Goal: Task Accomplishment & Management: Use online tool/utility

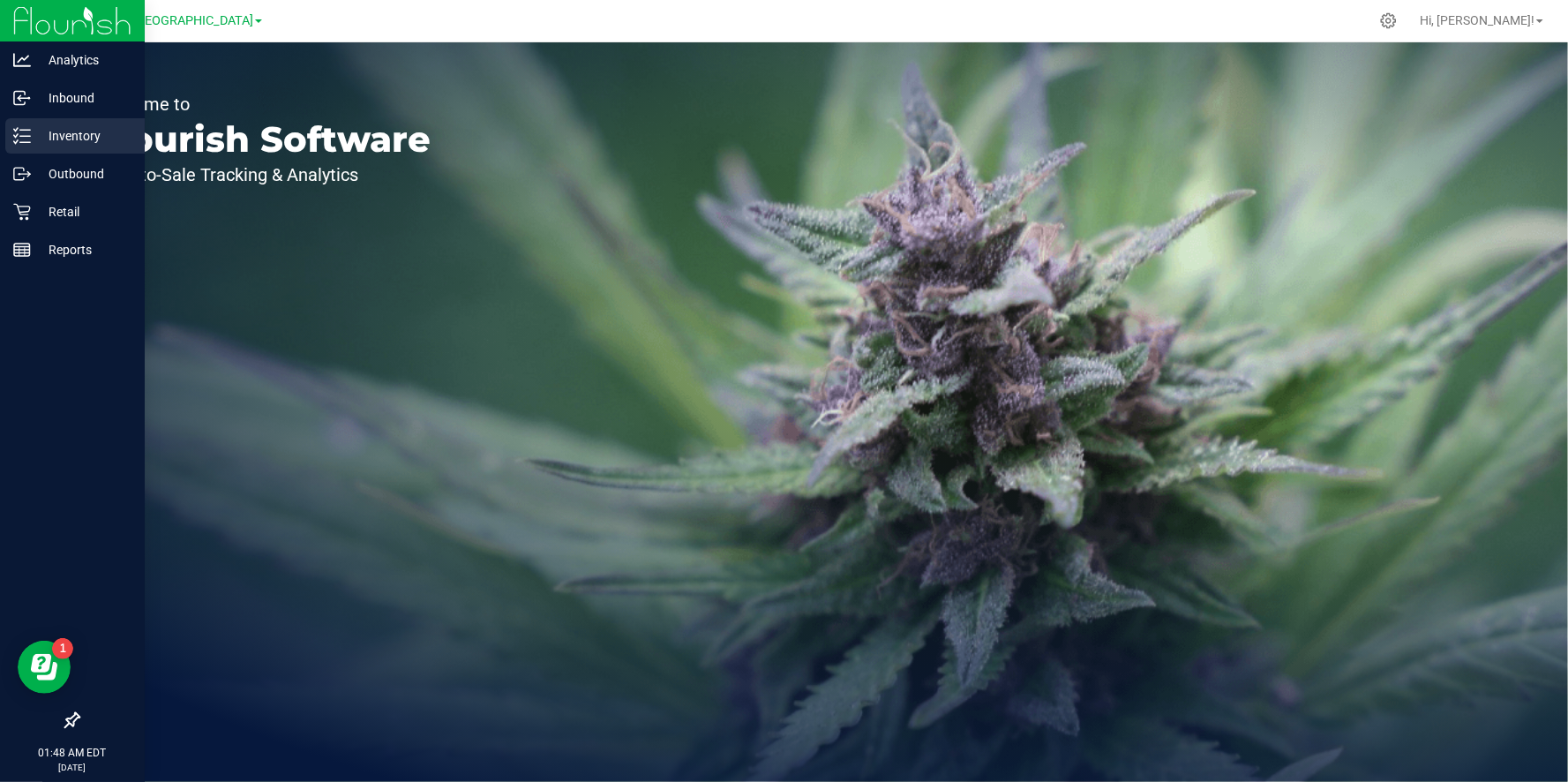
click at [117, 137] on p "Inventory" at bounding box center [84, 136] width 106 height 21
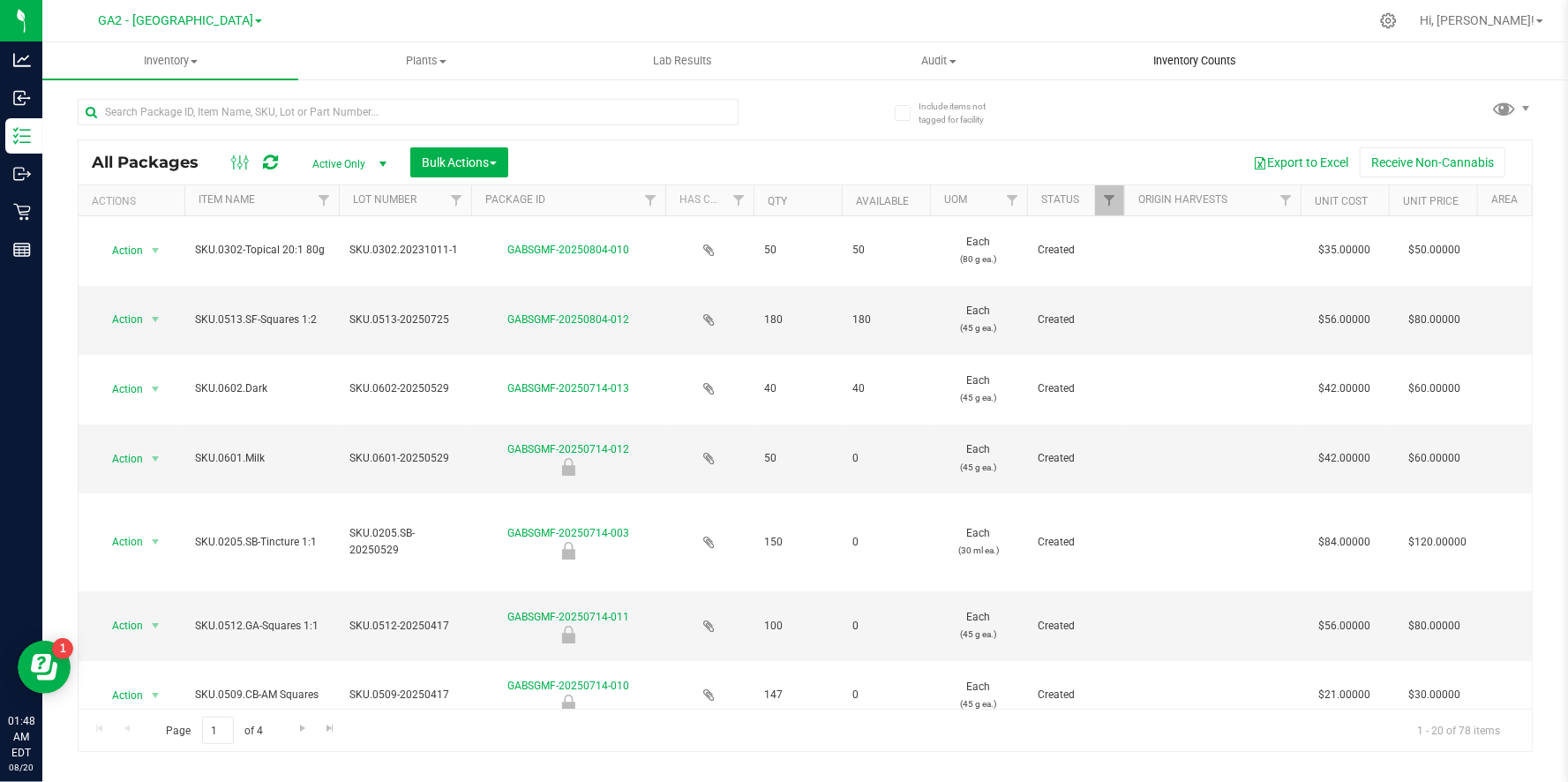
click at [1198, 55] on span "Inventory Counts" at bounding box center [1194, 61] width 131 height 16
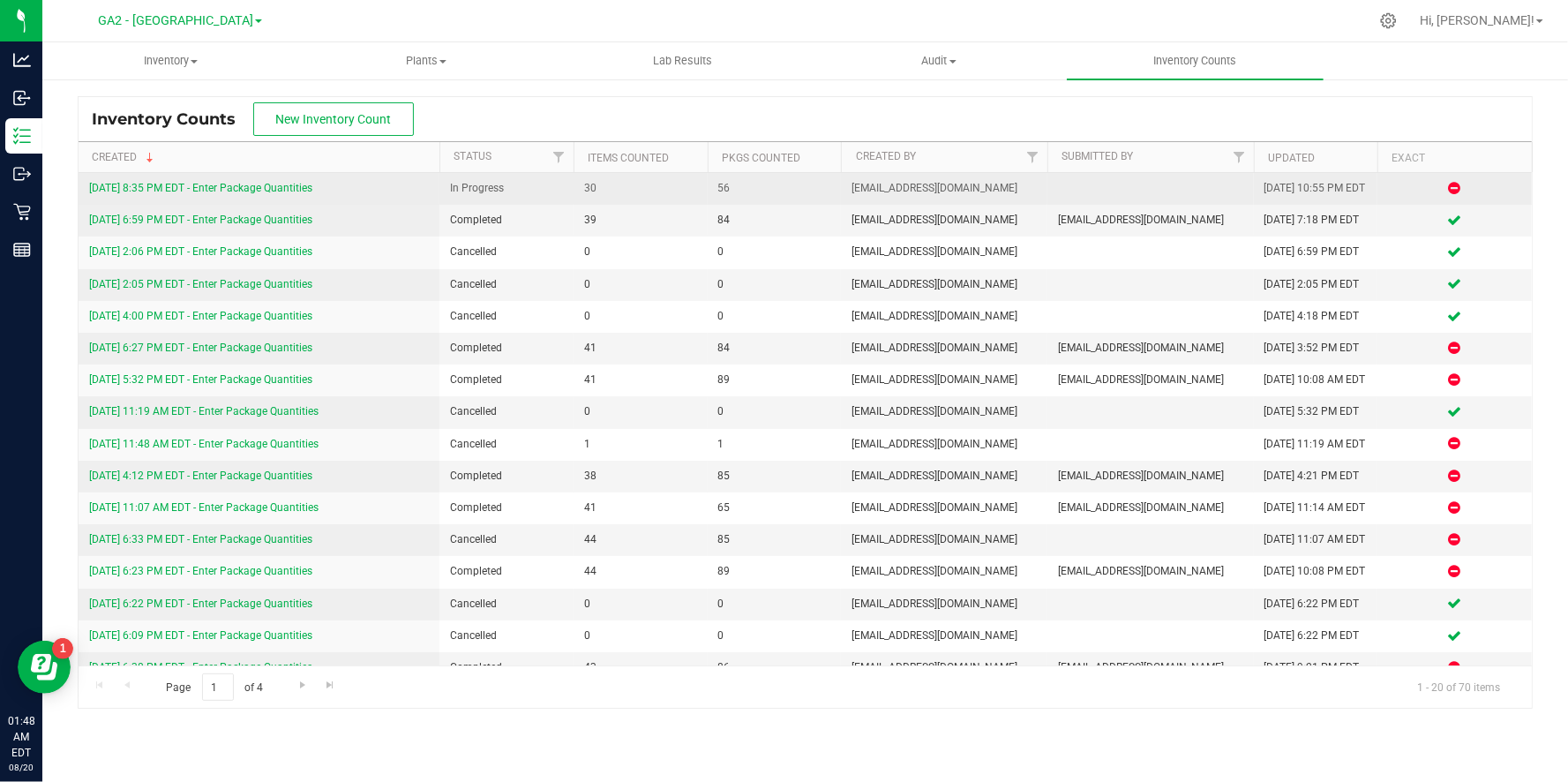
click at [186, 189] on link "[DATE] 8:35 PM EDT - Enter Package Quantities" at bounding box center [201, 188] width 223 height 12
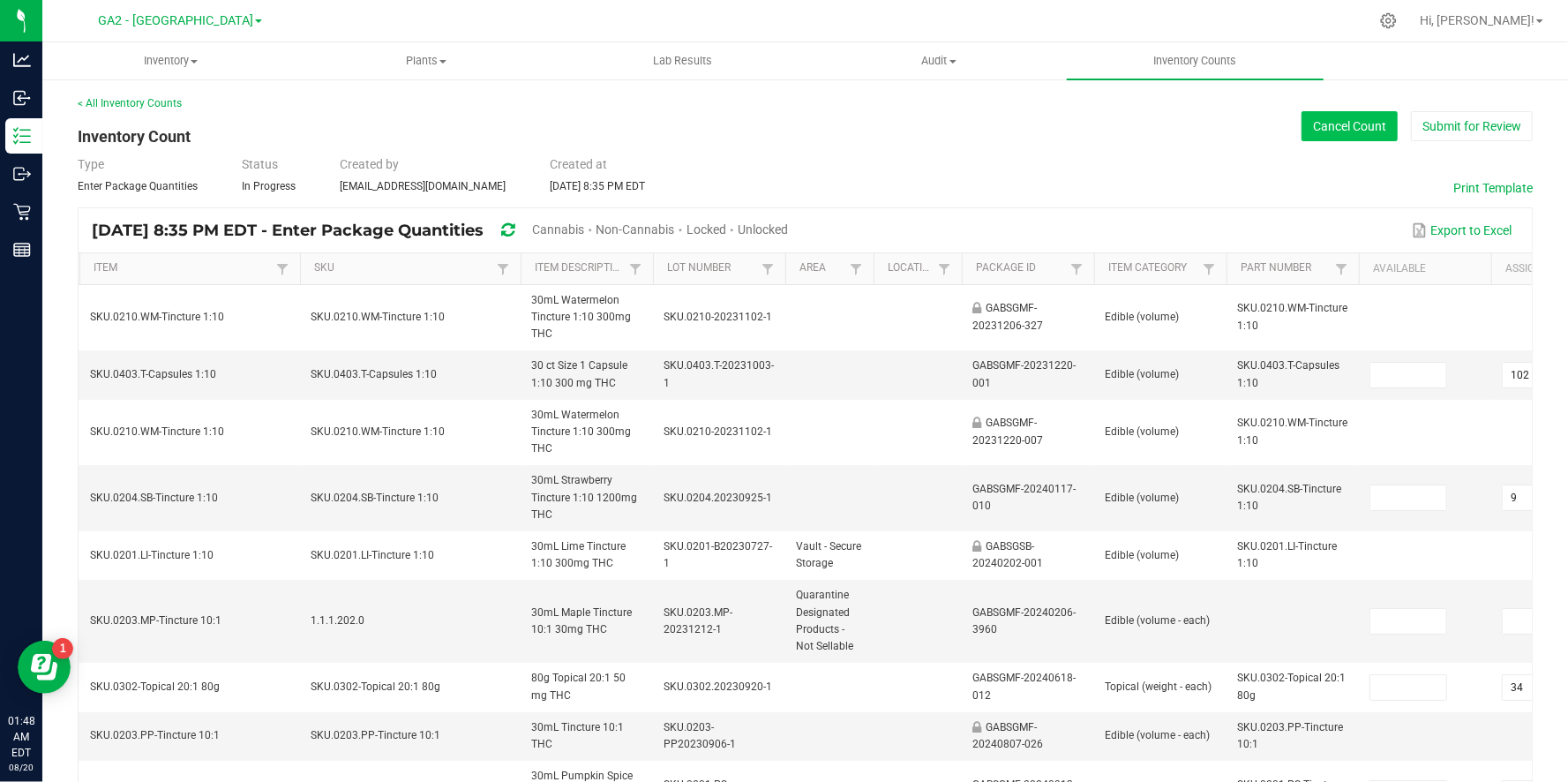
click at [1323, 132] on button "Cancel Count" at bounding box center [1349, 126] width 96 height 30
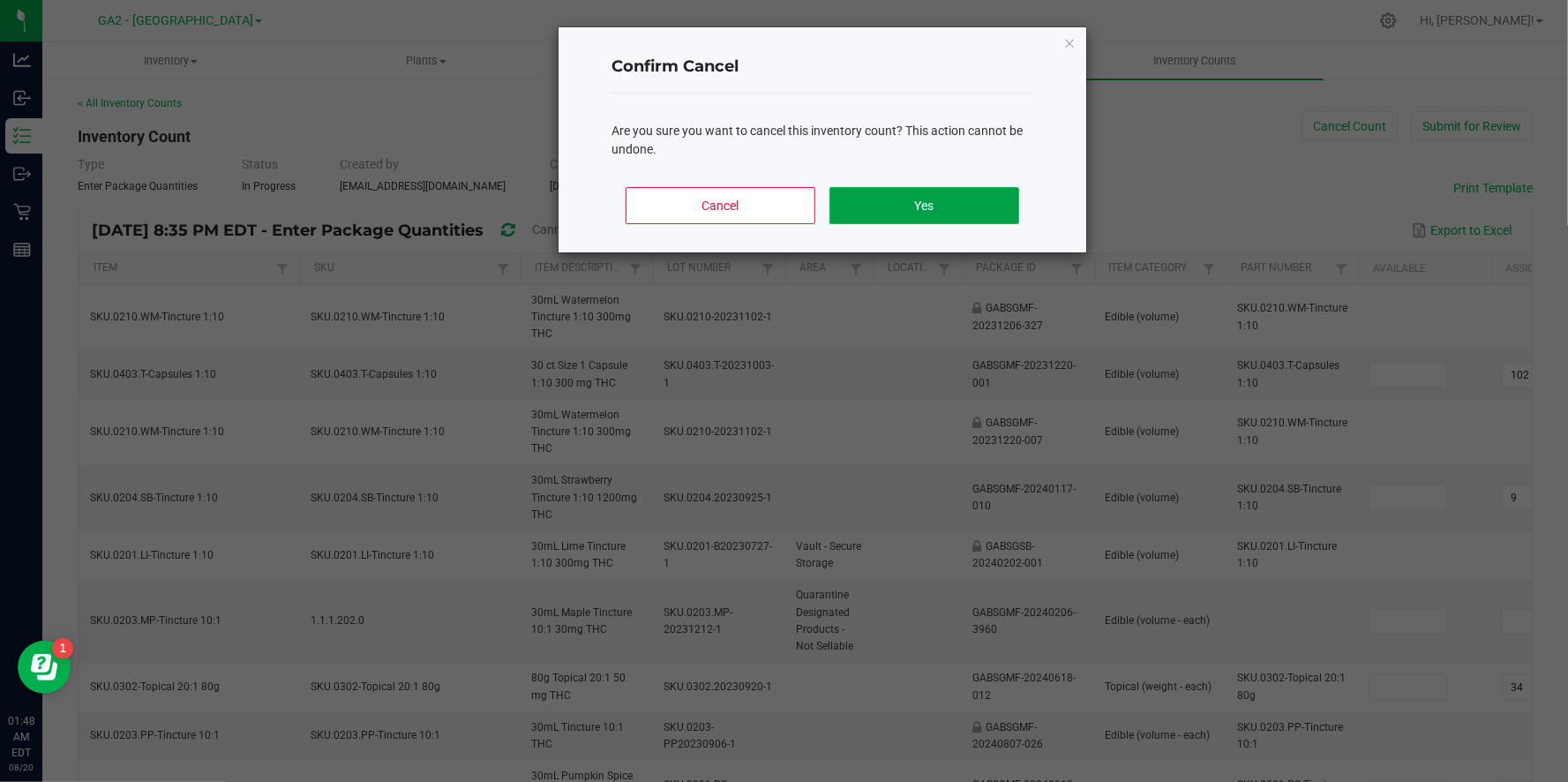
click at [914, 207] on button "Yes" at bounding box center [924, 206] width 190 height 37
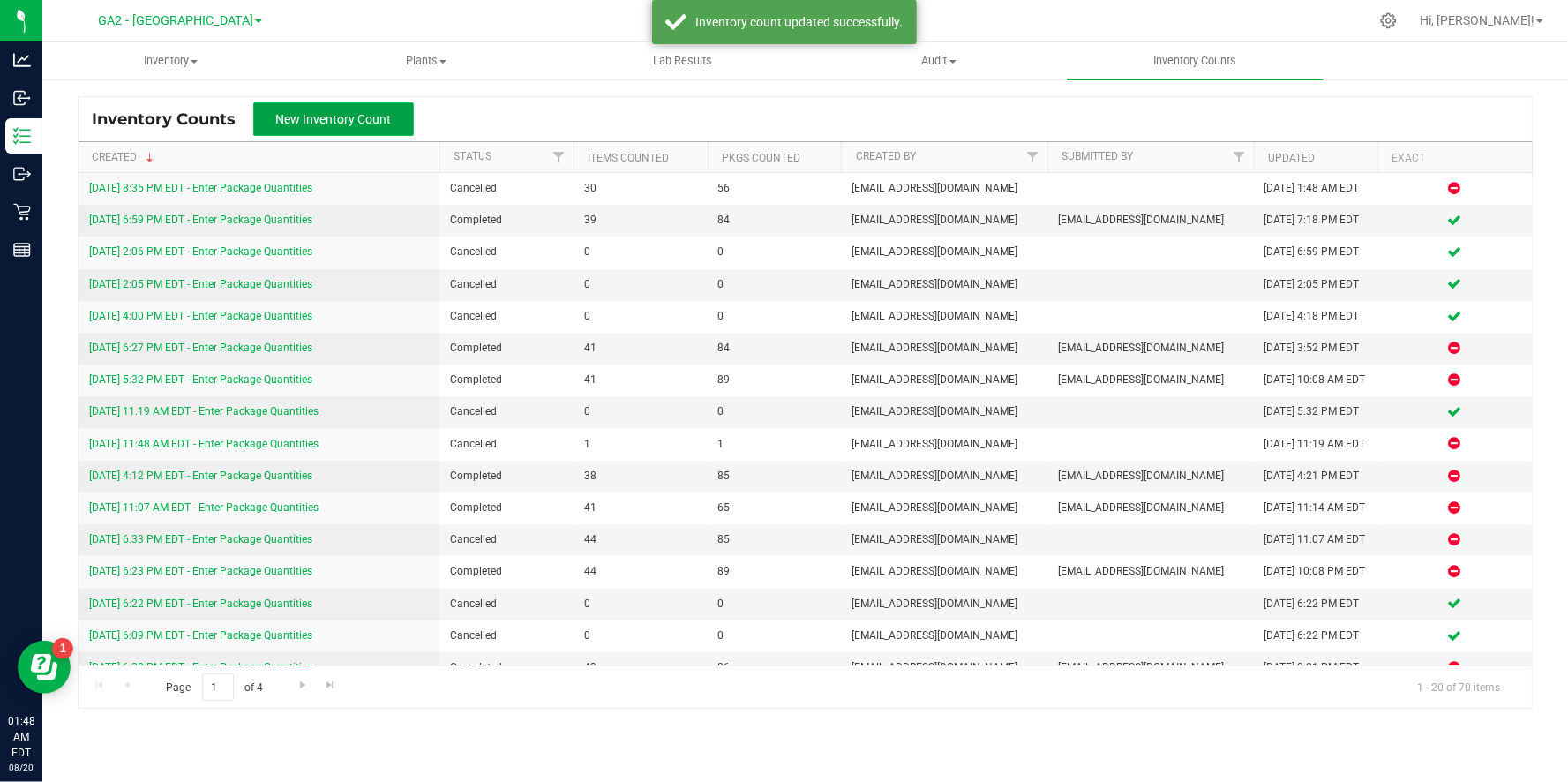
click at [337, 127] on button "New Inventory Count" at bounding box center [334, 119] width 161 height 34
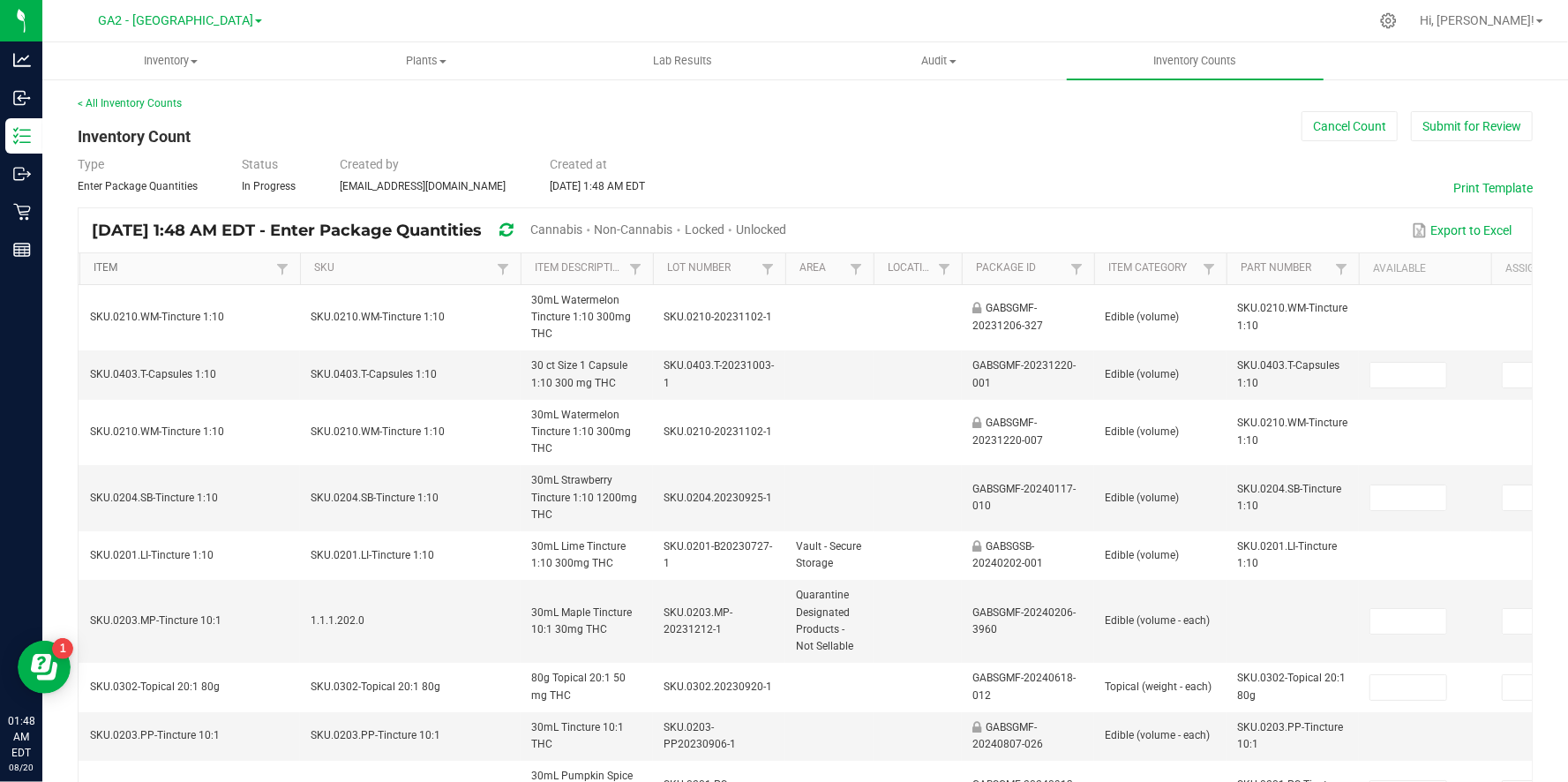
click at [183, 266] on link "Item" at bounding box center [182, 269] width 178 height 14
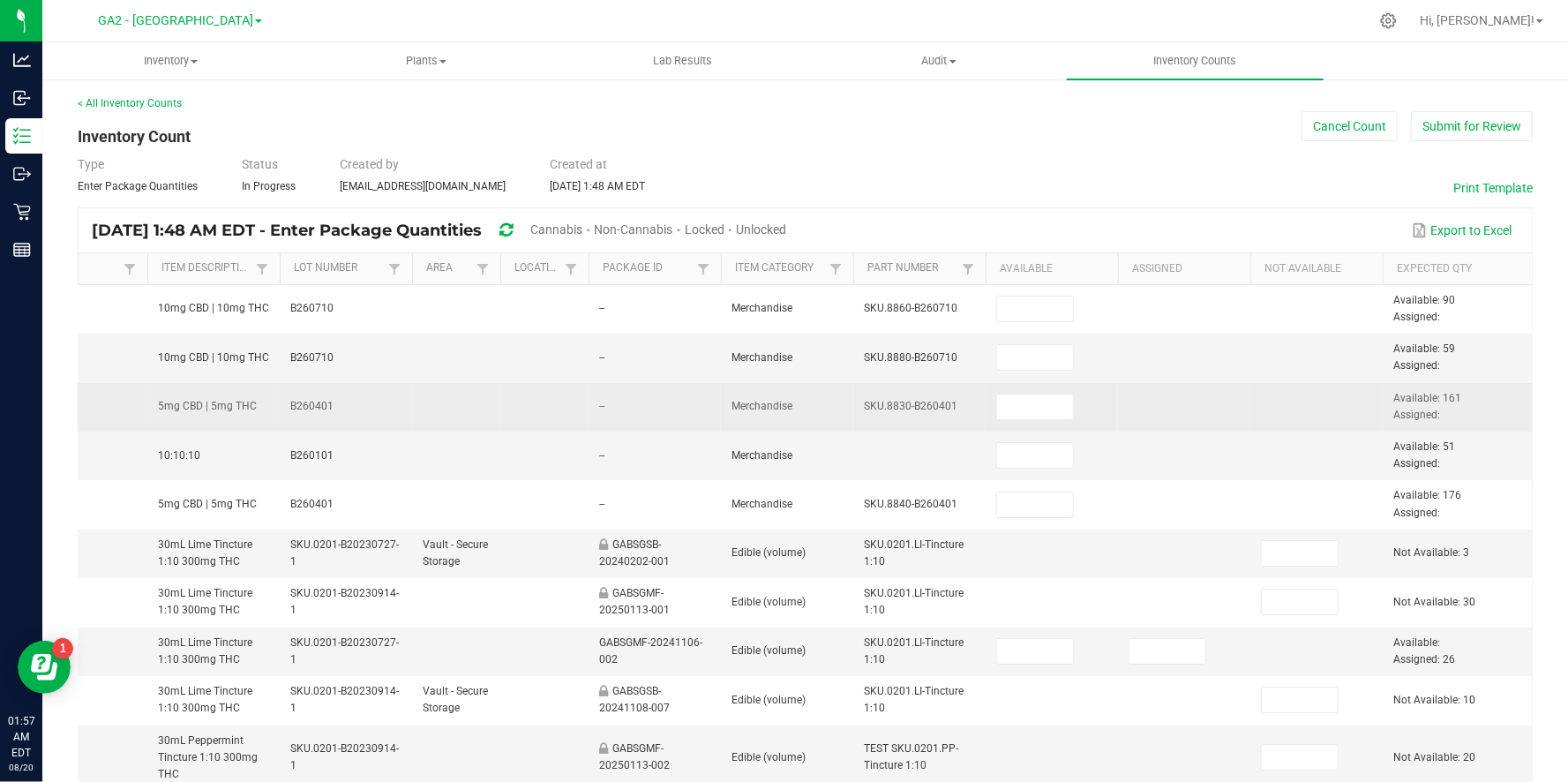
scroll to position [0, 399]
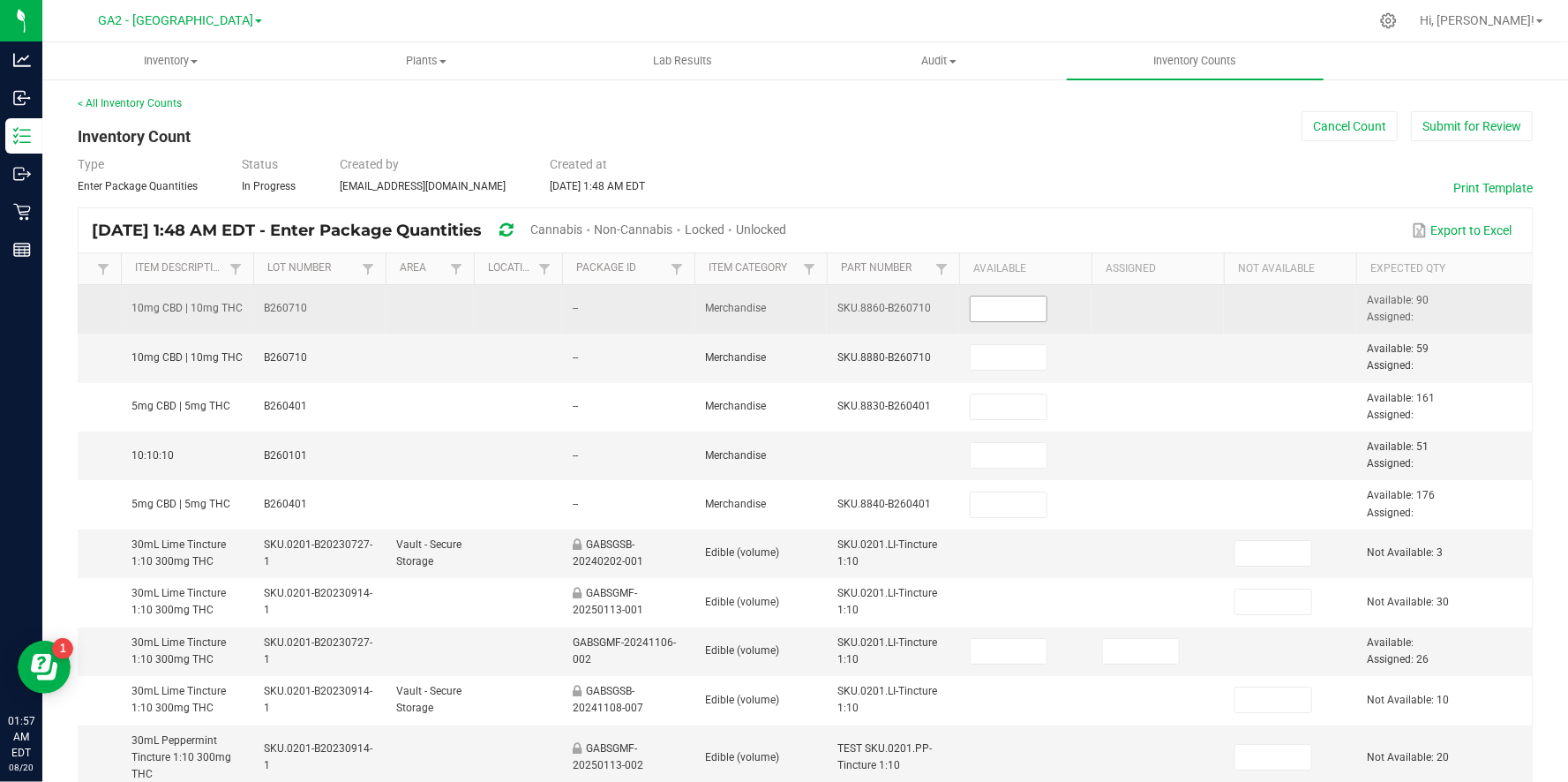
click at [1011, 312] on input at bounding box center [1009, 309] width 76 height 25
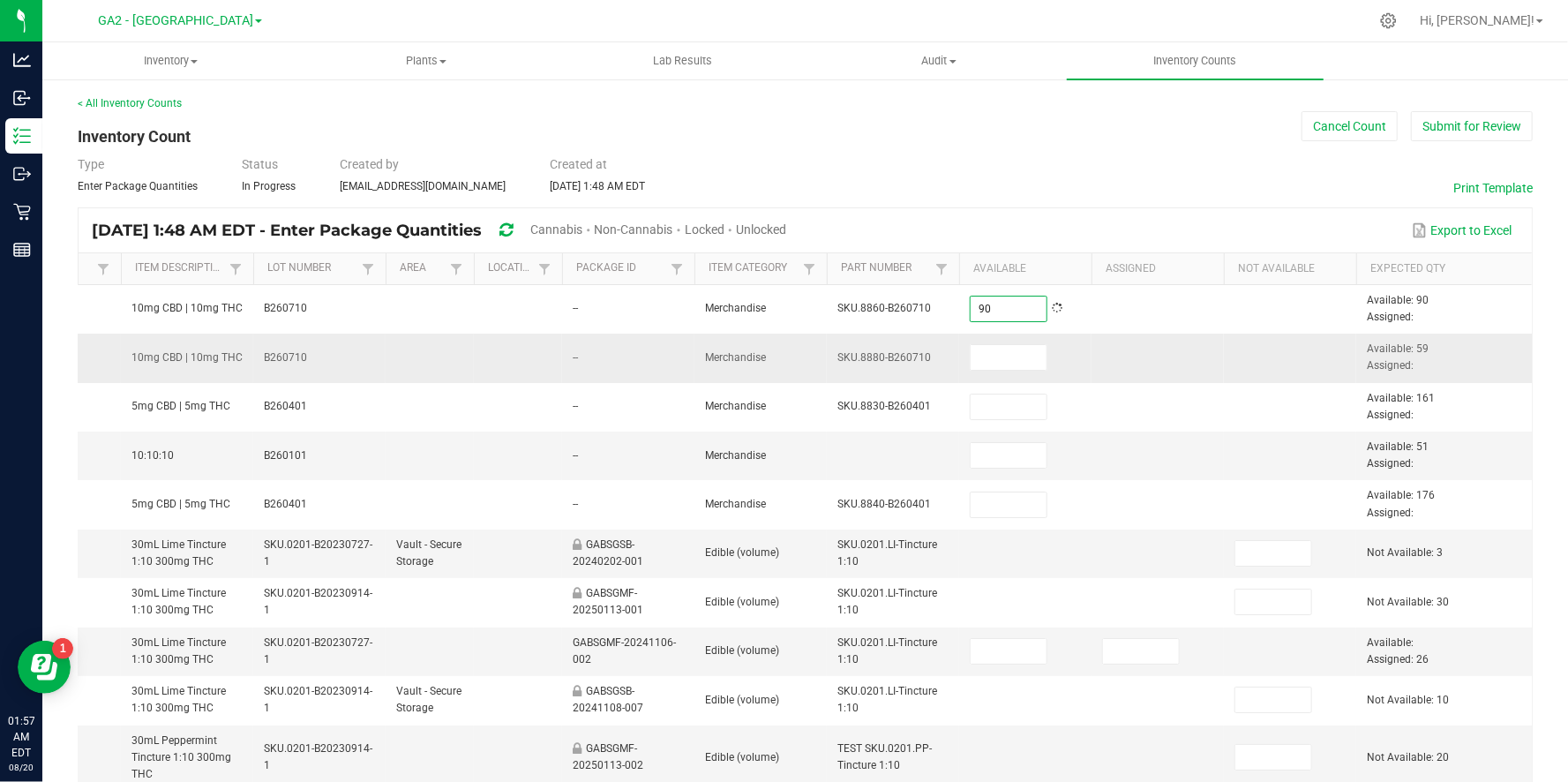
type input "90"
click at [1087, 353] on td at bounding box center [1026, 357] width 133 height 49
click at [995, 359] on input at bounding box center [1009, 357] width 76 height 25
type input "59"
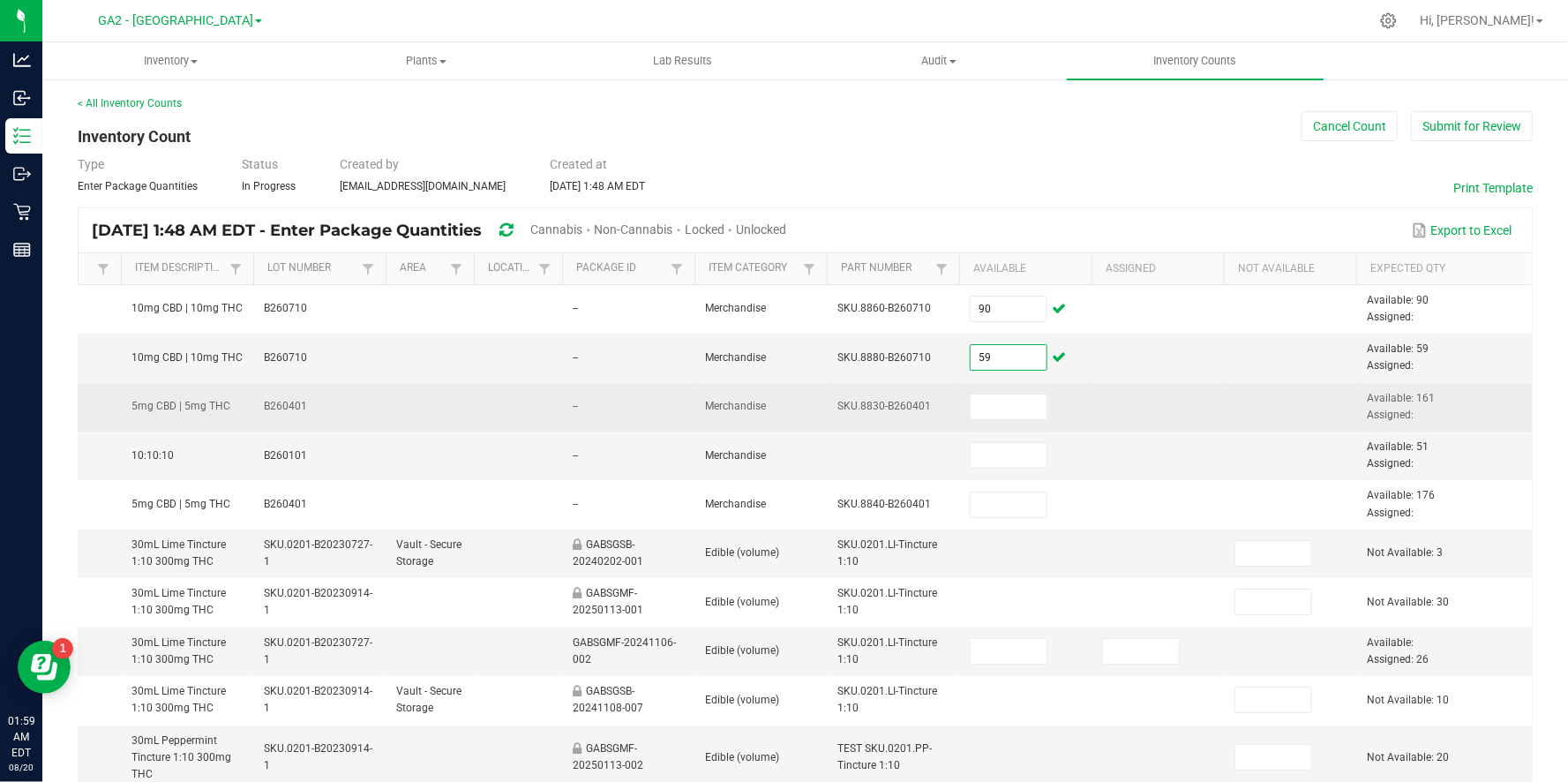
click at [1182, 397] on td at bounding box center [1157, 406] width 133 height 49
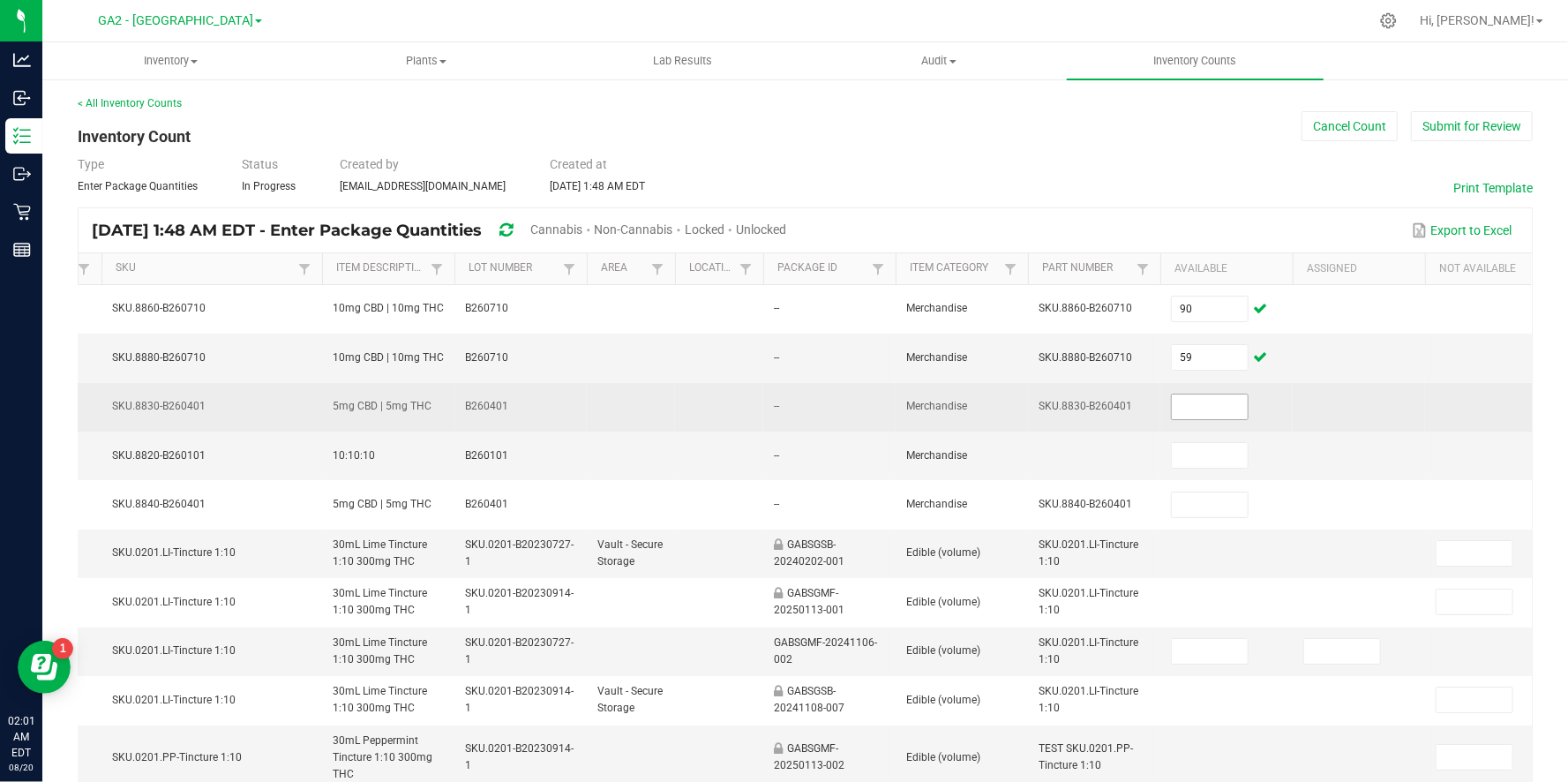
scroll to position [0, 213]
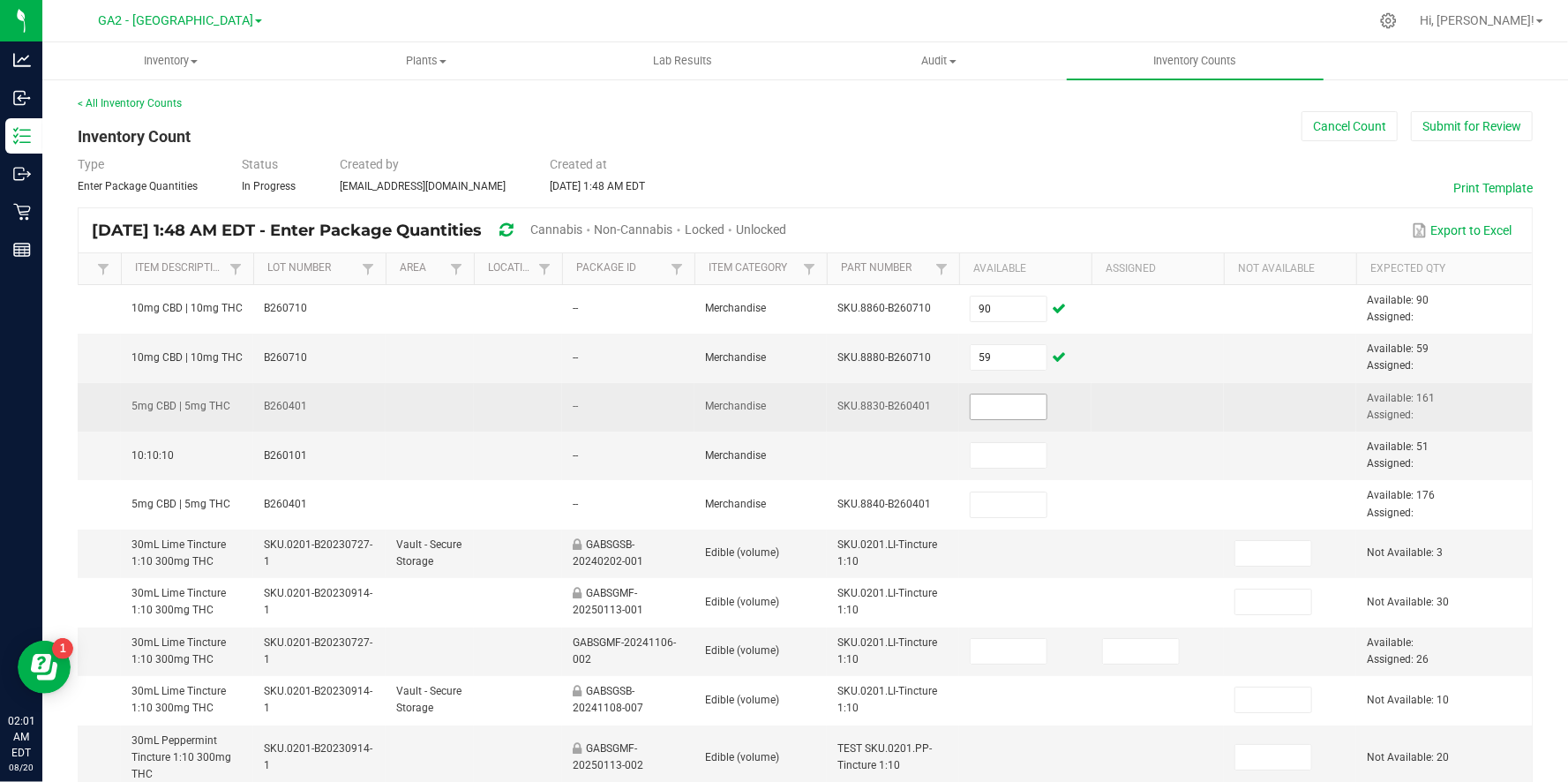
click at [980, 404] on input at bounding box center [1009, 406] width 76 height 25
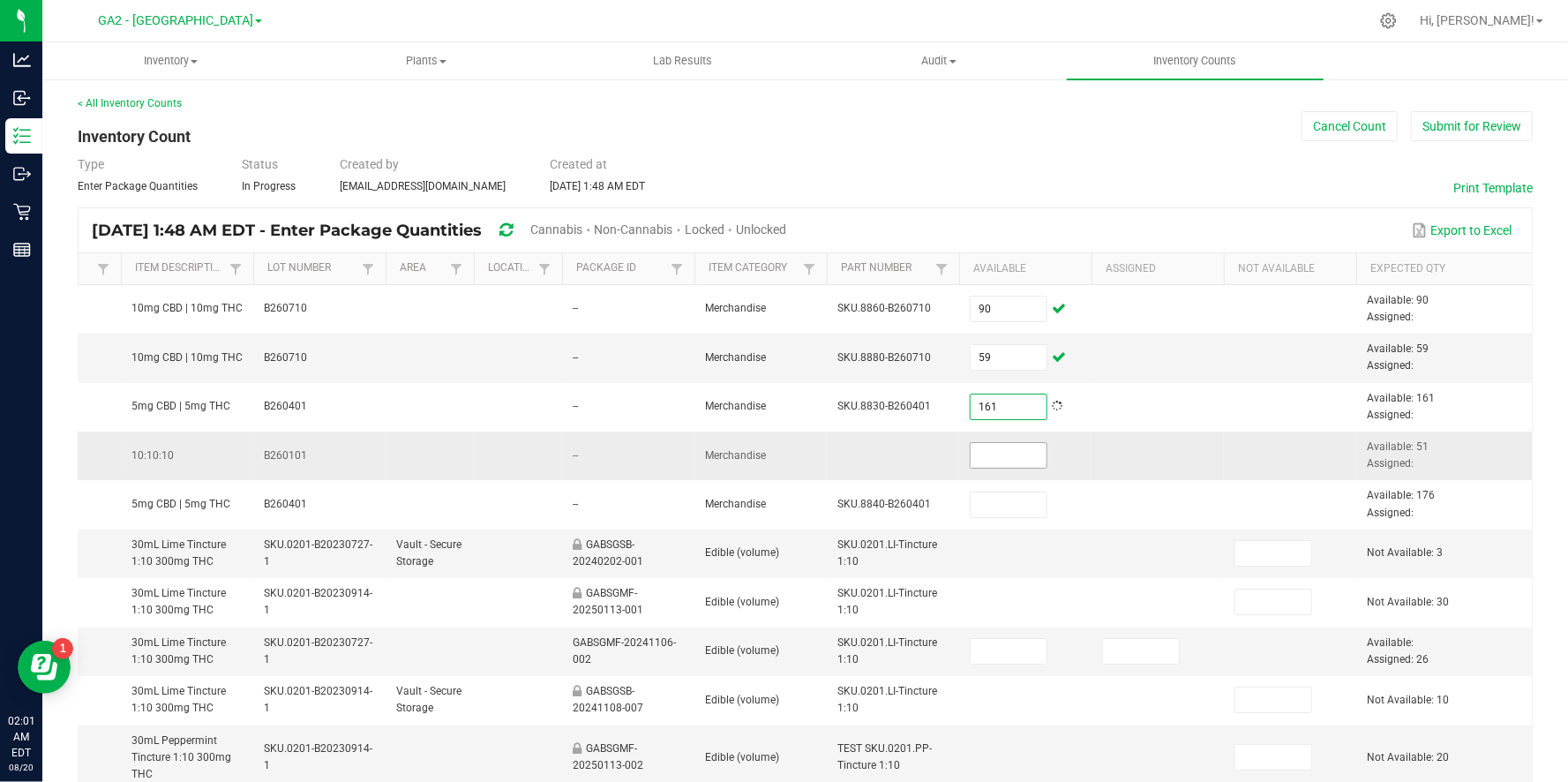
type input "161"
click at [1004, 443] on input at bounding box center [1009, 455] width 76 height 25
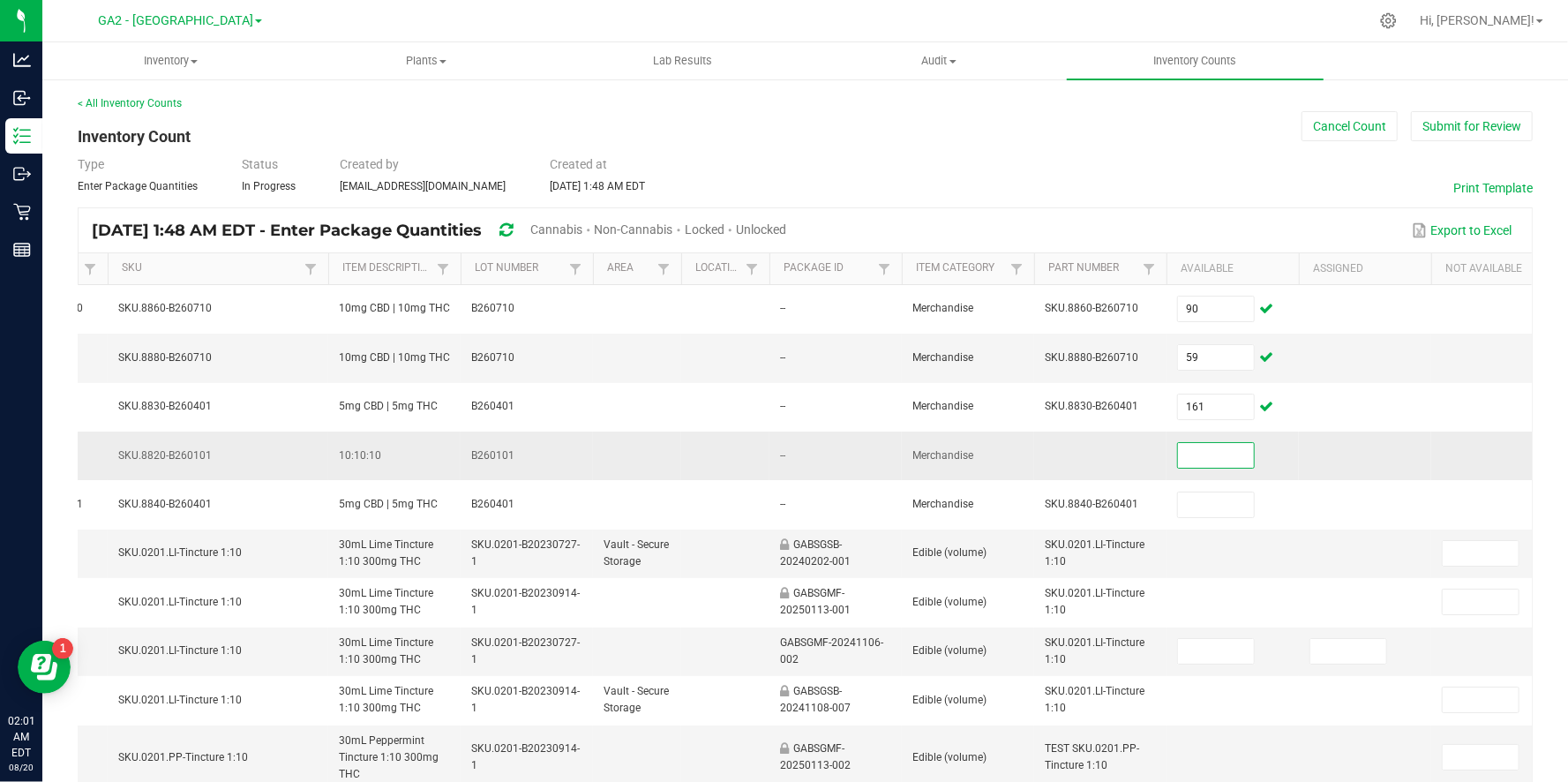
scroll to position [0, 399]
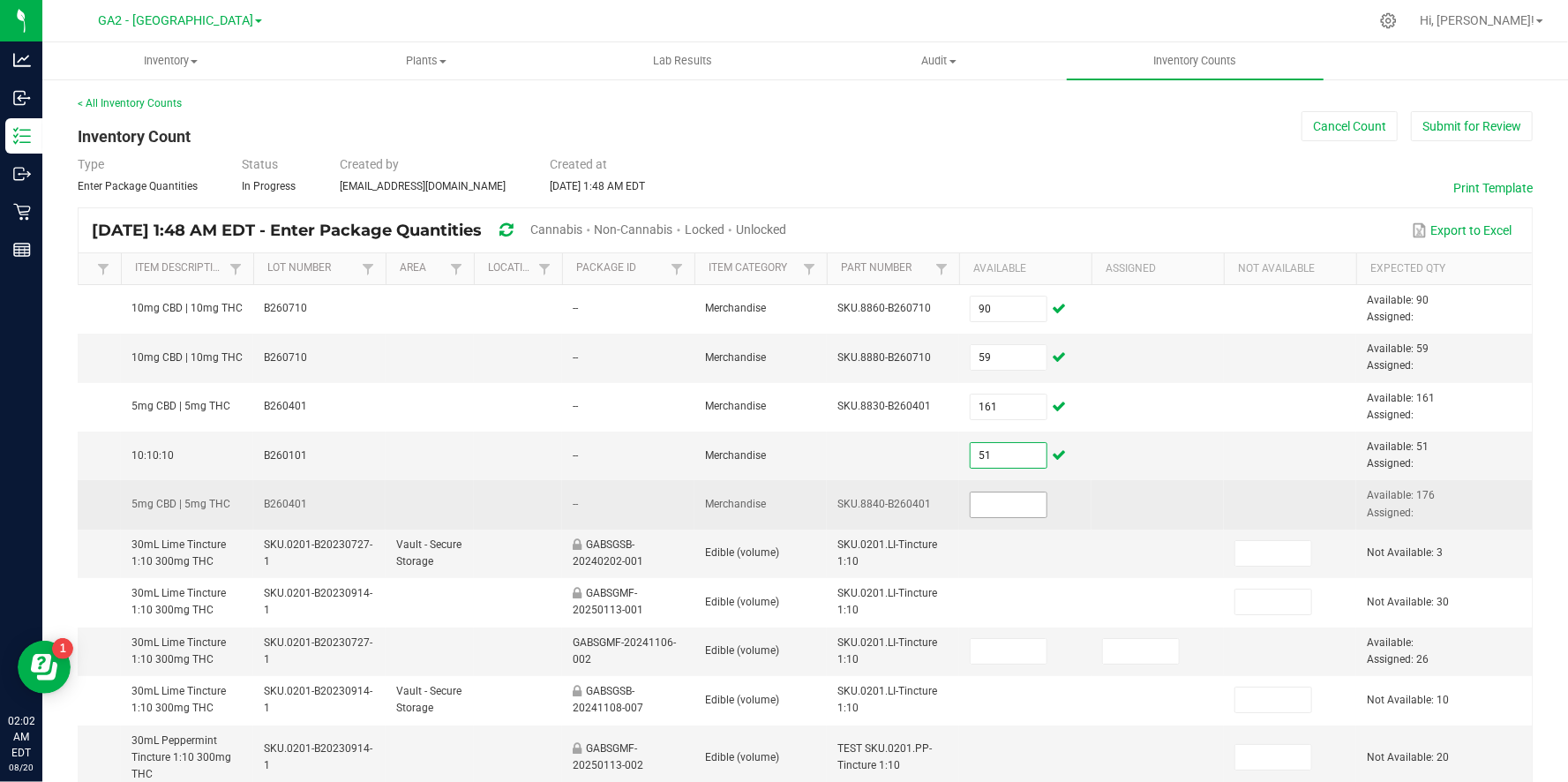
type input "51"
click at [1023, 492] on input at bounding box center [1009, 505] width 76 height 25
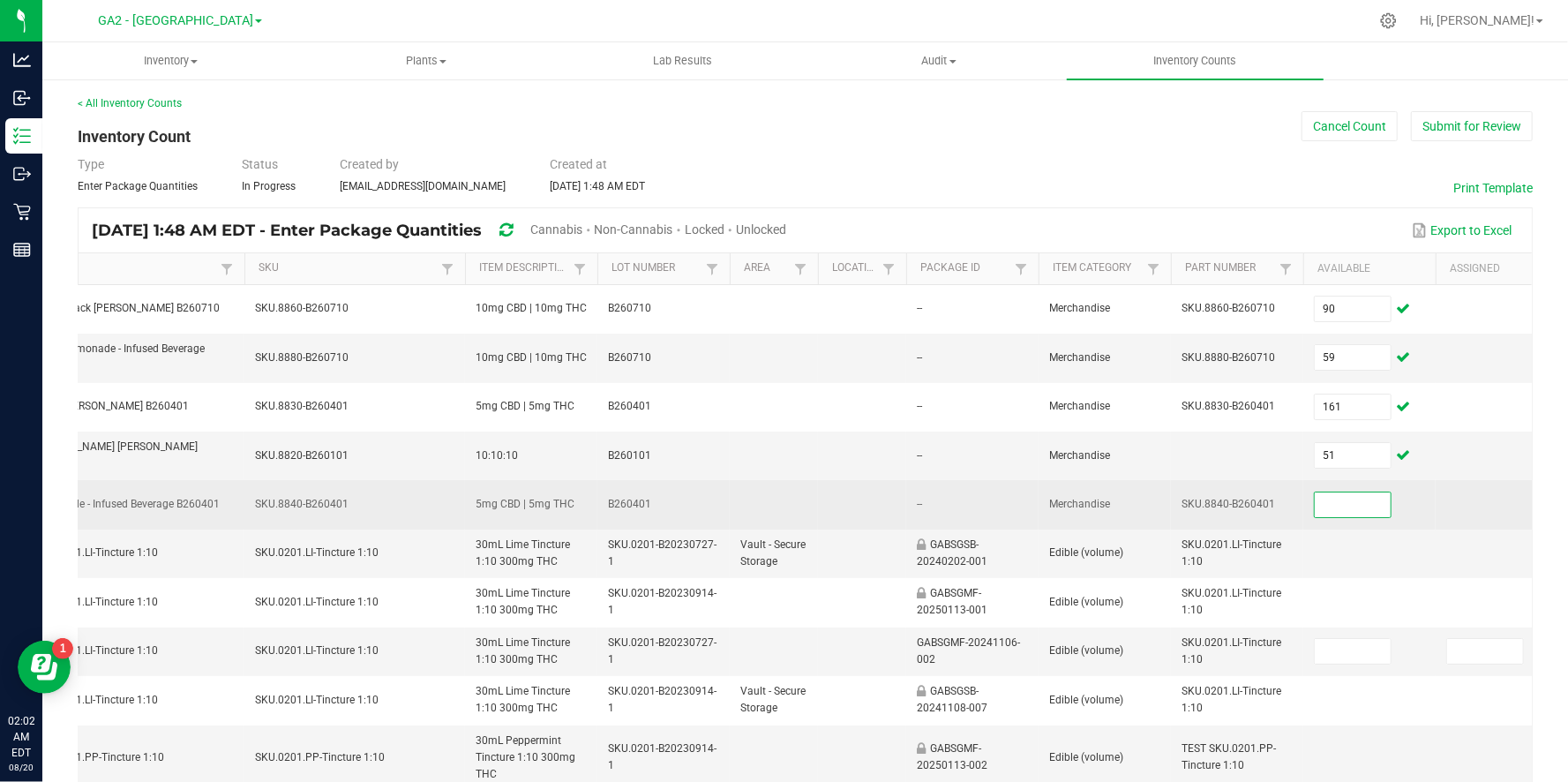
scroll to position [0, 0]
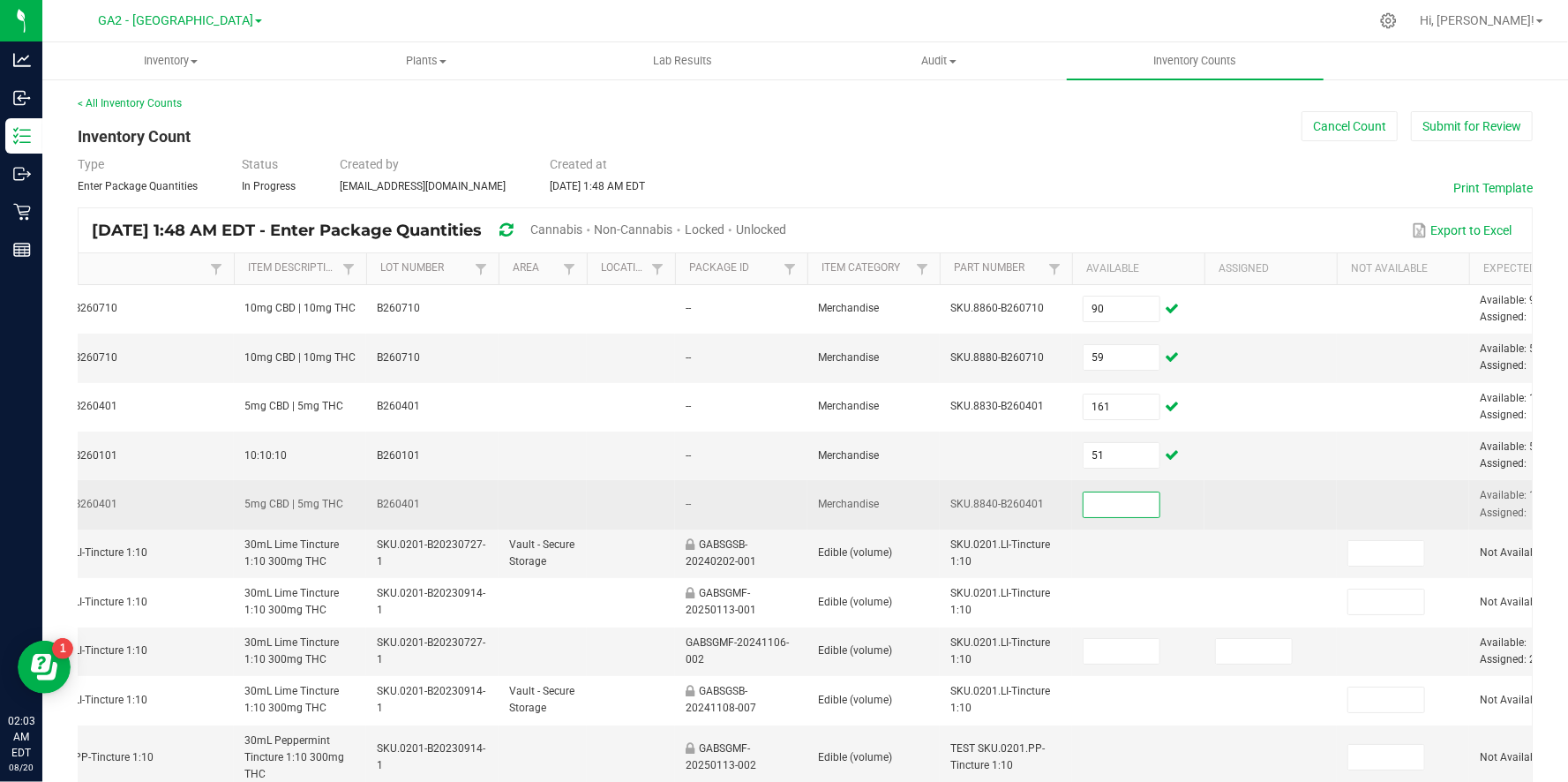
scroll to position [0, 399]
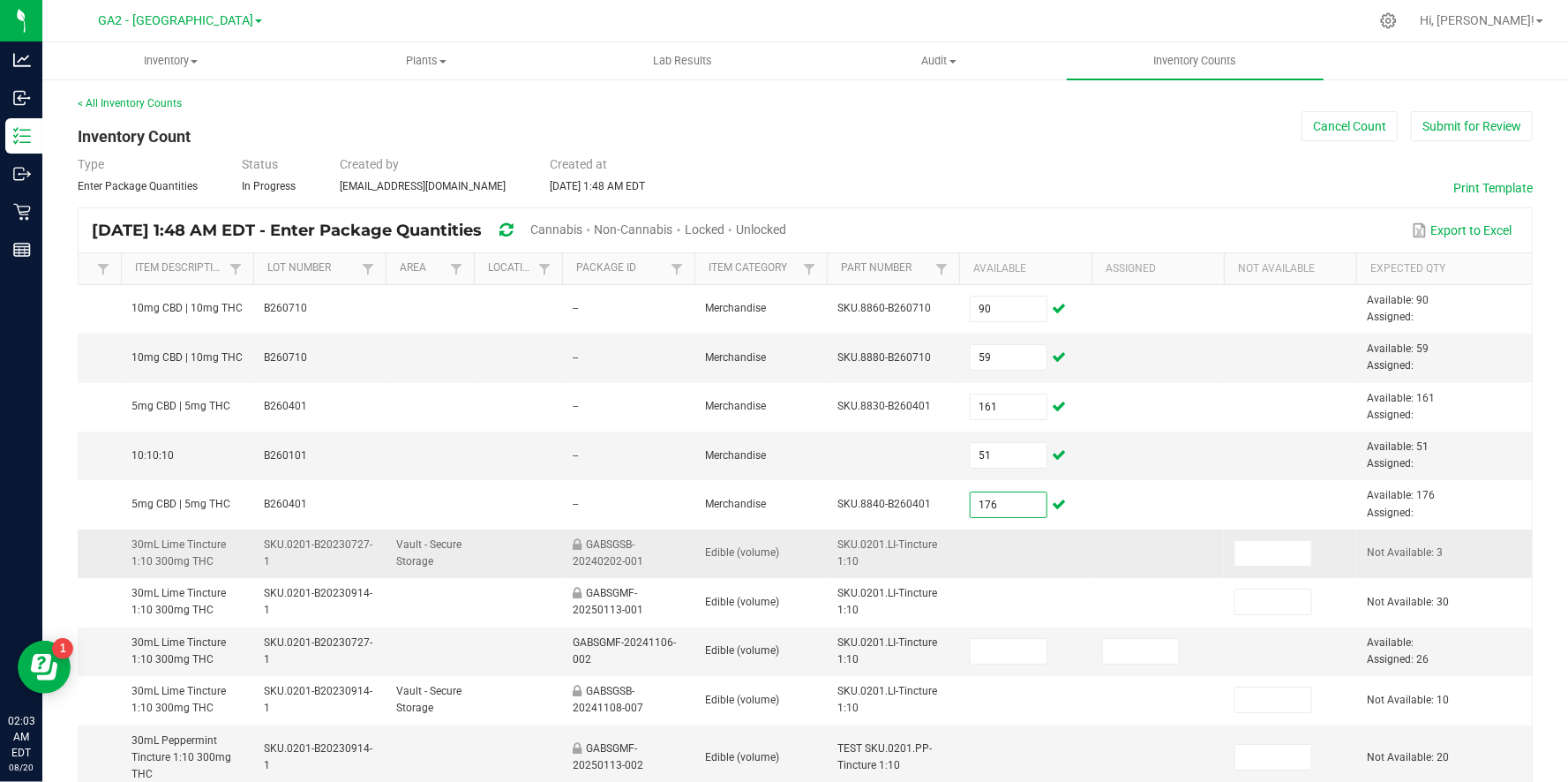
type input "176"
click at [1124, 553] on td at bounding box center [1157, 553] width 133 height 49
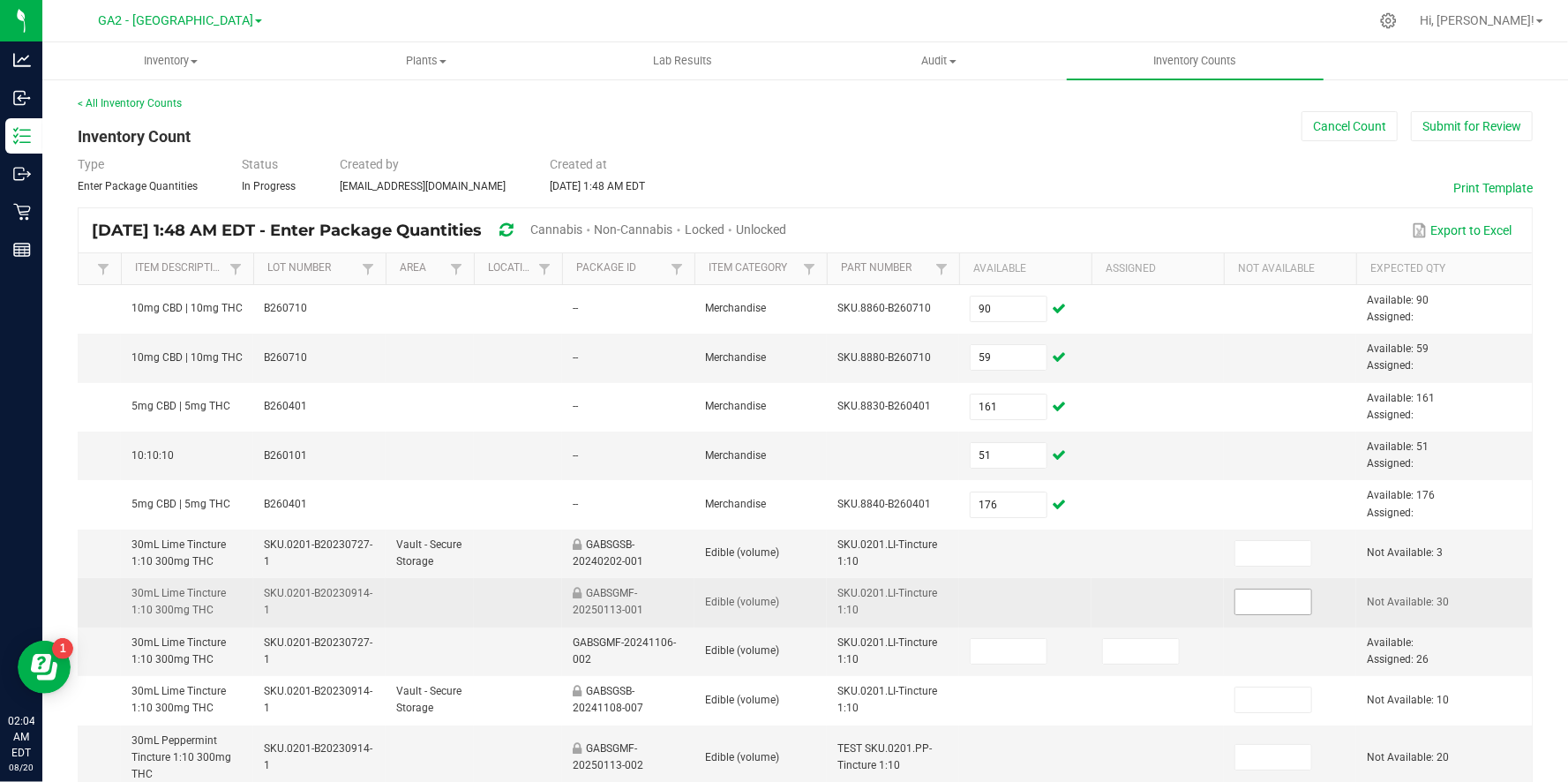
click at [1259, 597] on input at bounding box center [1273, 602] width 76 height 25
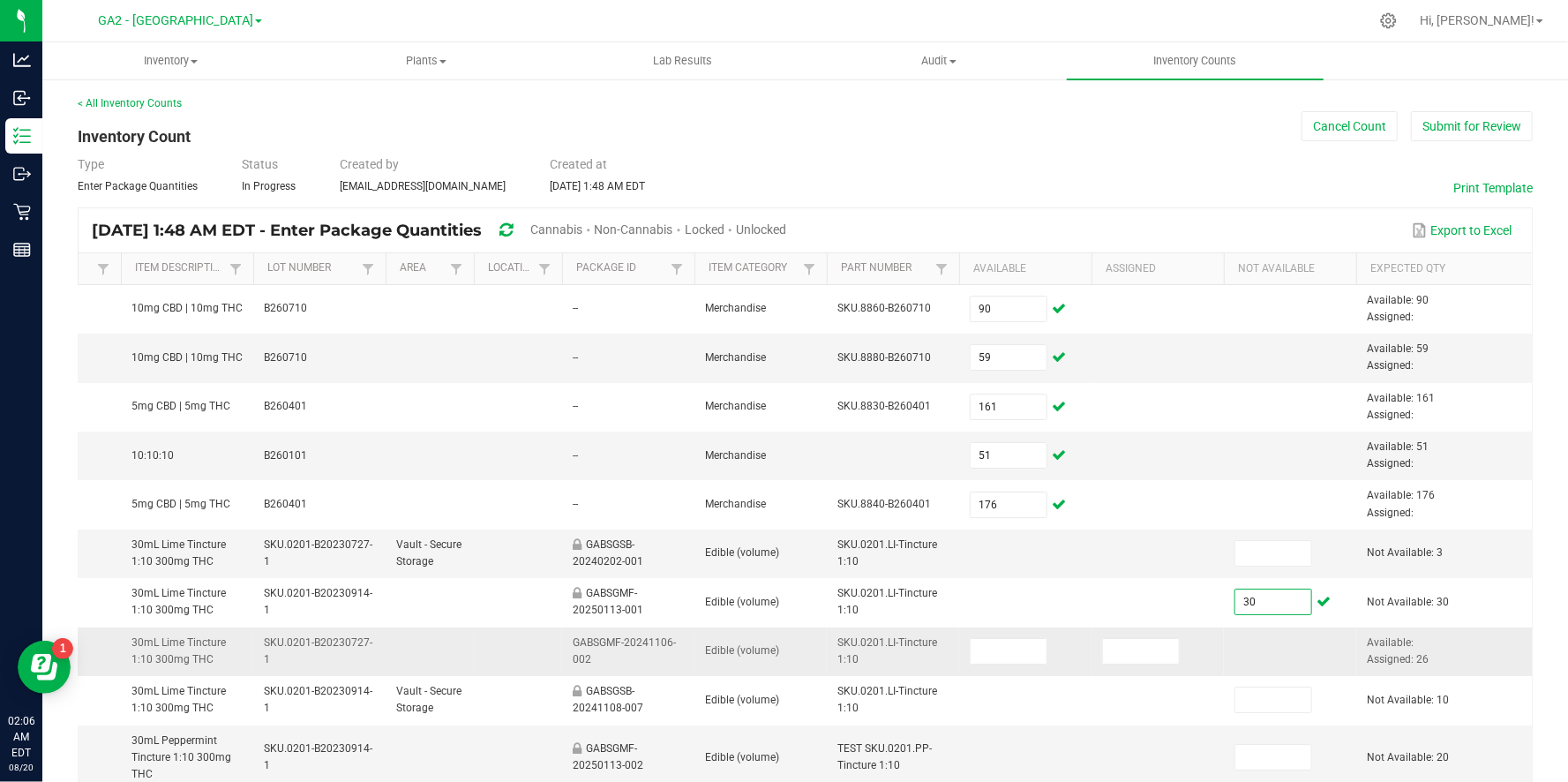
type input "30"
click at [1130, 634] on td at bounding box center [1157, 651] width 133 height 49
click at [1129, 642] on input at bounding box center [1140, 651] width 76 height 25
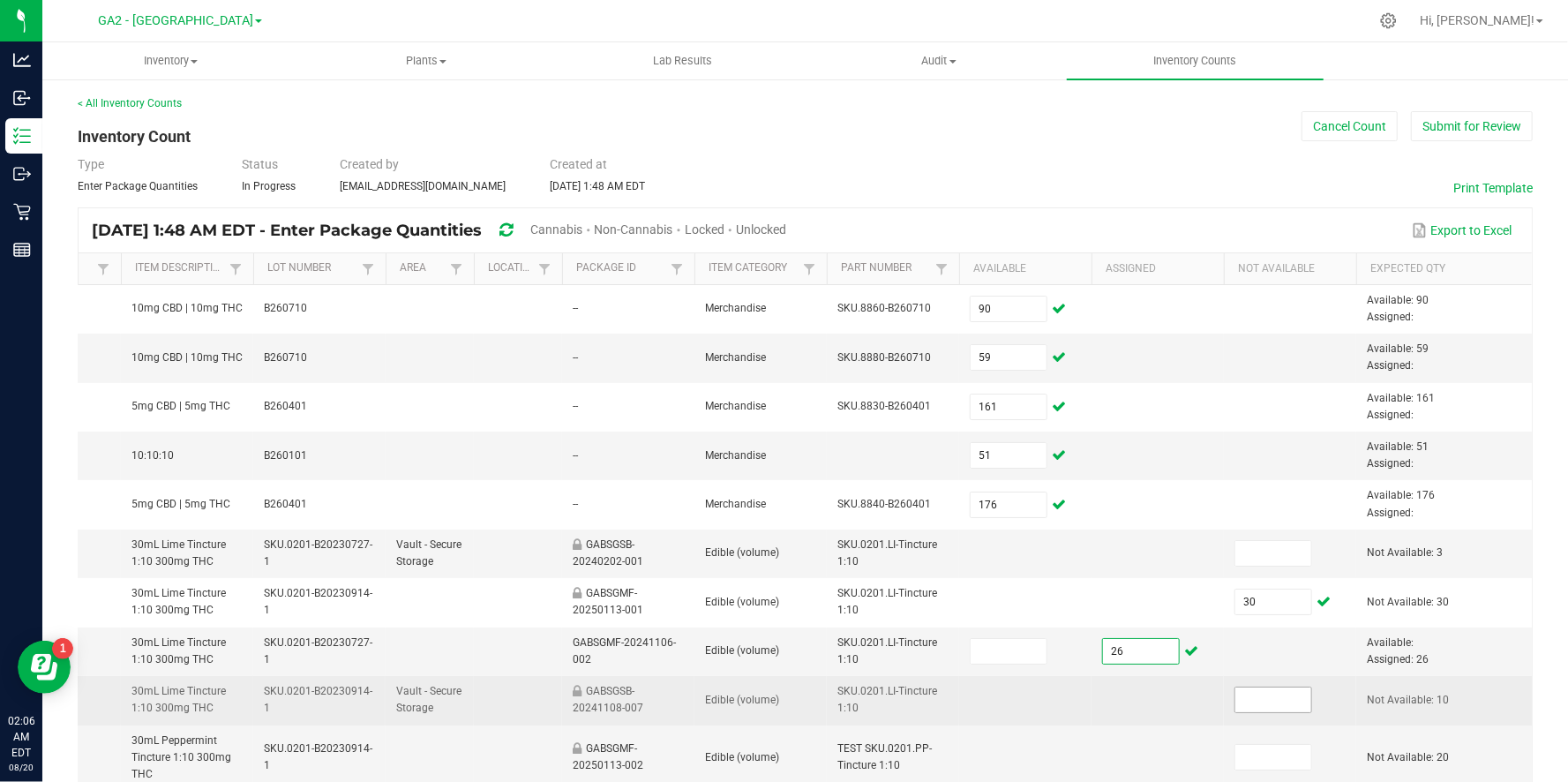
type input "26"
click at [1296, 689] on input at bounding box center [1273, 700] width 76 height 25
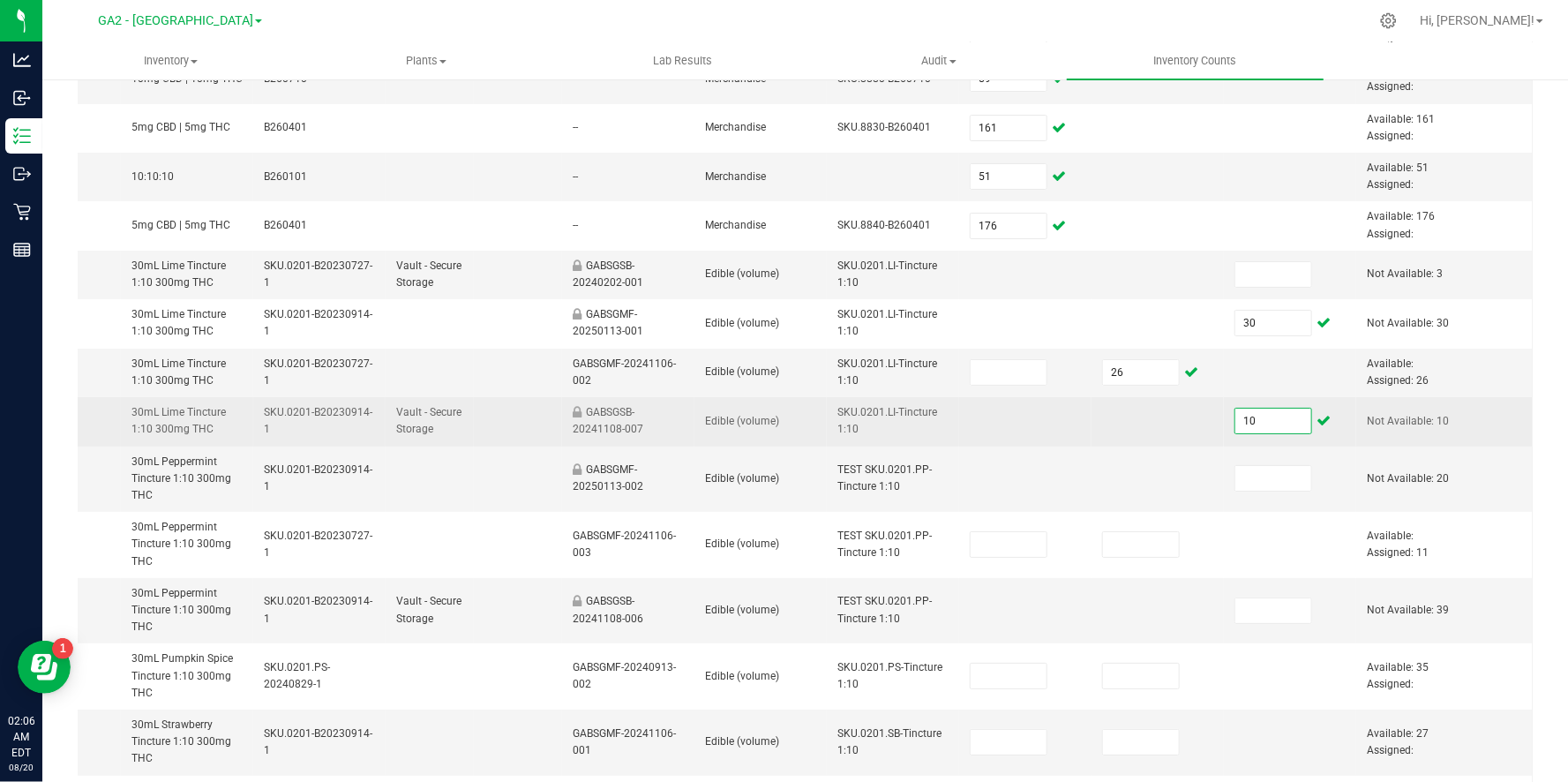
scroll to position [283, 0]
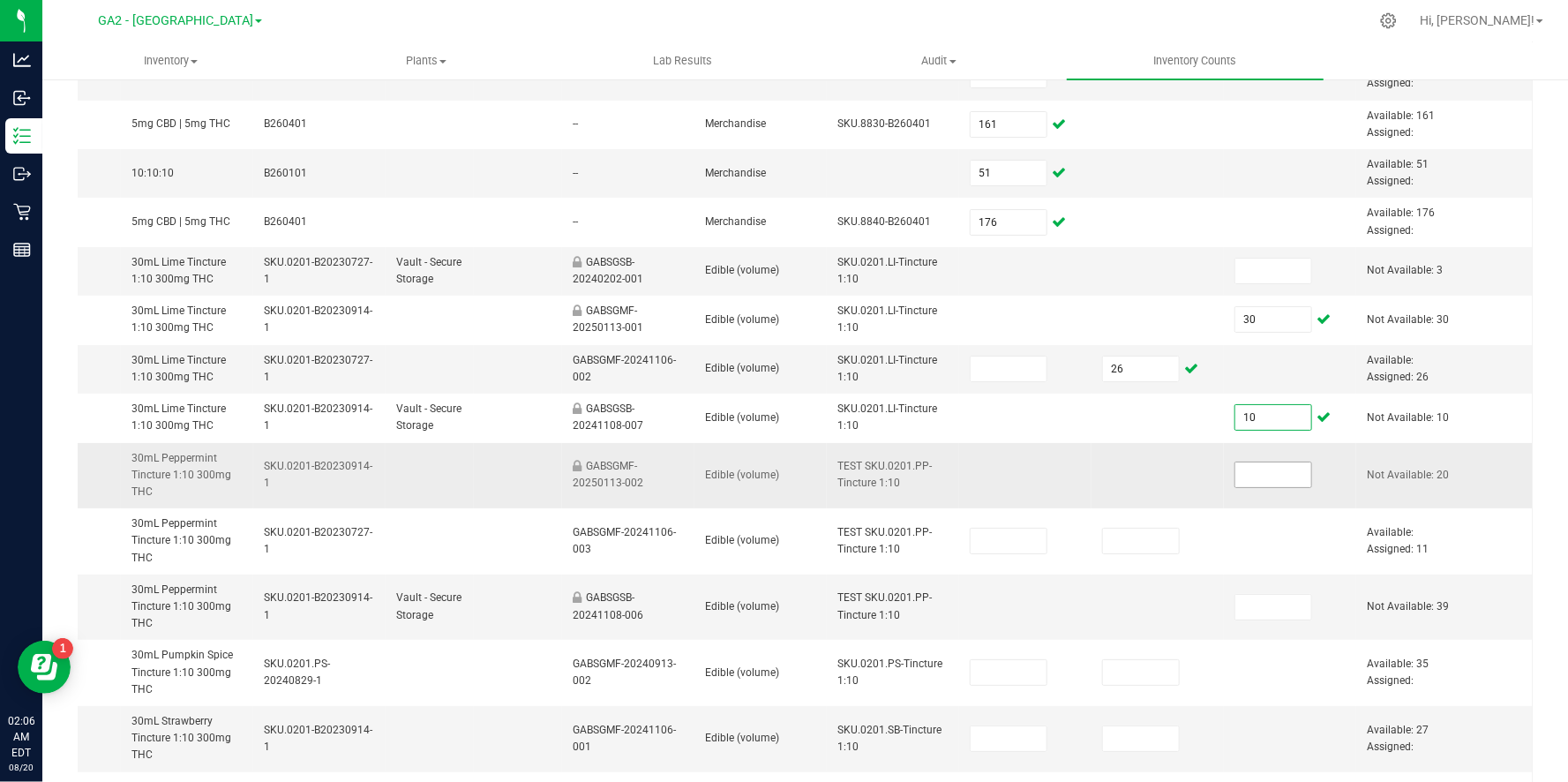
type input "10"
click at [1266, 485] on span at bounding box center [1273, 475] width 78 height 27
click at [1266, 484] on input at bounding box center [1273, 475] width 76 height 25
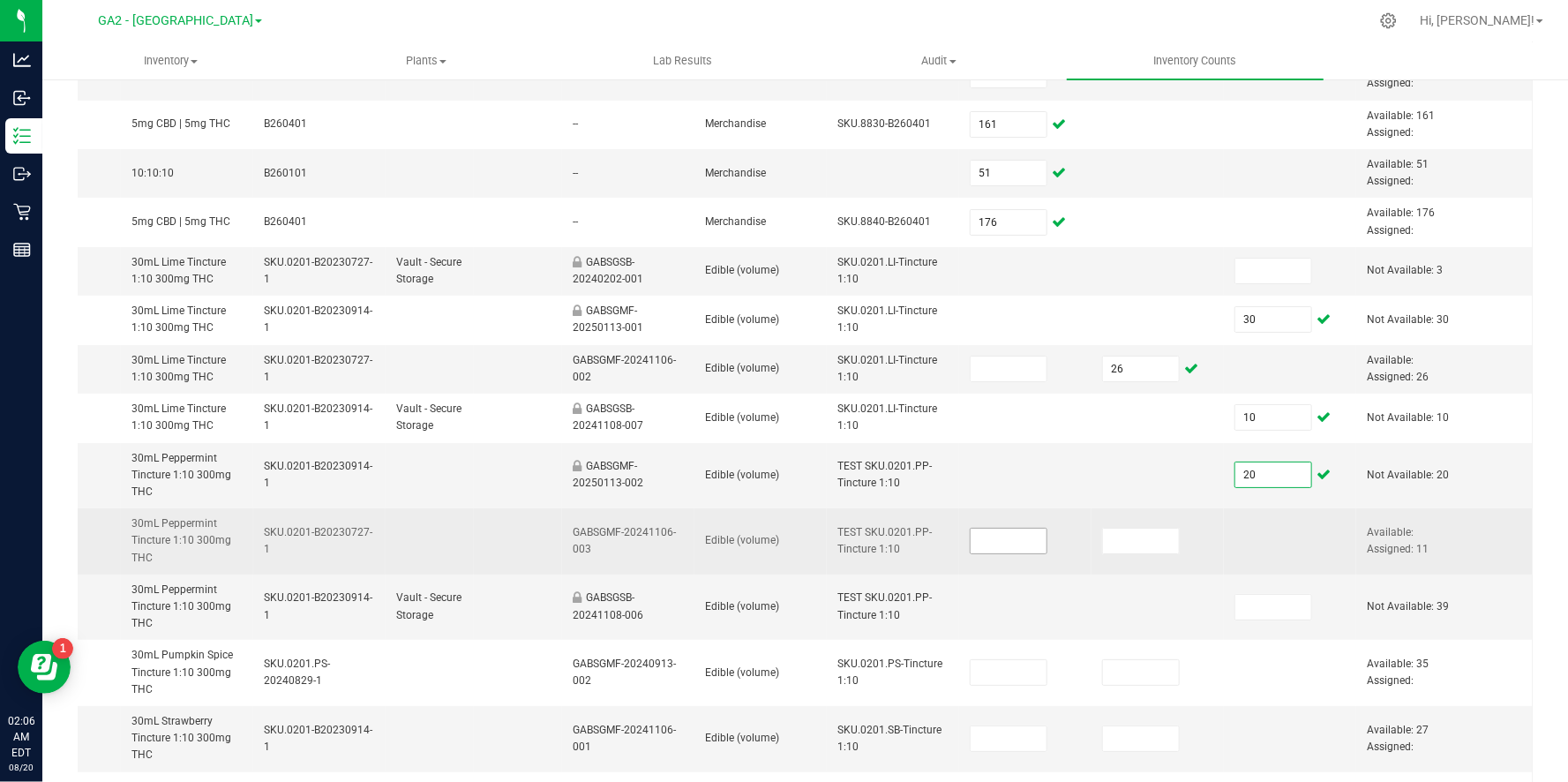
type input "20"
click at [1018, 529] on input at bounding box center [1009, 541] width 76 height 25
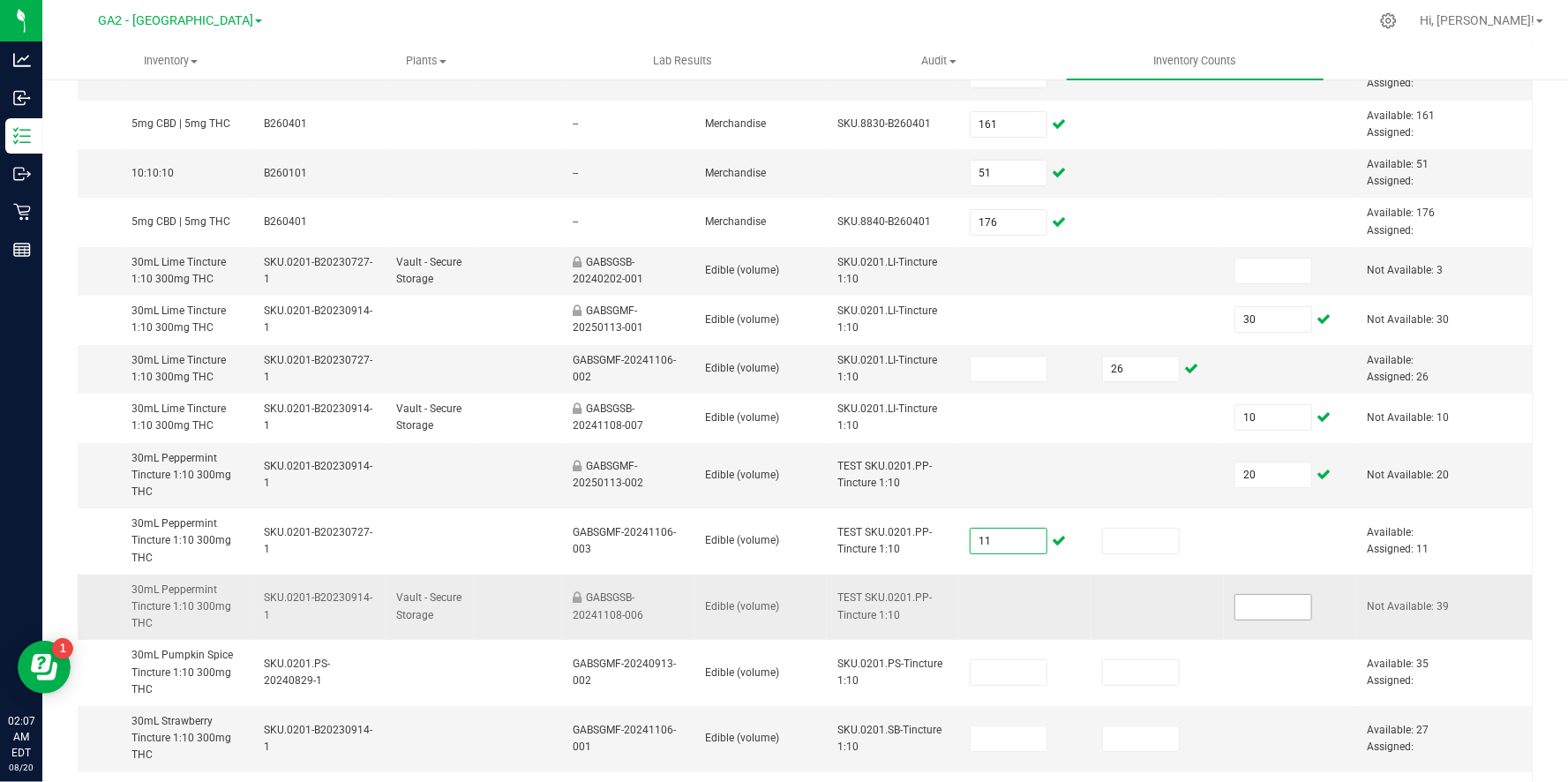
type input "11"
click at [1295, 612] on input at bounding box center [1273, 607] width 76 height 25
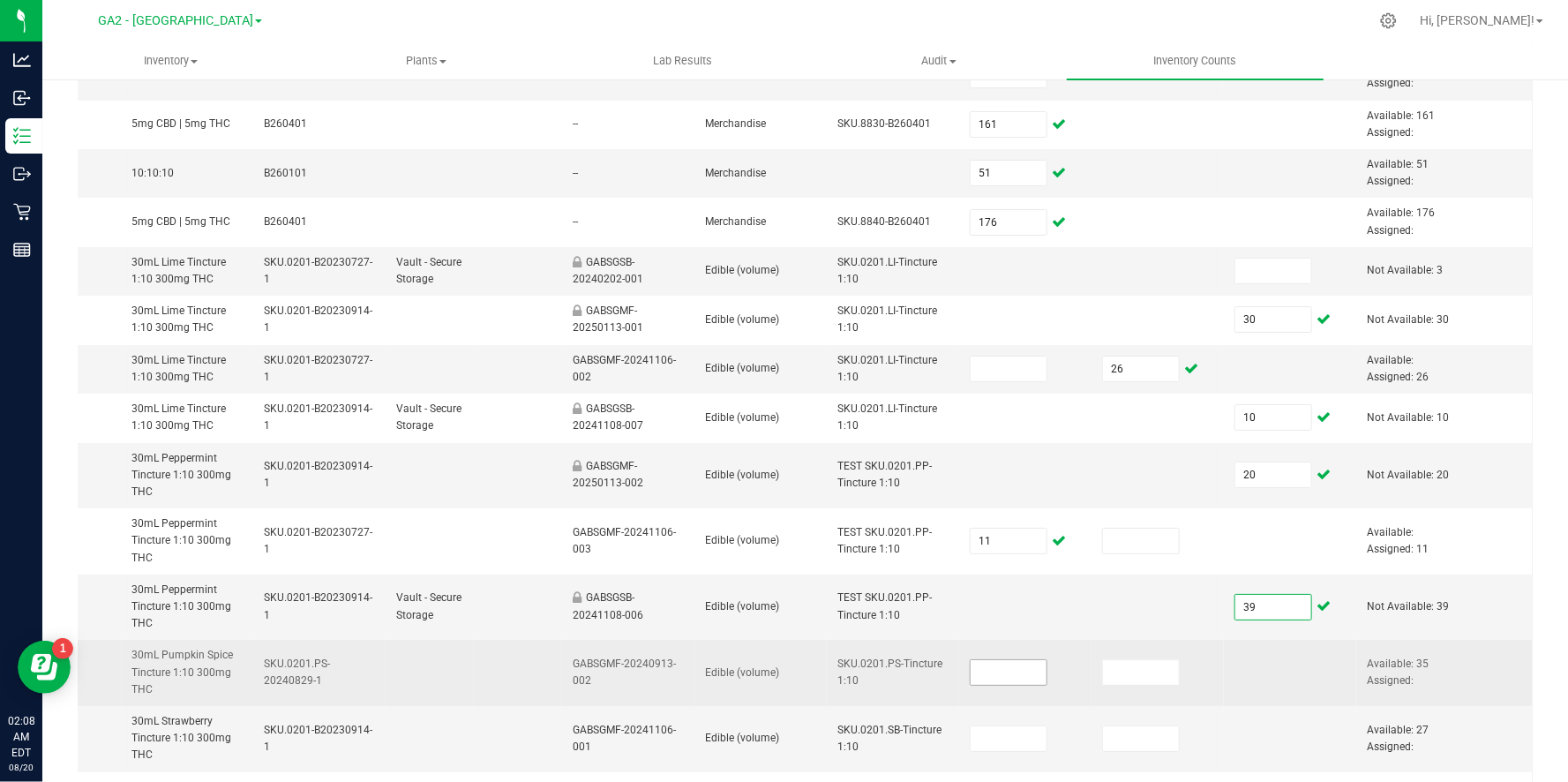
type input "39"
click at [1012, 671] on input at bounding box center [1009, 672] width 76 height 25
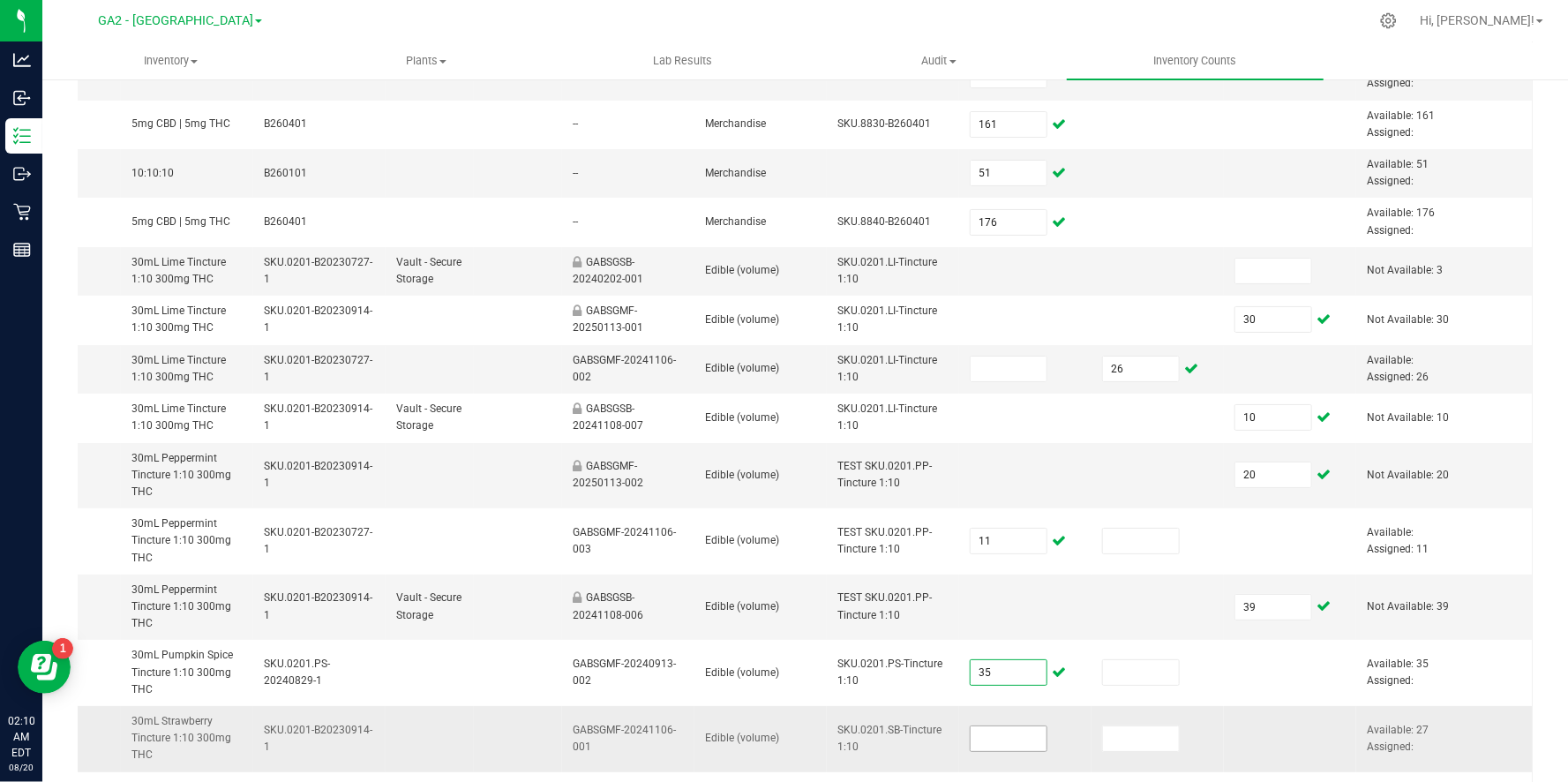
type input "35"
click at [1009, 734] on input at bounding box center [1009, 739] width 76 height 25
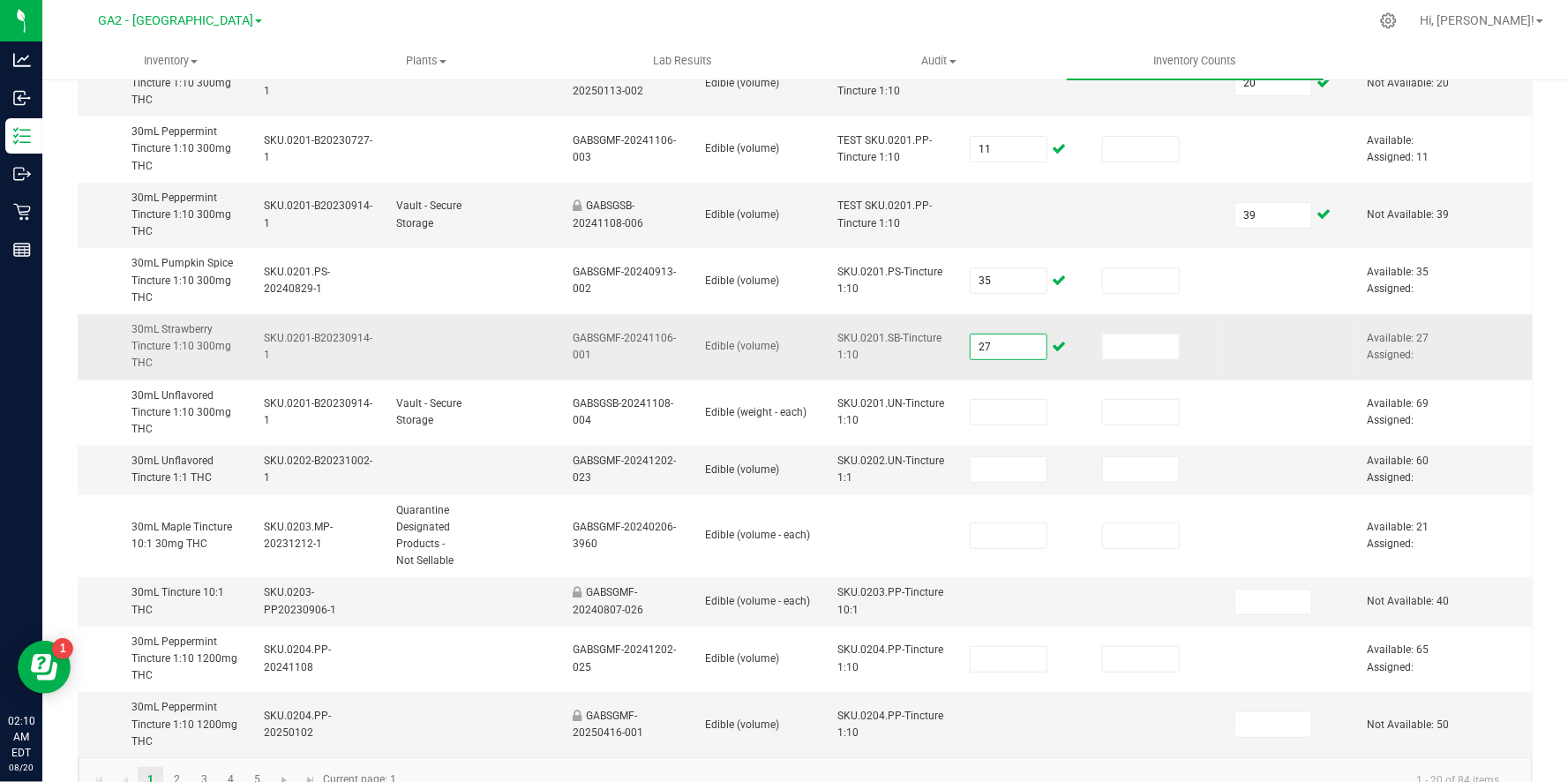
scroll to position [675, 0]
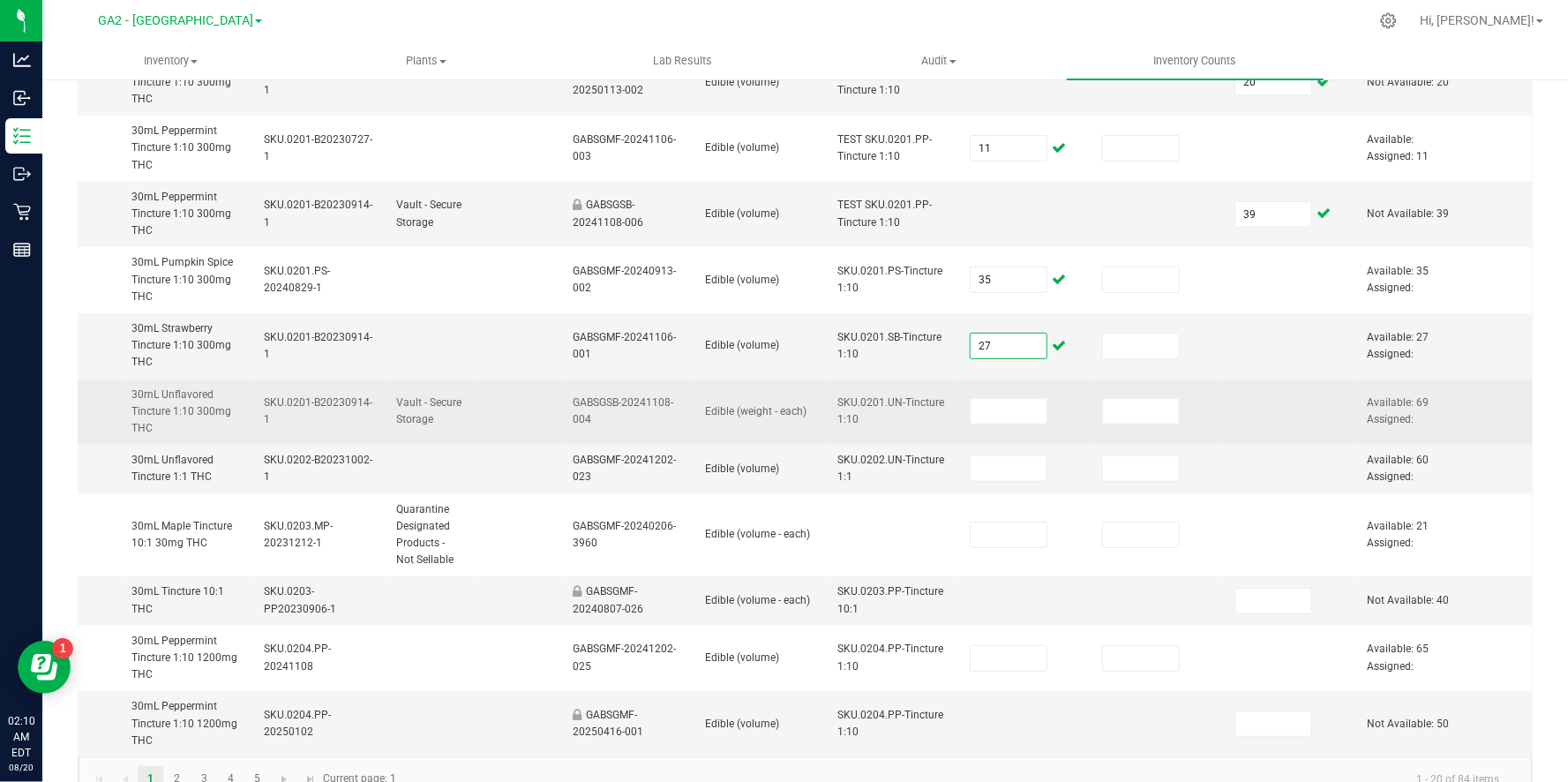
type input "27"
click at [1273, 419] on td at bounding box center [1290, 412] width 133 height 66
click at [971, 421] on input at bounding box center [1009, 411] width 76 height 25
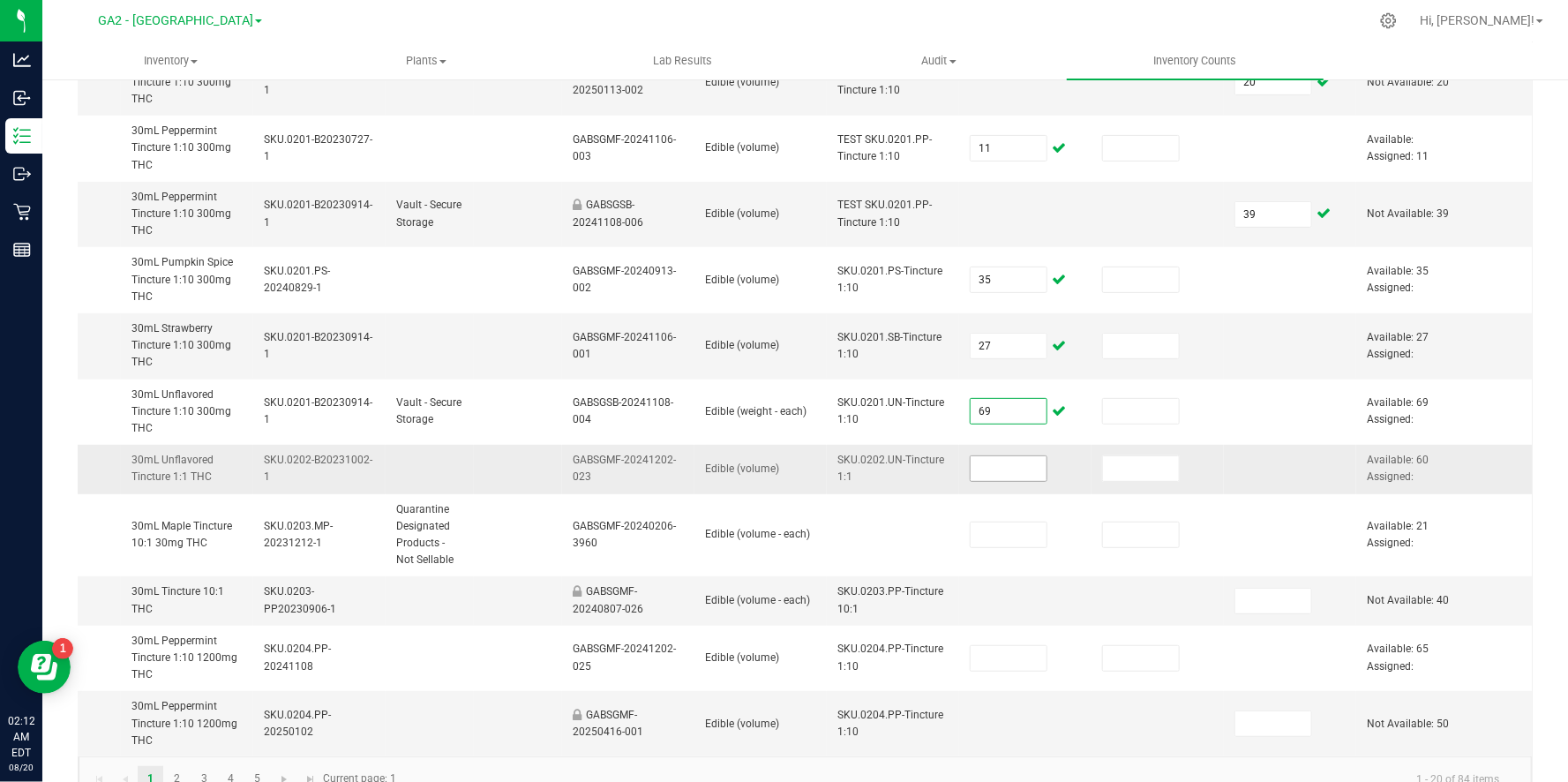
type input "69"
click at [989, 459] on input at bounding box center [1009, 468] width 76 height 25
type input "6"
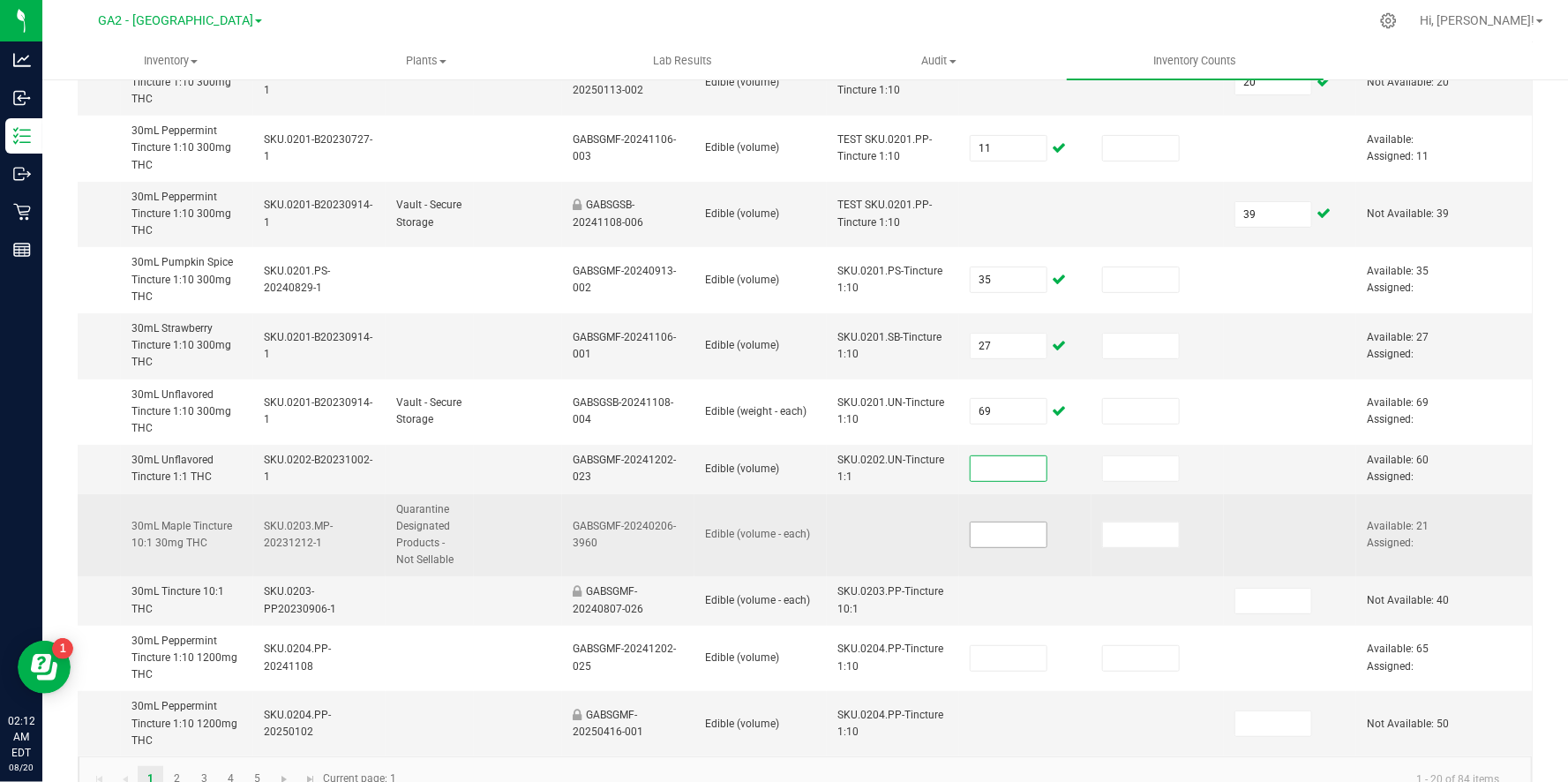
click at [1034, 524] on input at bounding box center [1009, 535] width 76 height 25
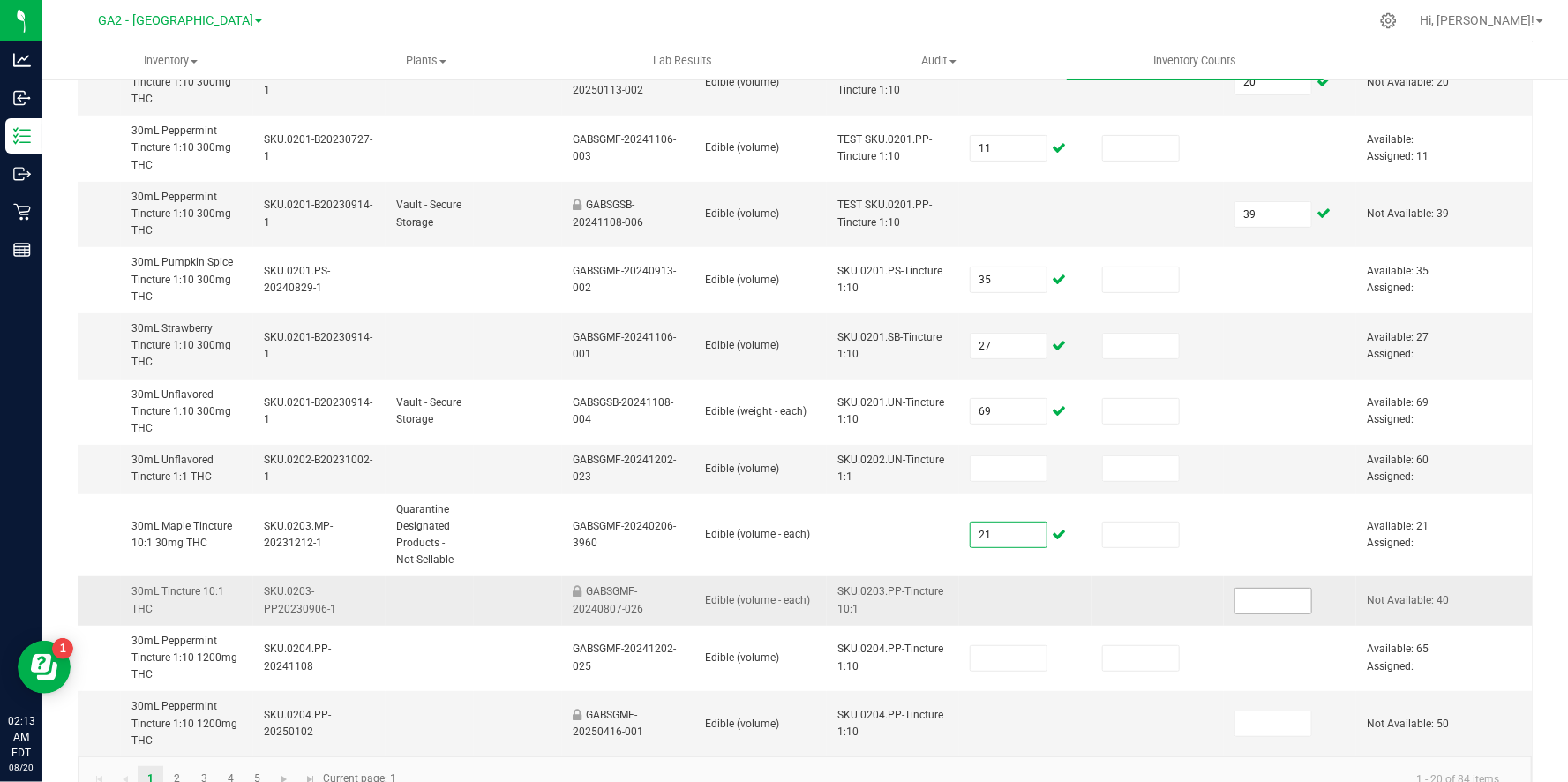
type input "21"
click at [1280, 588] on input at bounding box center [1273, 601] width 76 height 25
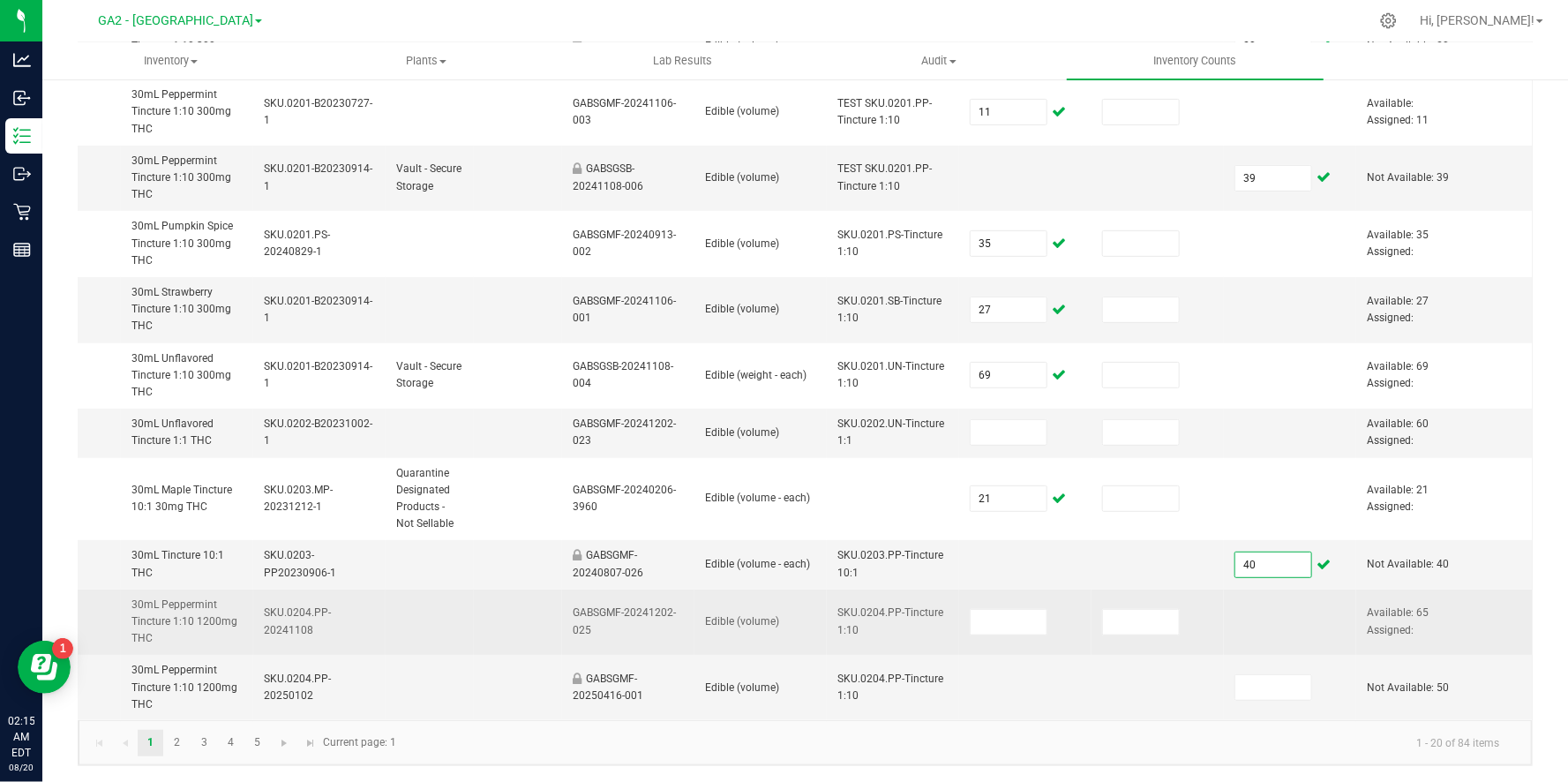
type input "40"
click at [1265, 631] on td at bounding box center [1290, 622] width 133 height 66
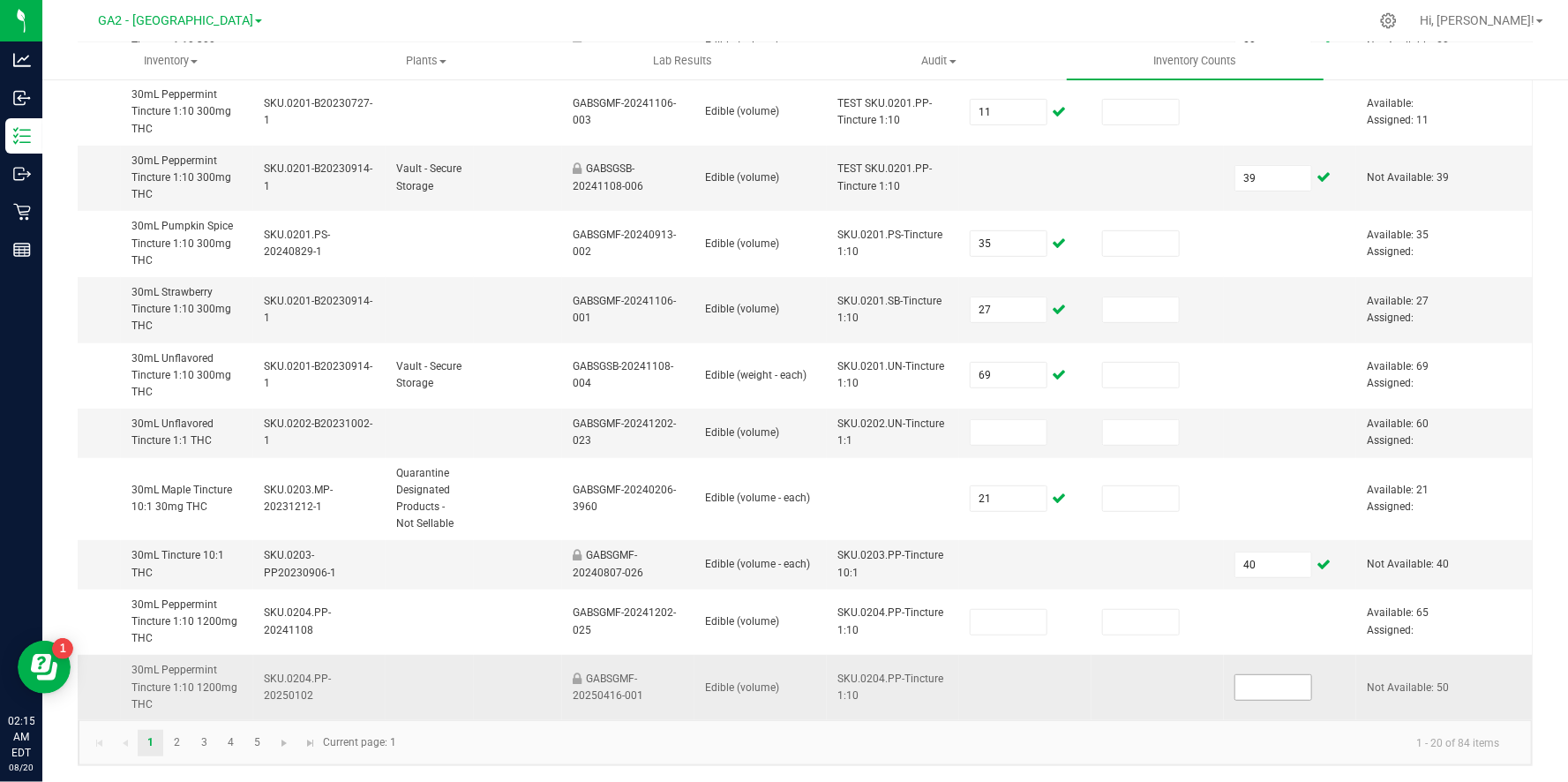
click at [1268, 690] on input at bounding box center [1273, 687] width 76 height 25
type input "50"
click at [170, 749] on link "2" at bounding box center [177, 743] width 26 height 27
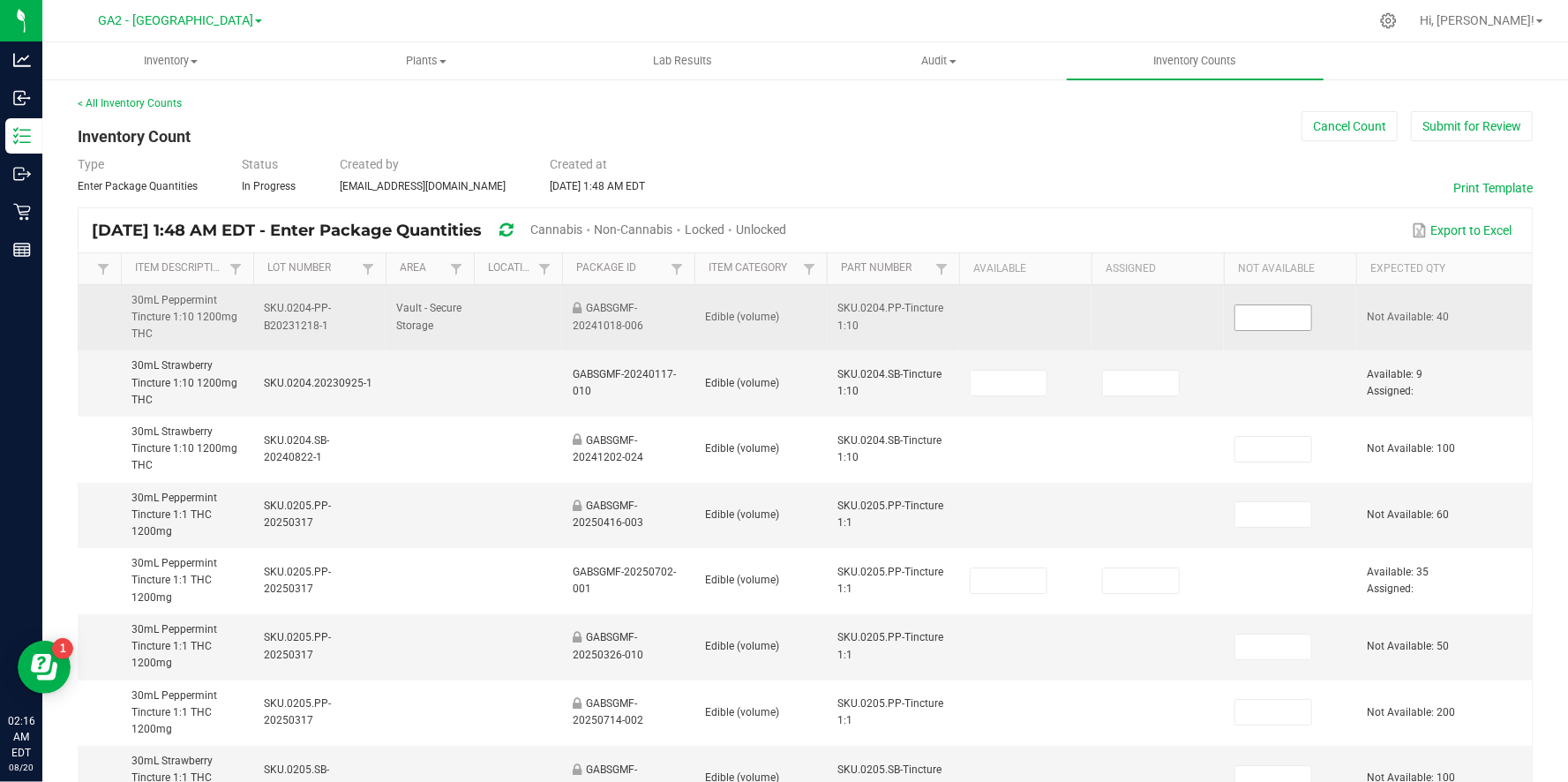
click at [1275, 306] on input at bounding box center [1273, 318] width 76 height 25
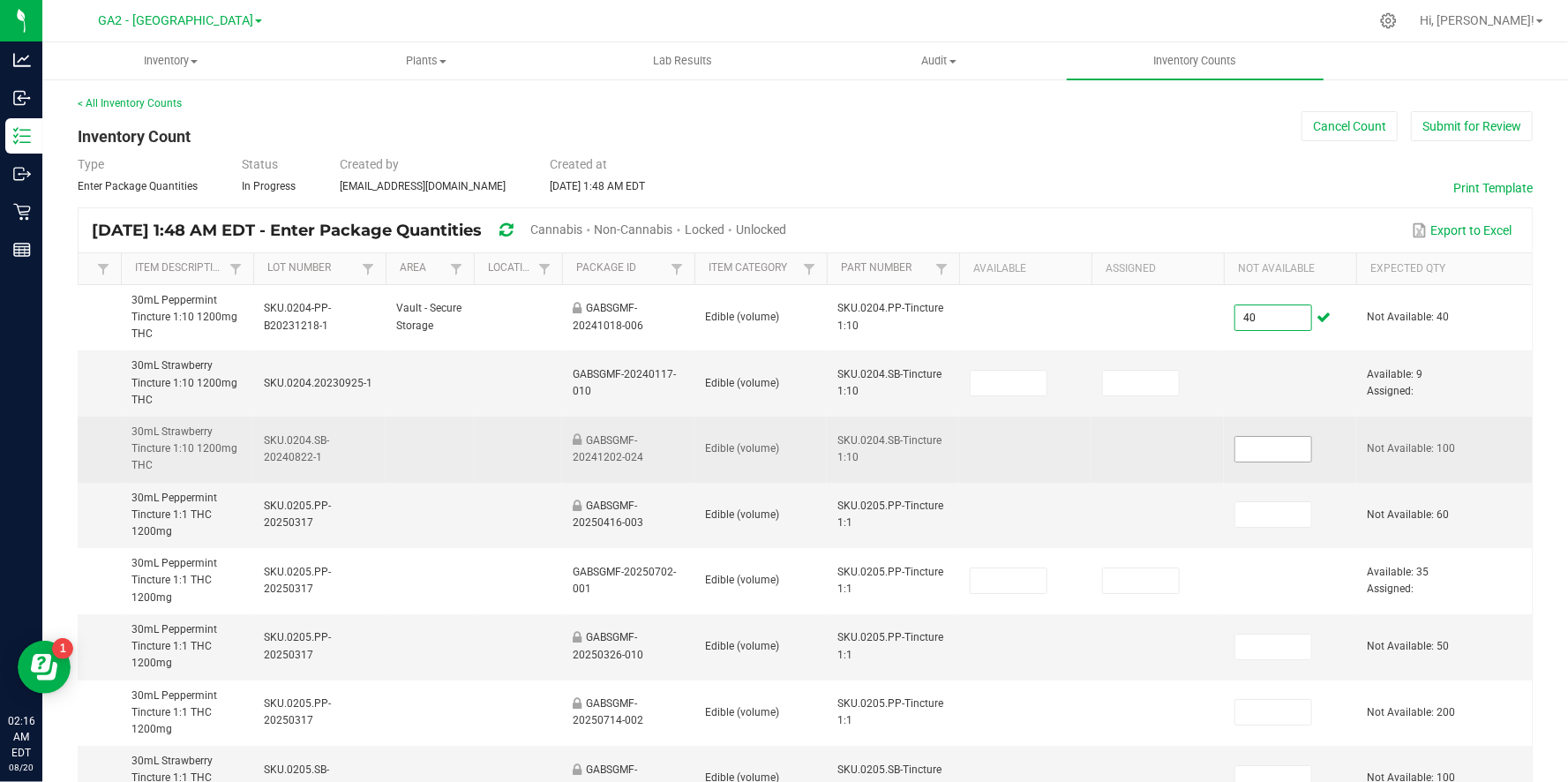
type input "40"
click at [1270, 452] on input at bounding box center [1273, 449] width 76 height 25
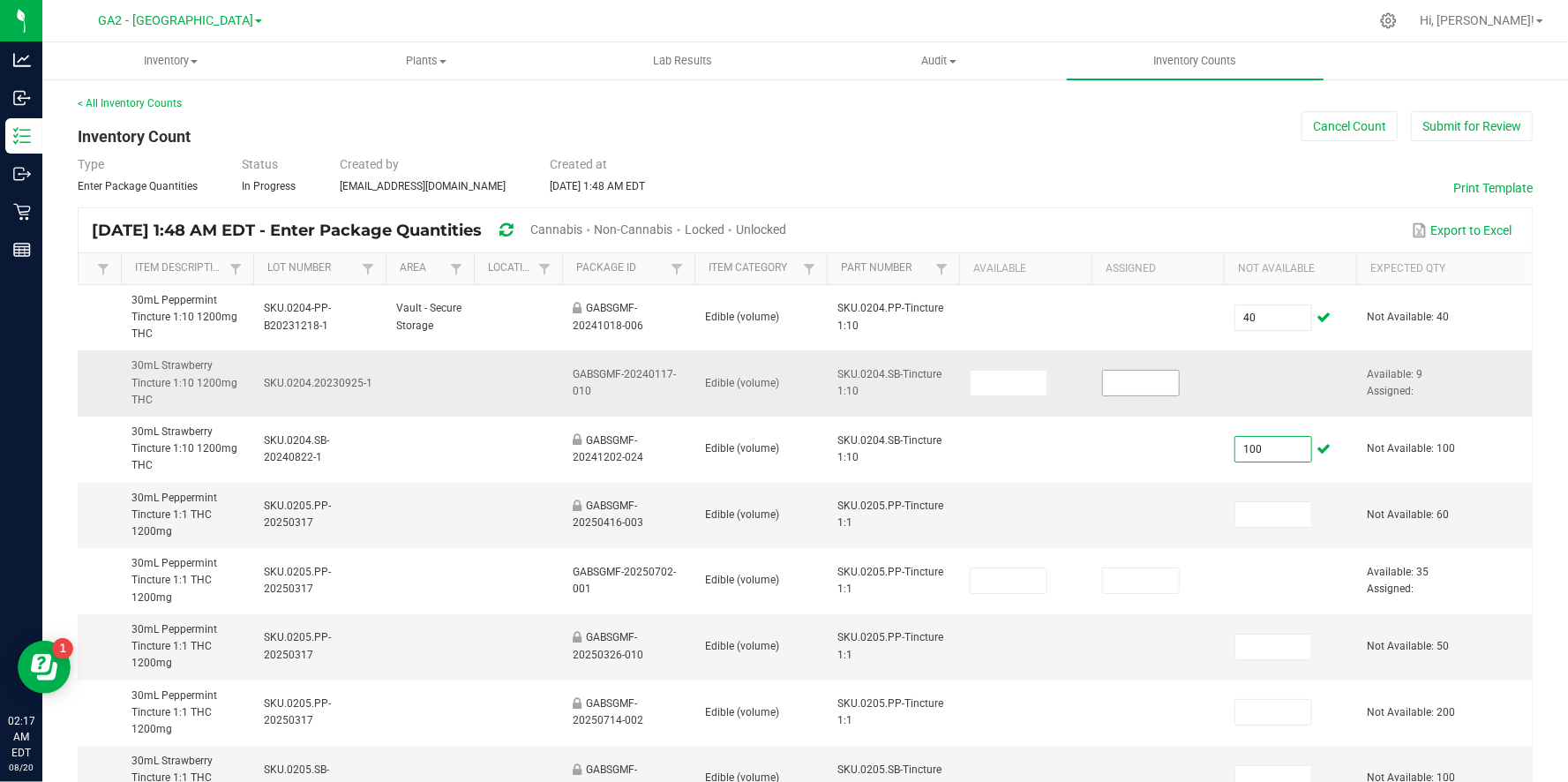
type input "100"
click at [1111, 382] on input at bounding box center [1140, 383] width 76 height 25
click at [1026, 376] on input at bounding box center [1009, 383] width 76 height 25
type input "9"
click at [1185, 505] on td at bounding box center [1157, 515] width 133 height 66
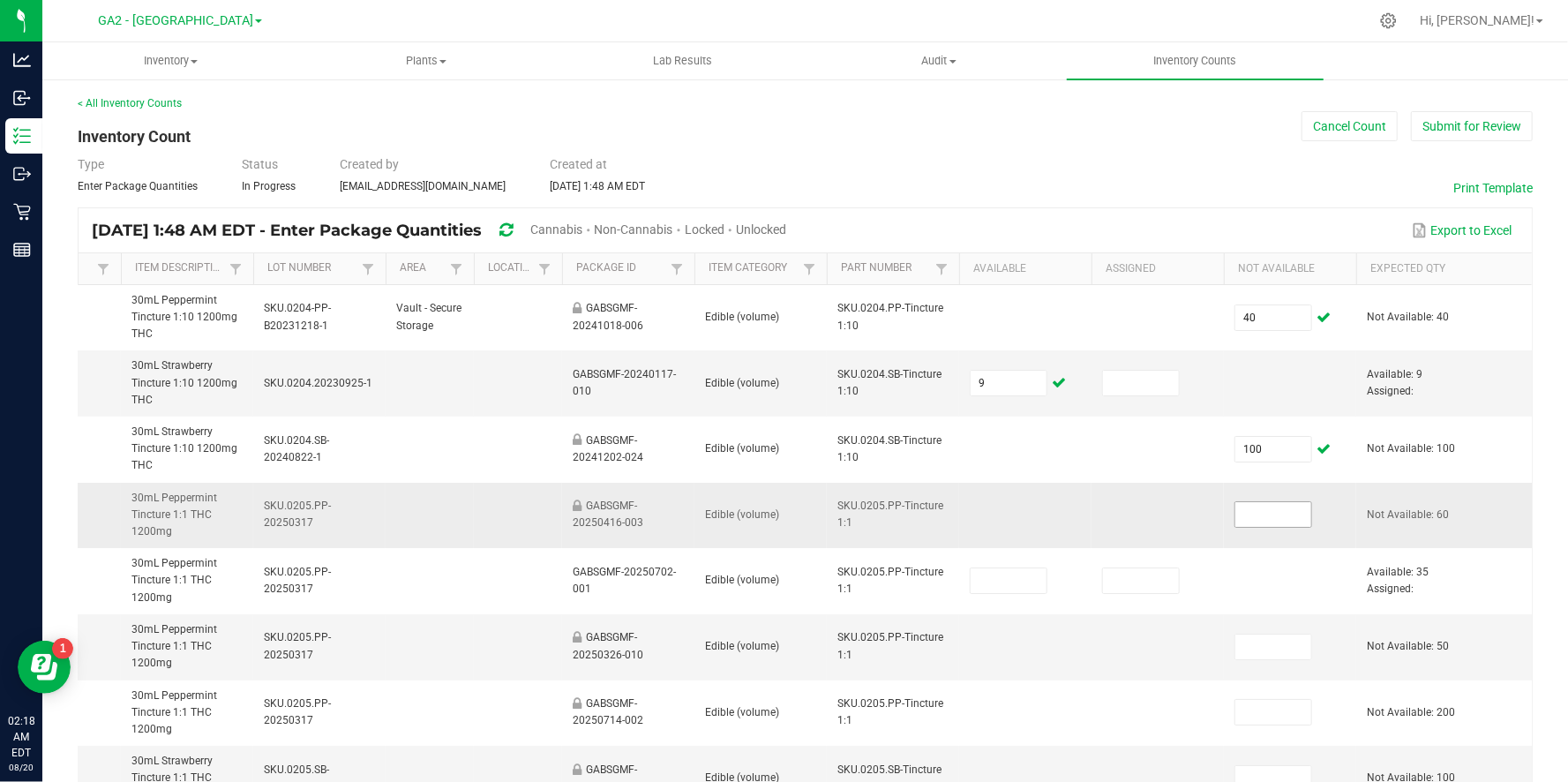
click at [1272, 514] on input at bounding box center [1273, 514] width 76 height 25
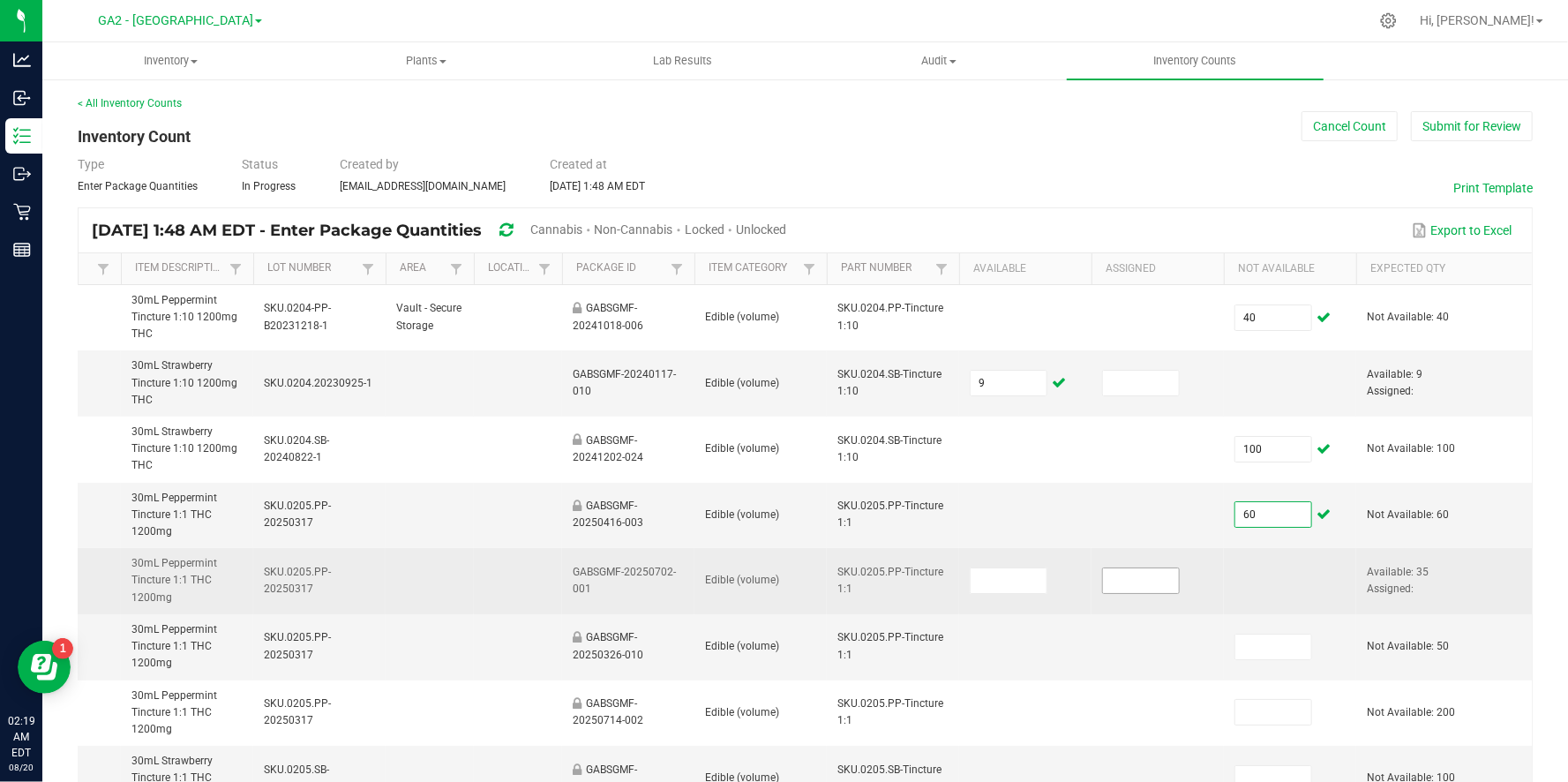
type input "60"
click at [1139, 588] on input at bounding box center [1140, 581] width 76 height 25
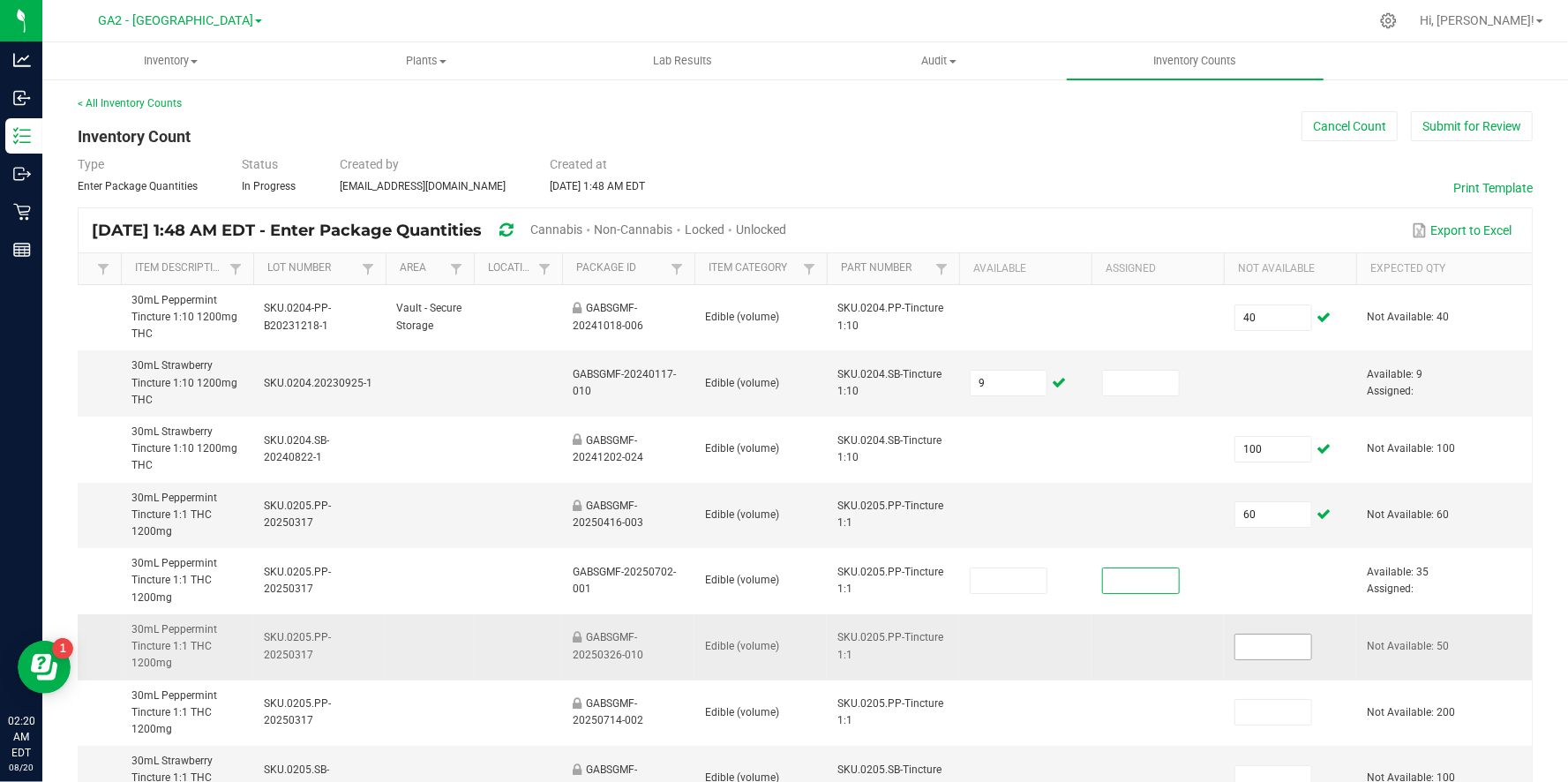
click at [1270, 646] on input at bounding box center [1273, 647] width 76 height 25
type input "50"
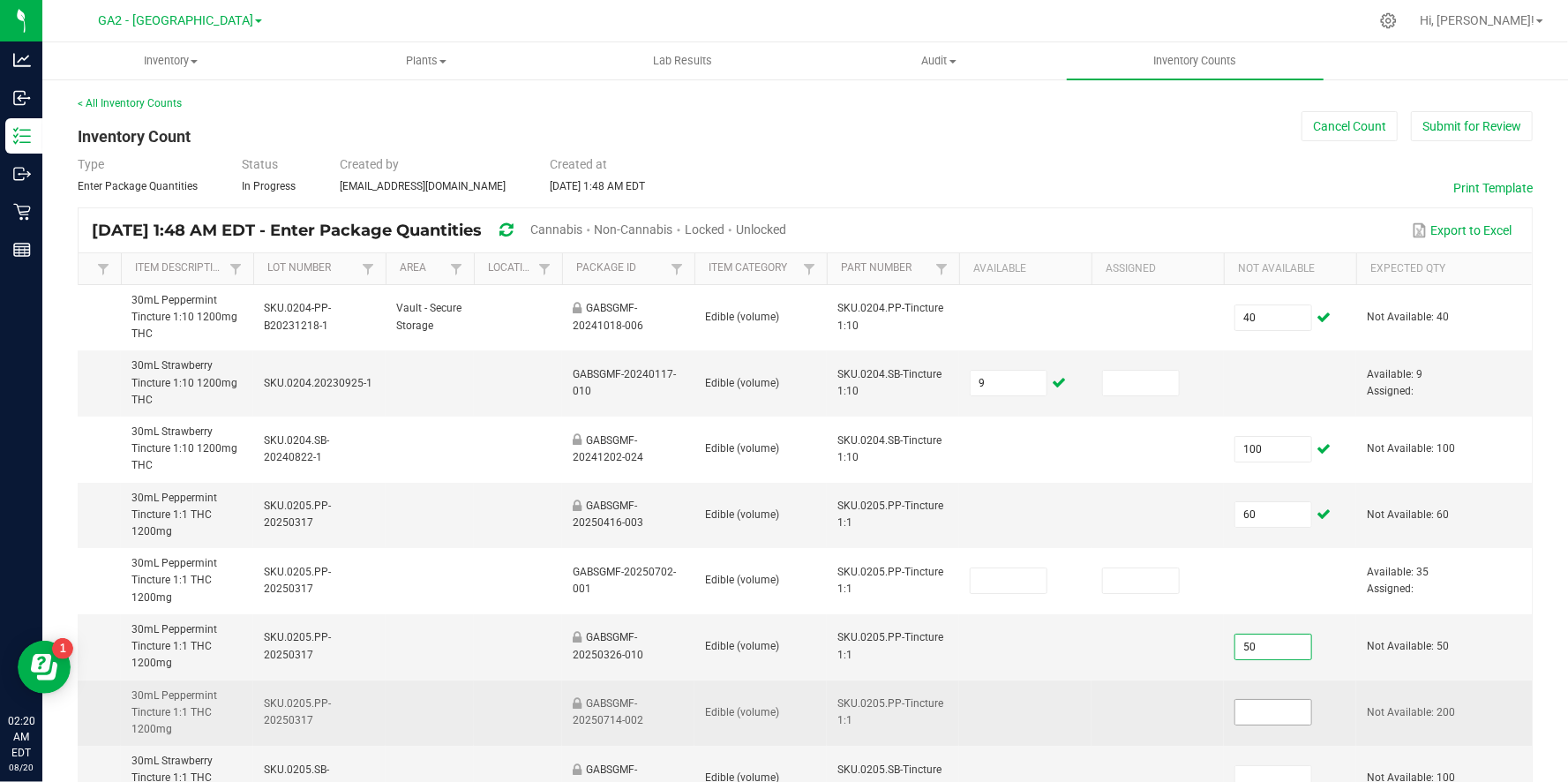
click at [1258, 707] on input at bounding box center [1273, 712] width 76 height 25
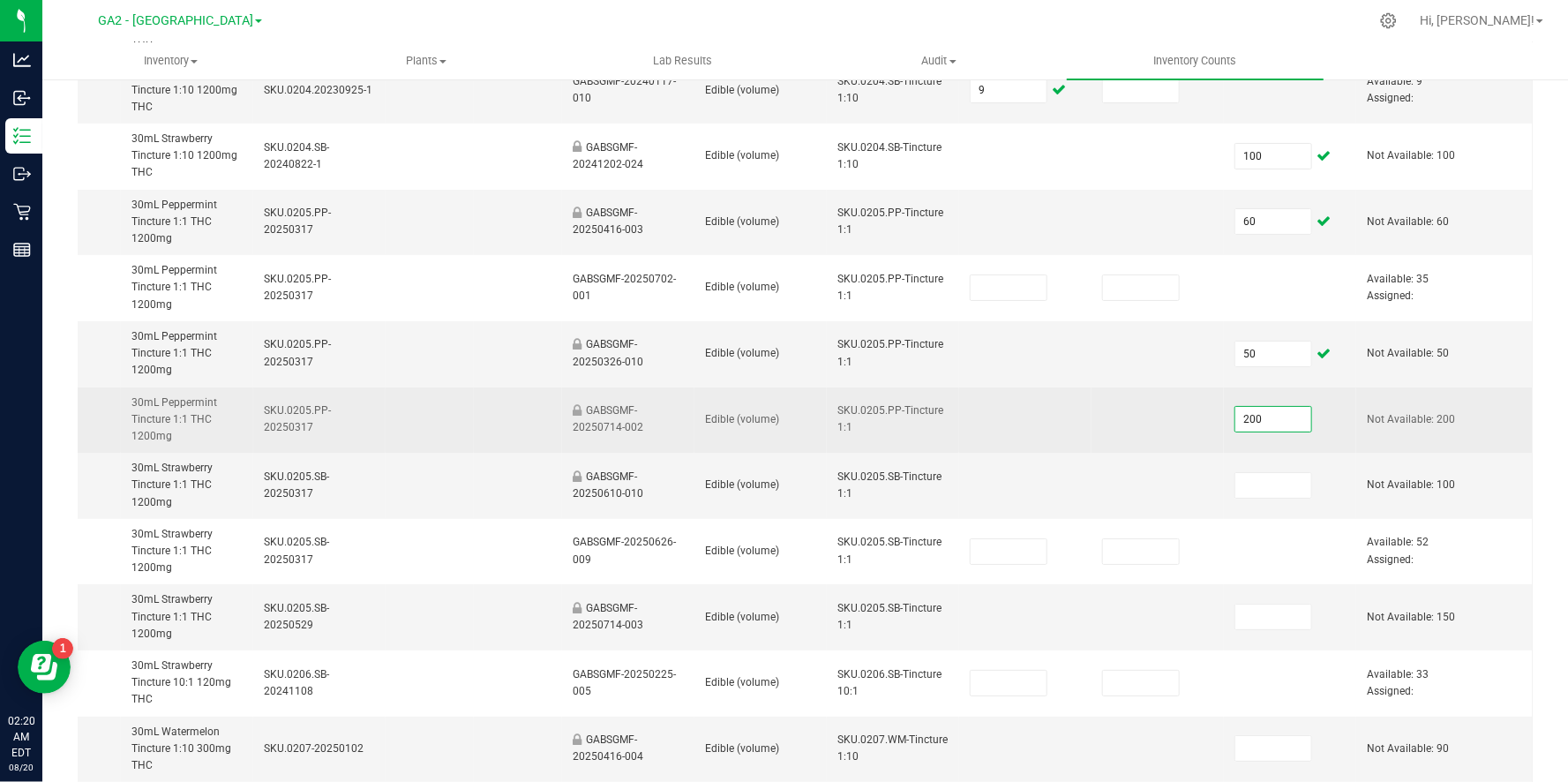
scroll to position [294, 0]
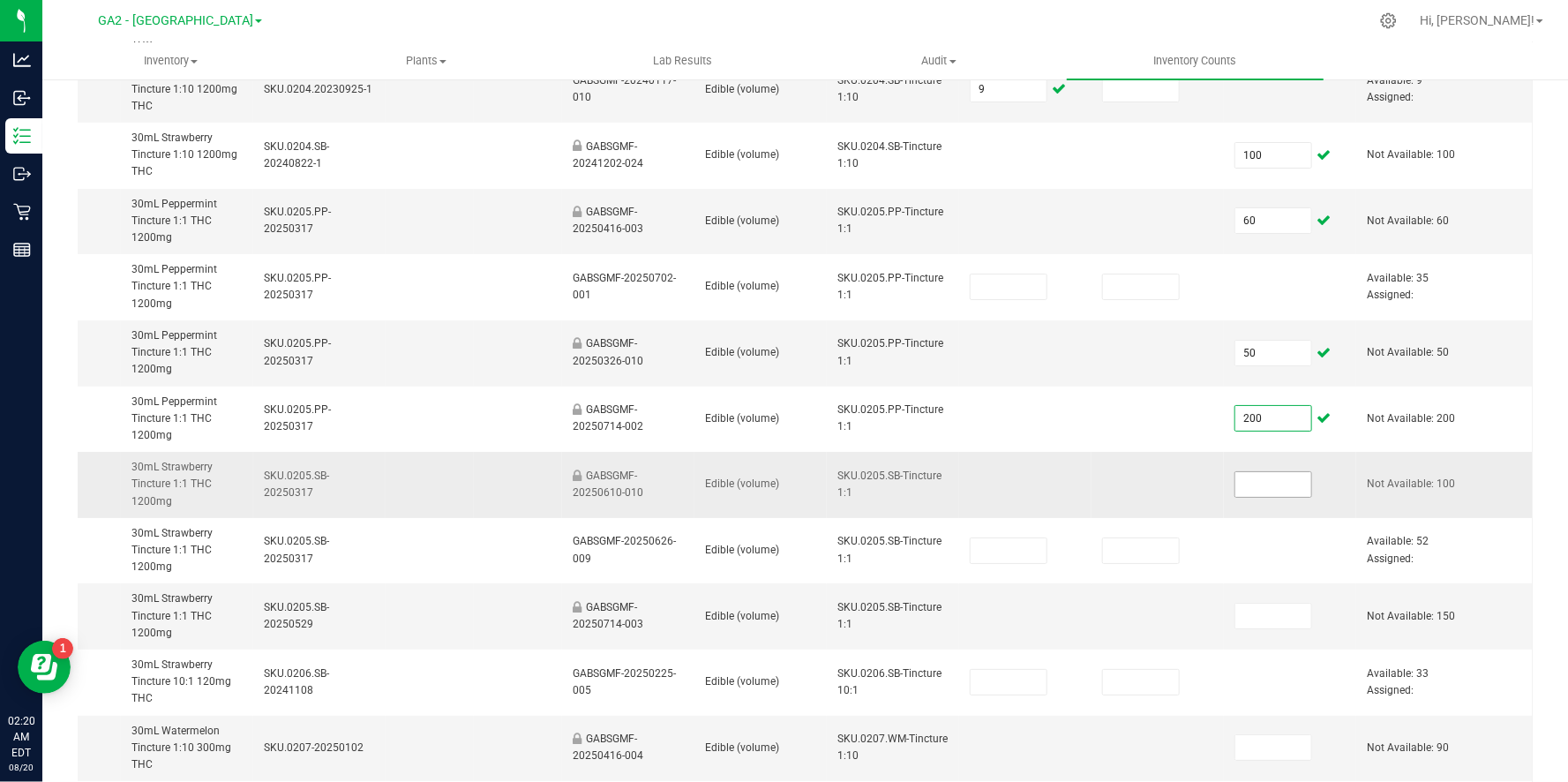
type input "200"
click at [1281, 483] on input at bounding box center [1273, 484] width 76 height 25
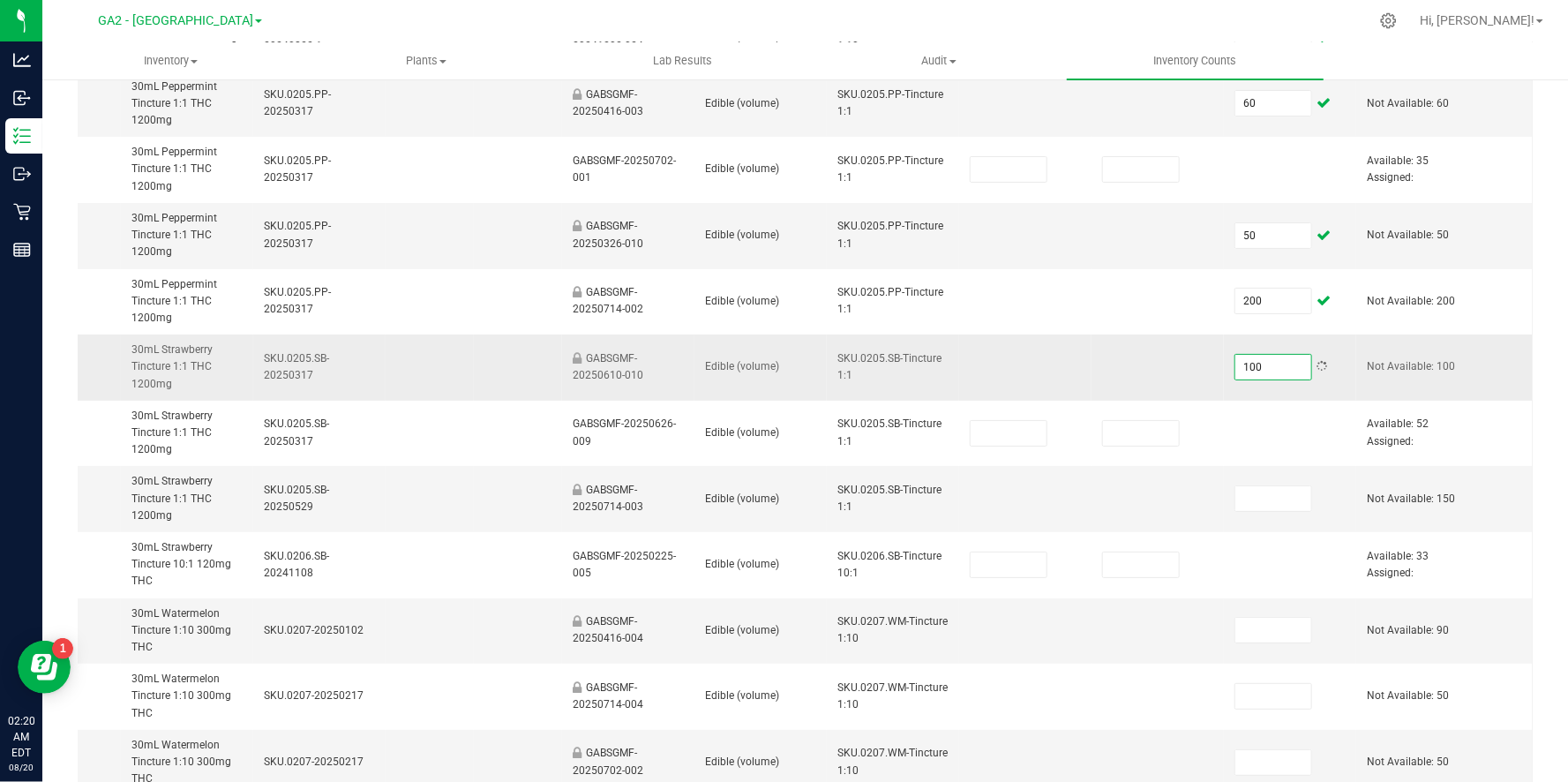
scroll to position [419, 0]
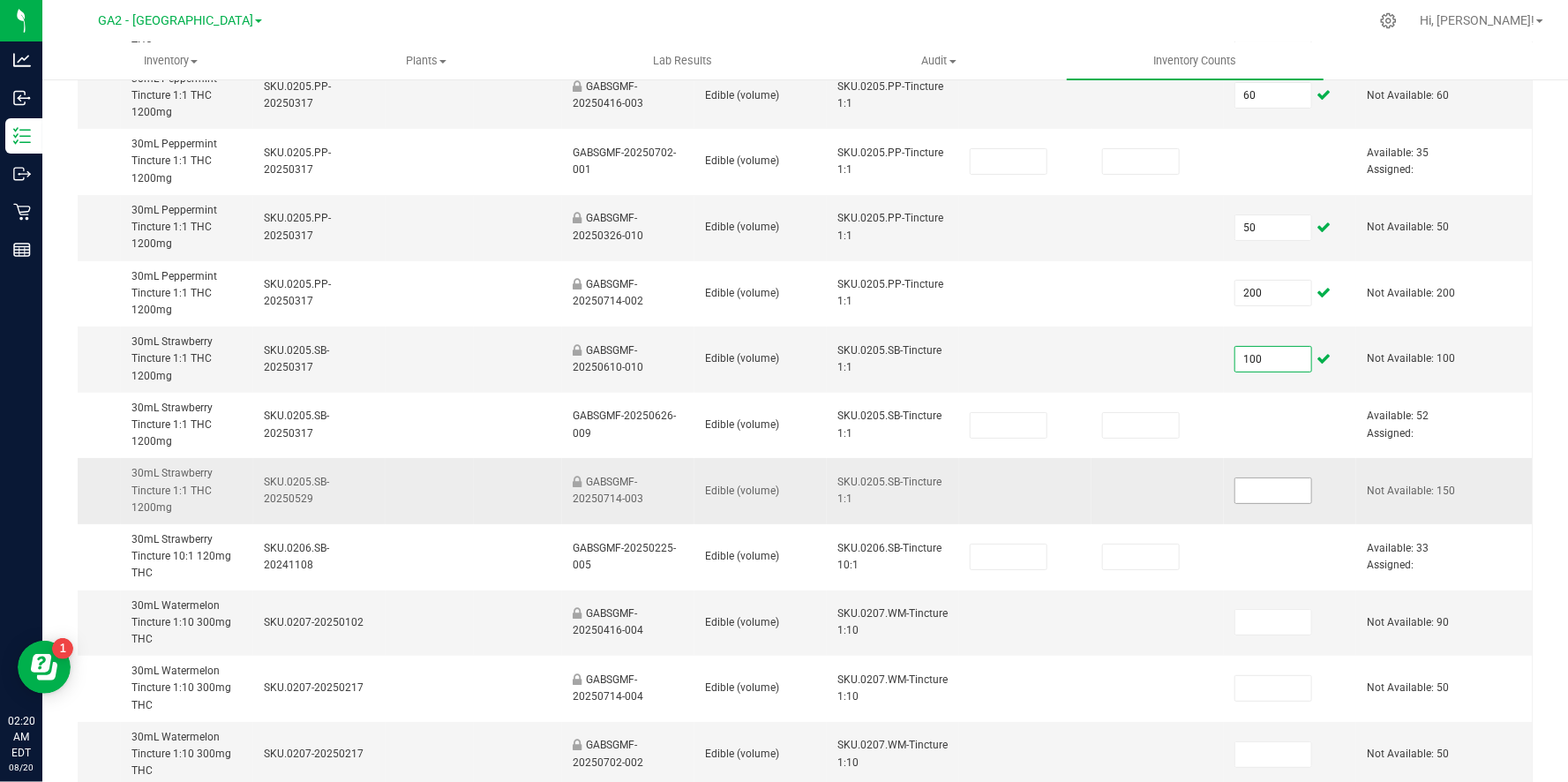
type input "100"
click at [1251, 488] on input at bounding box center [1273, 490] width 76 height 25
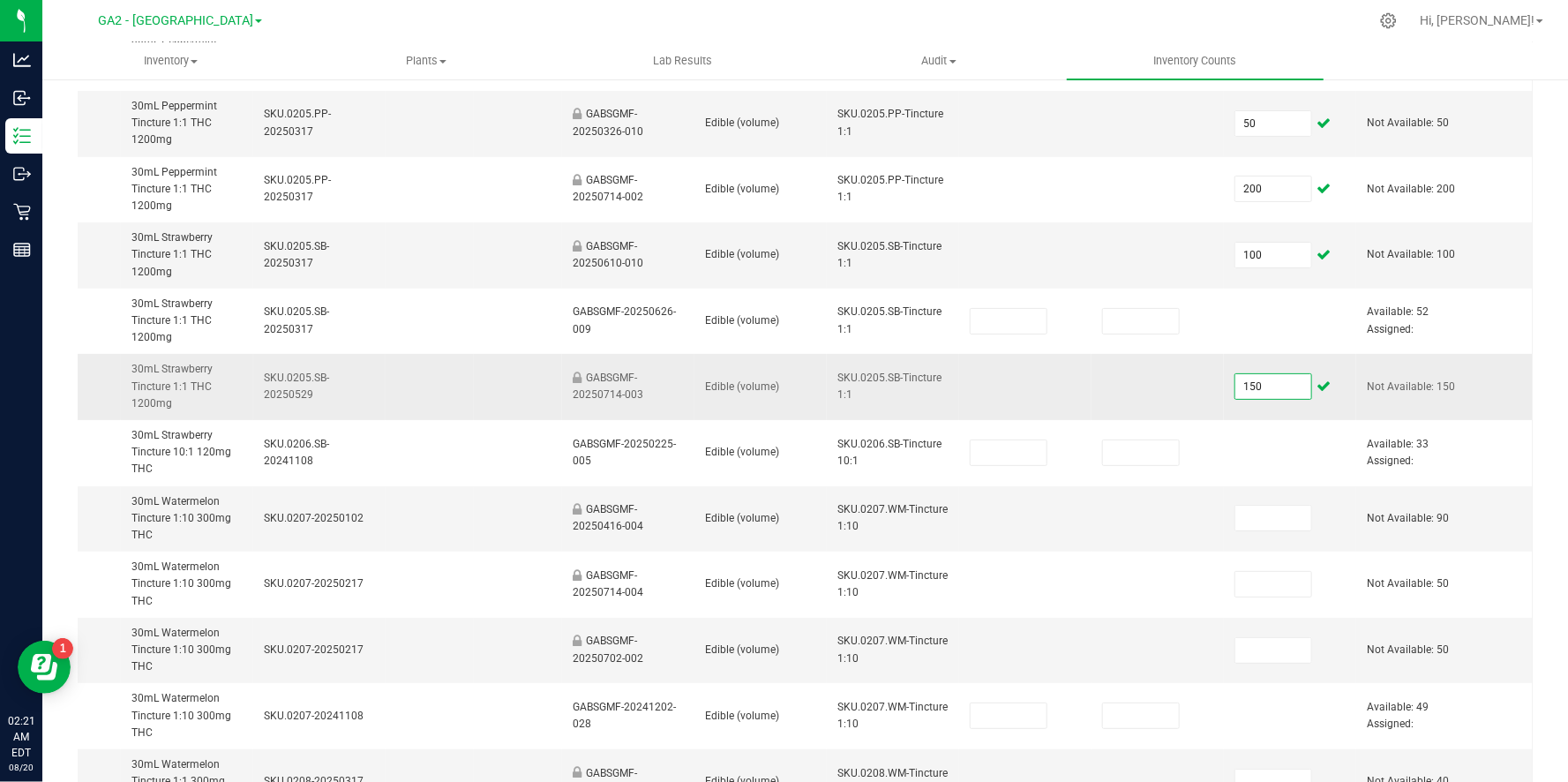
scroll to position [541, 0]
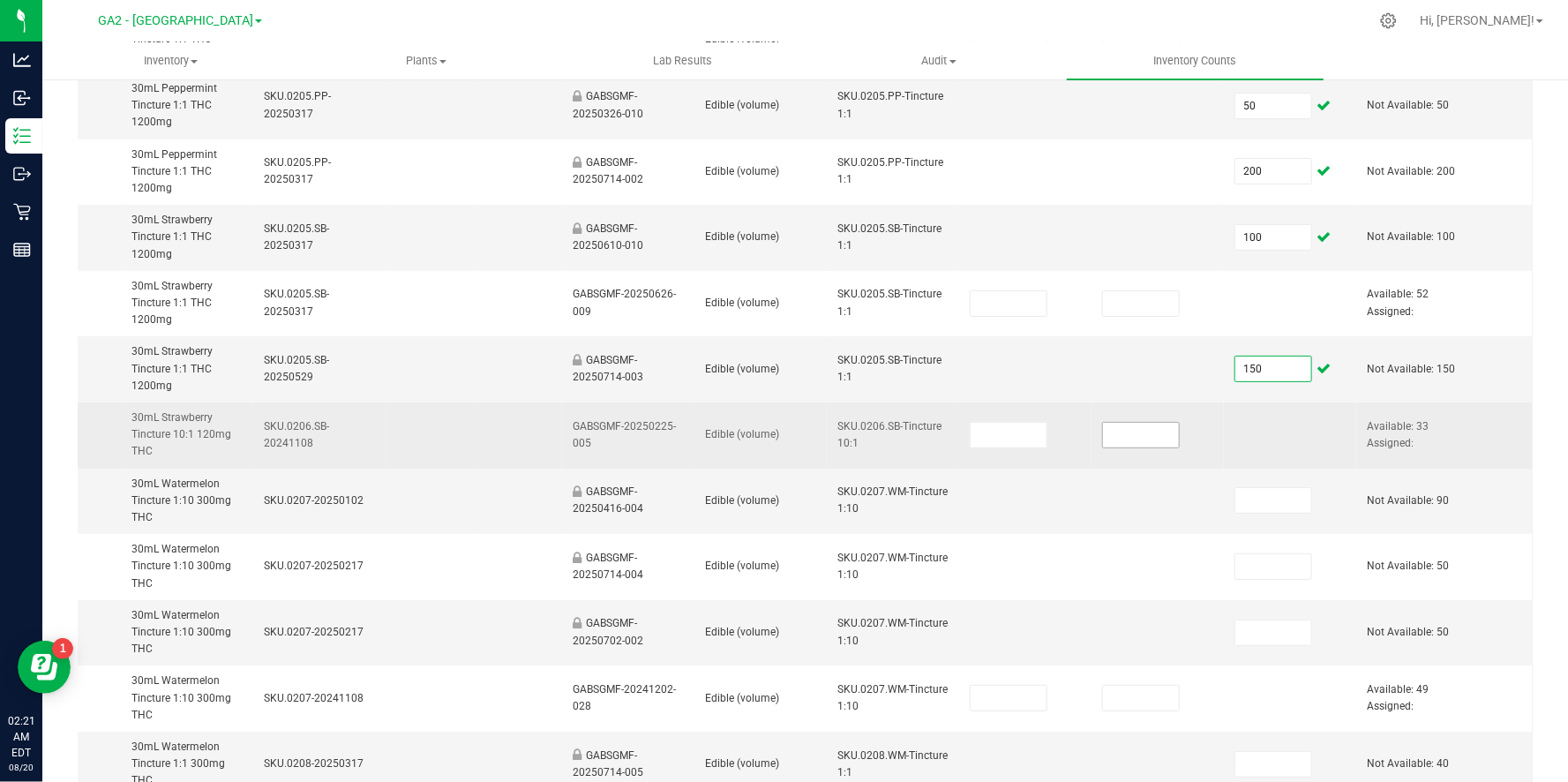
type input "150"
click at [1125, 431] on input at bounding box center [1140, 435] width 76 height 25
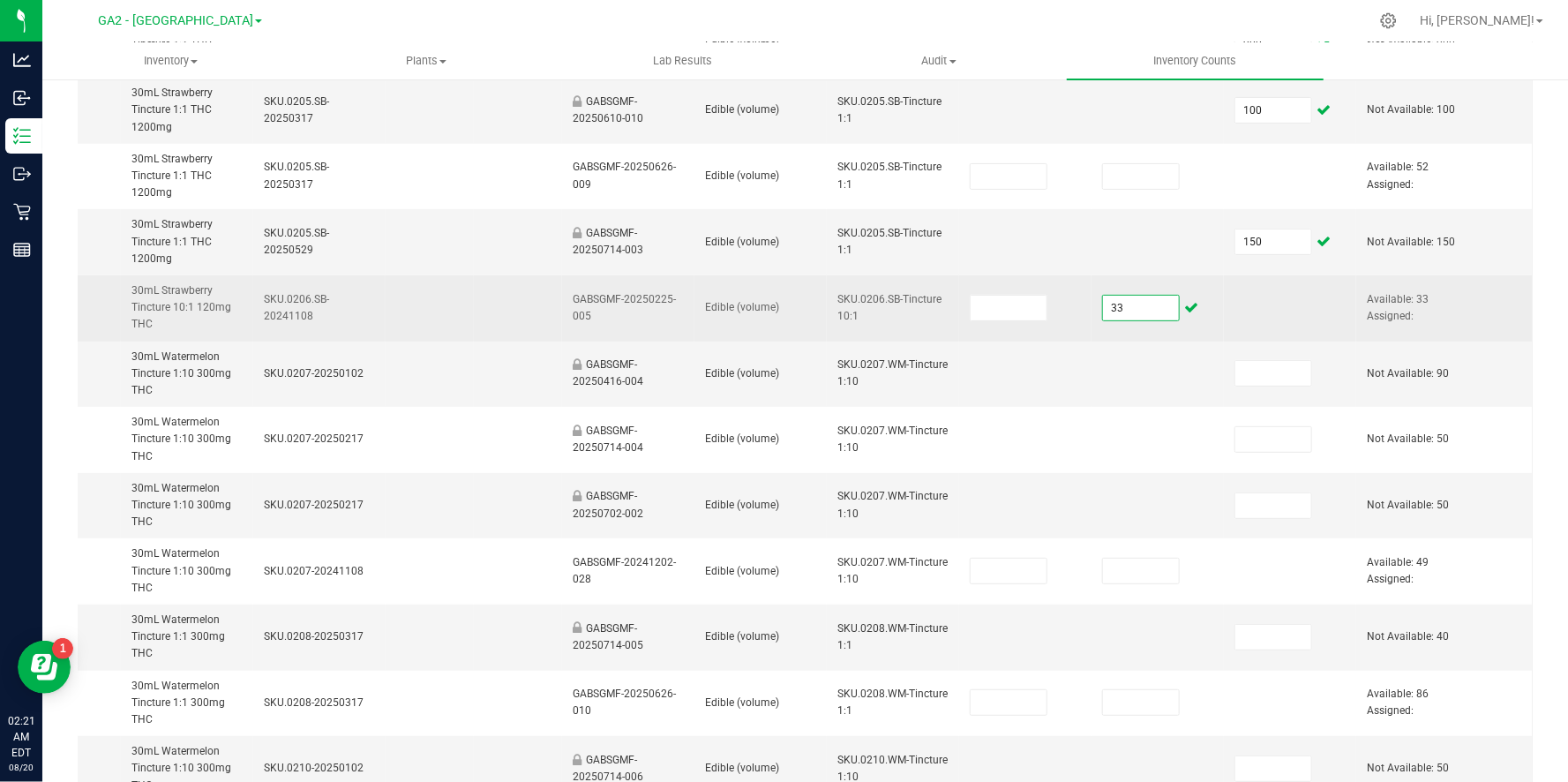
scroll to position [671, 0]
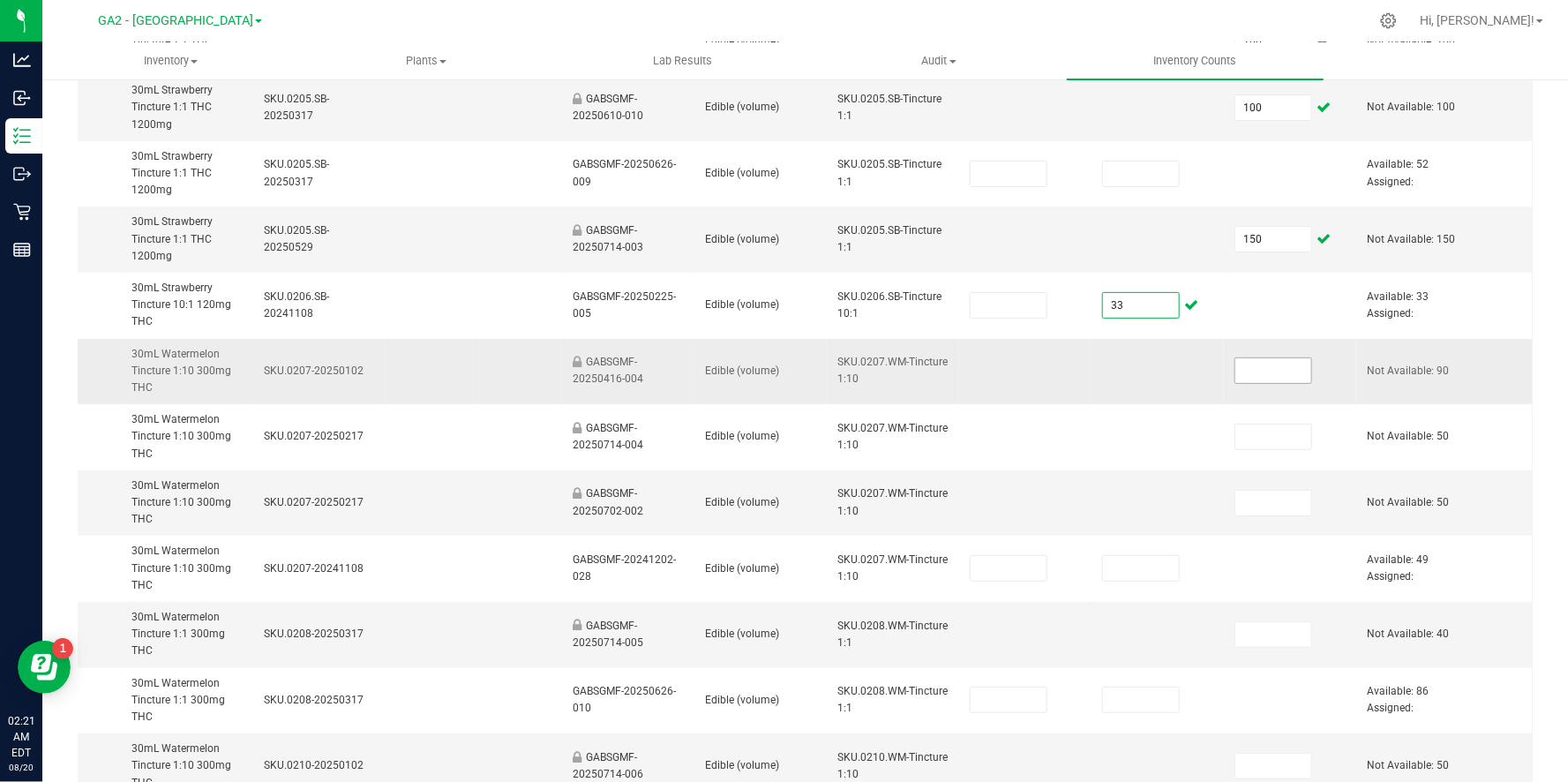
type input "33"
click at [1256, 370] on input at bounding box center [1273, 370] width 76 height 25
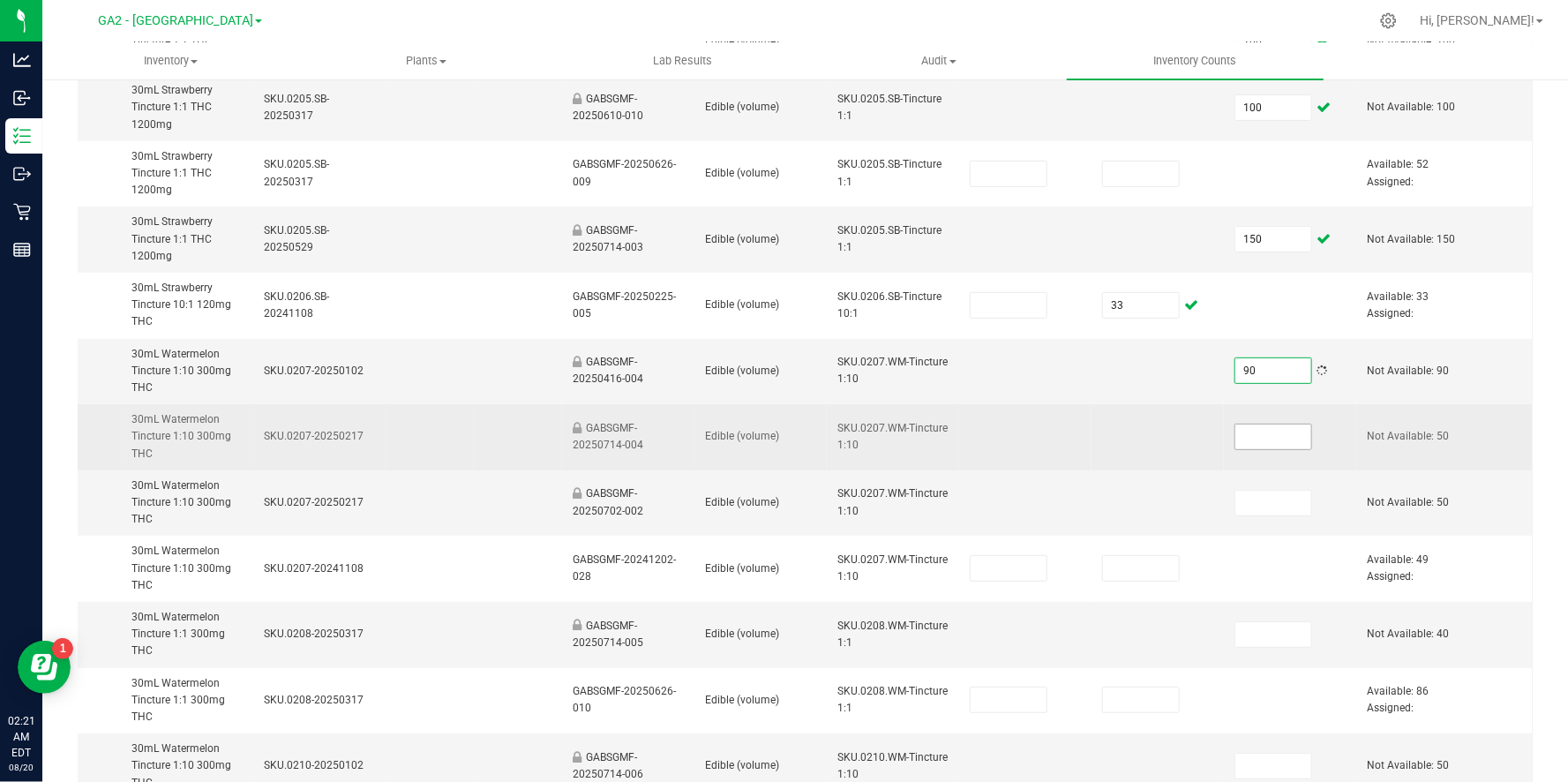
type input "90"
click at [1255, 436] on input at bounding box center [1273, 437] width 76 height 25
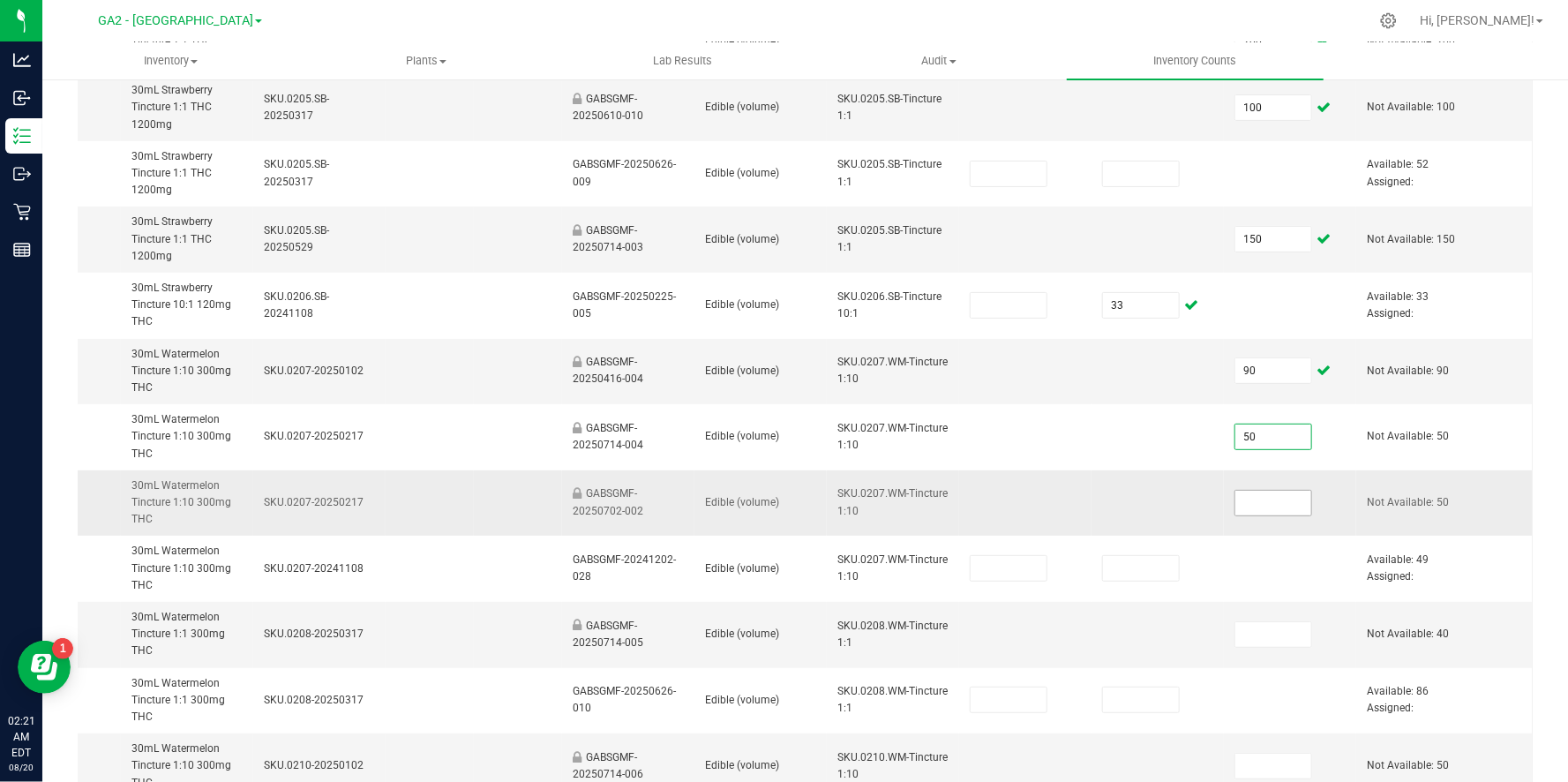
type input "50"
click at [1266, 504] on input at bounding box center [1273, 503] width 76 height 25
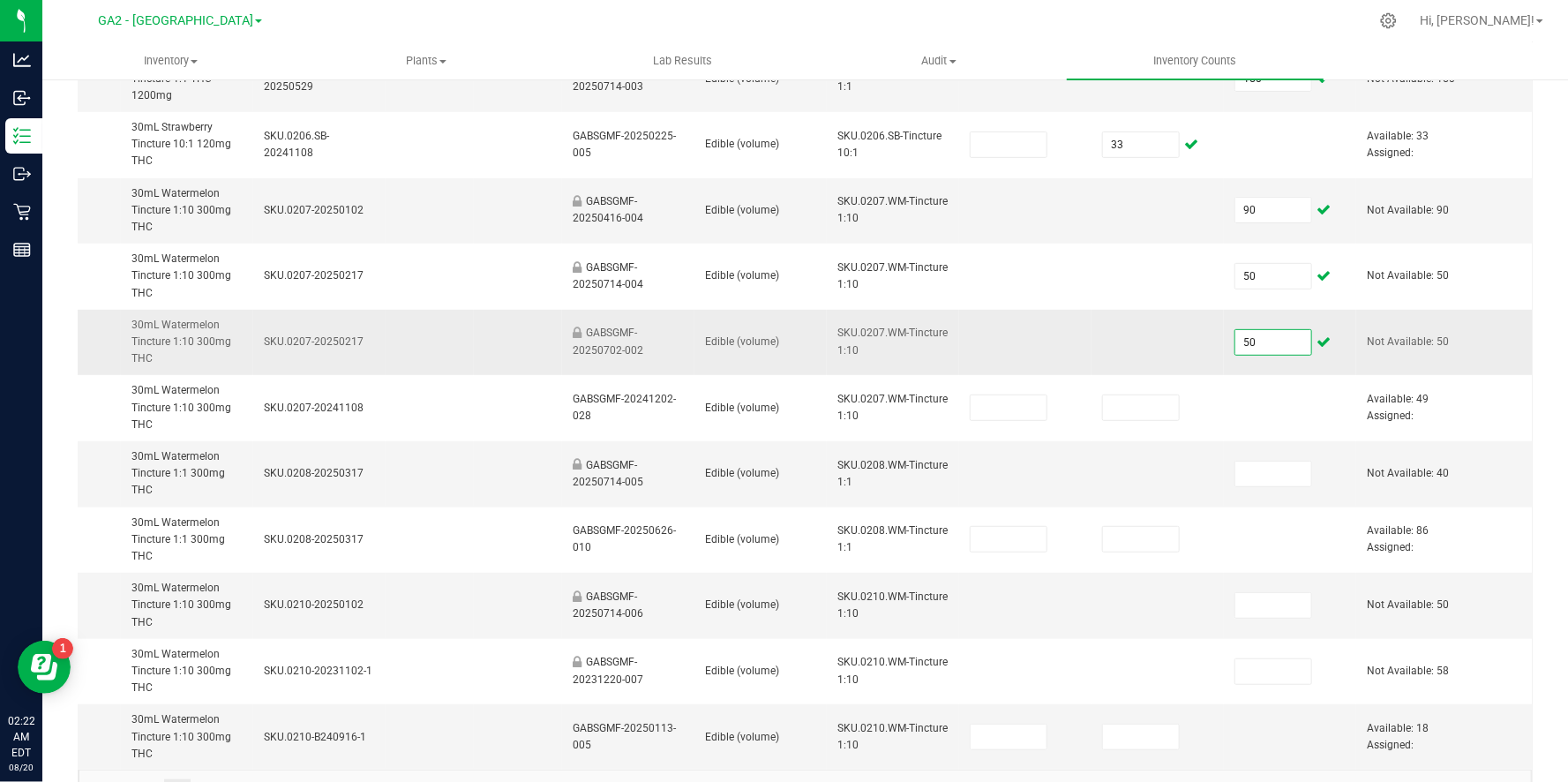
scroll to position [880, 0]
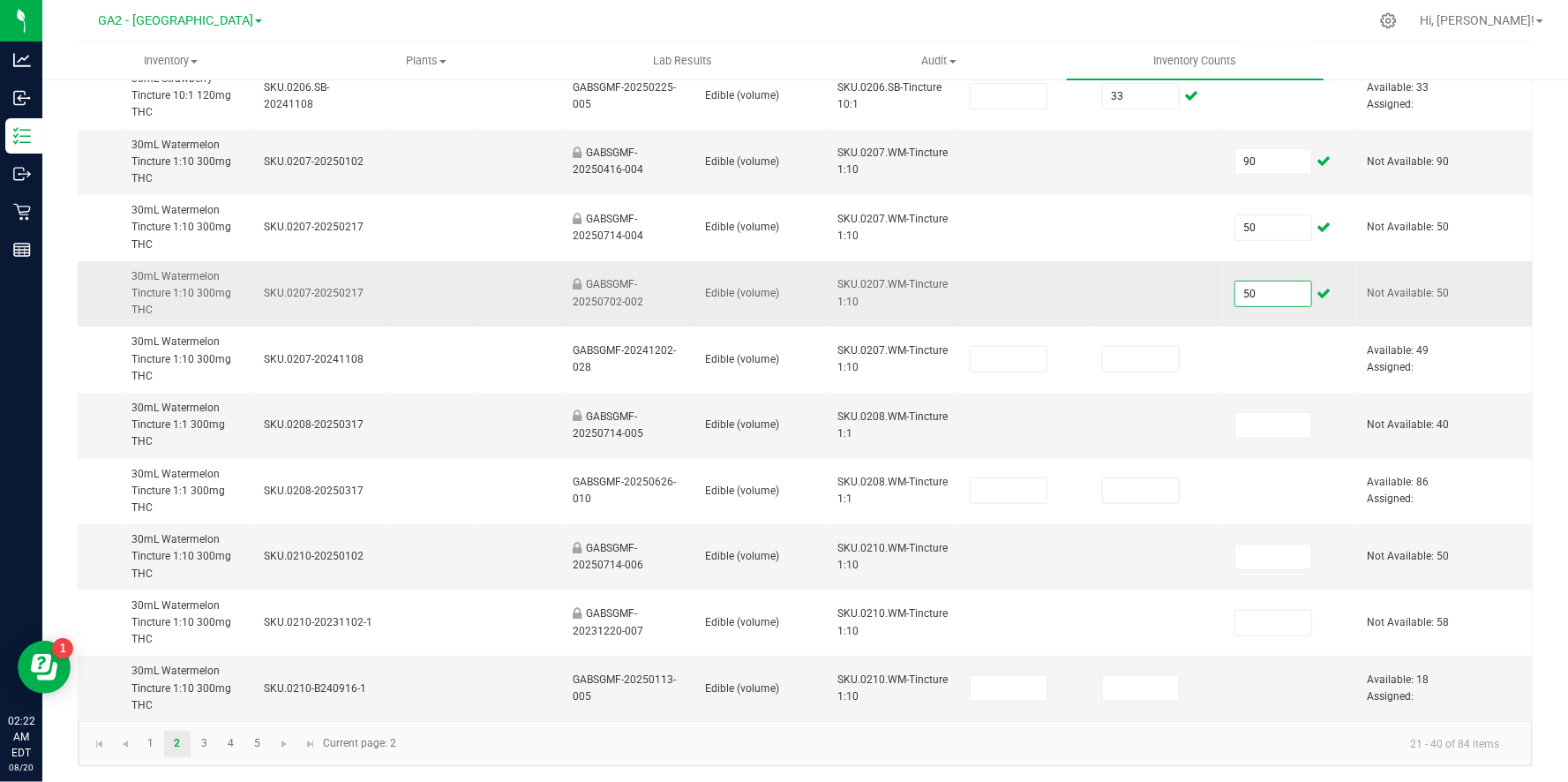
type input "50"
click at [1262, 425] on input at bounding box center [1273, 425] width 76 height 25
type input "40"
click at [1269, 549] on input at bounding box center [1273, 557] width 76 height 25
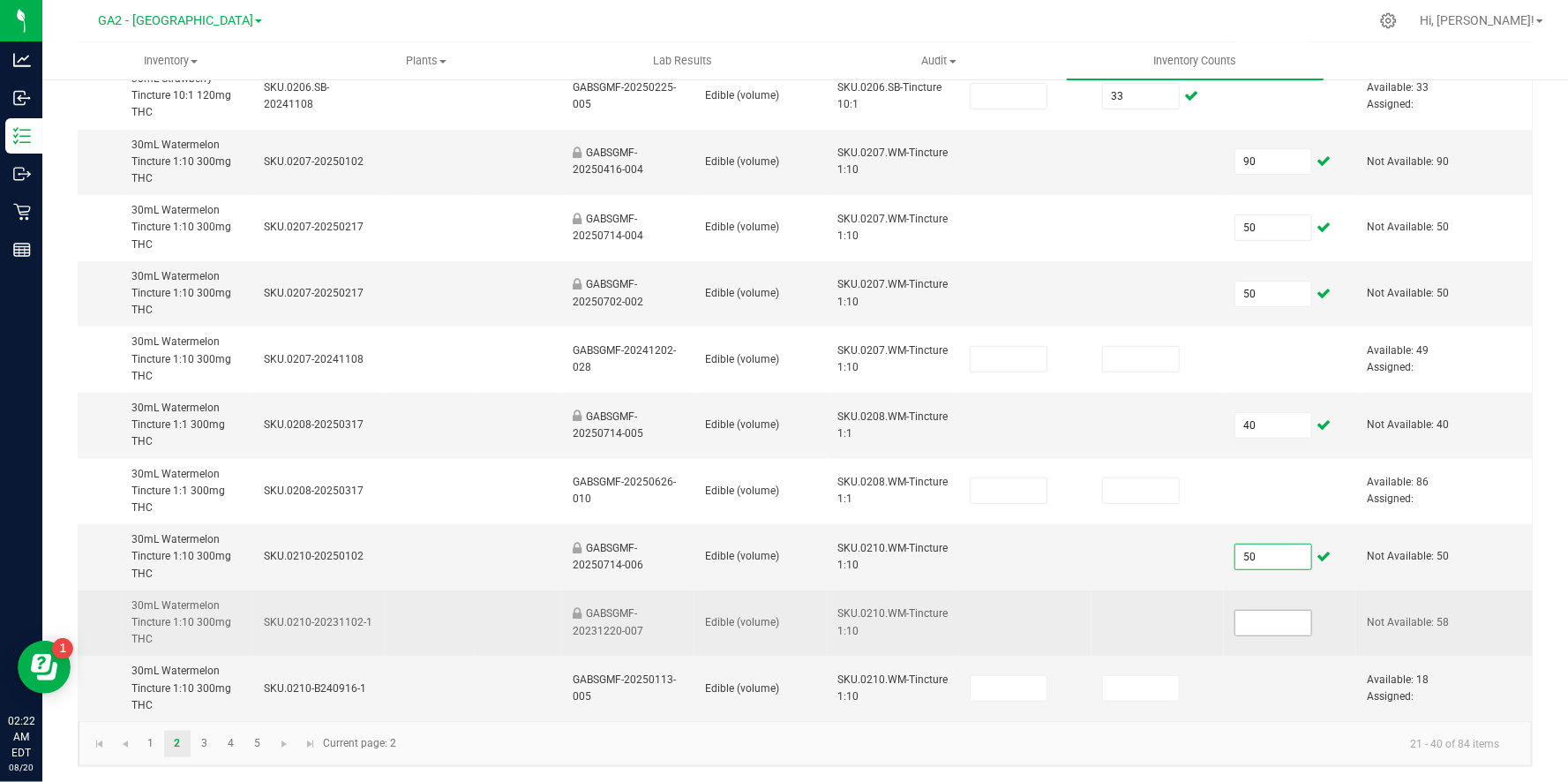
type input "50"
click at [1276, 619] on input at bounding box center [1273, 623] width 76 height 25
type input "58"
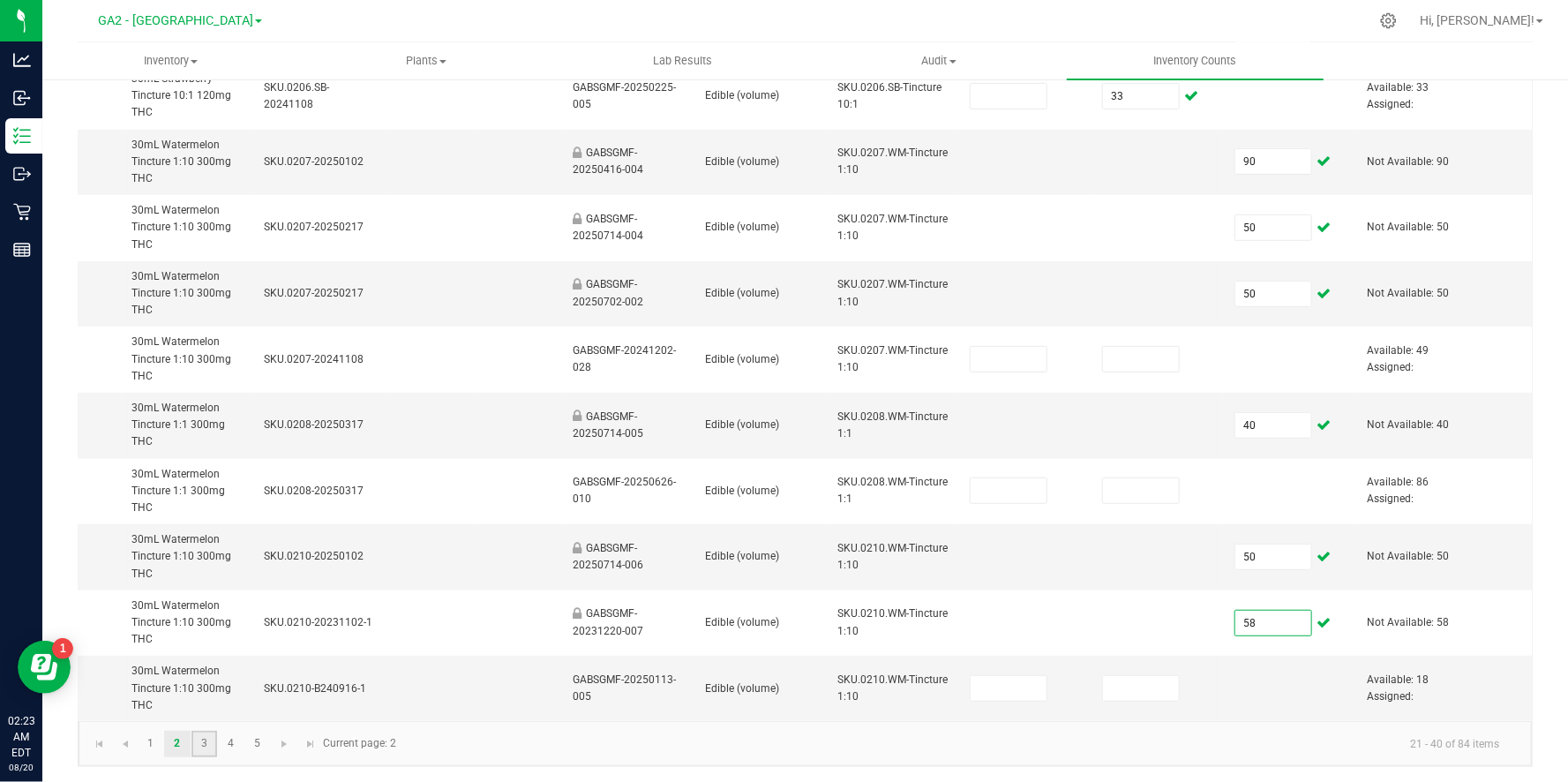
click at [203, 740] on link "3" at bounding box center [204, 744] width 26 height 27
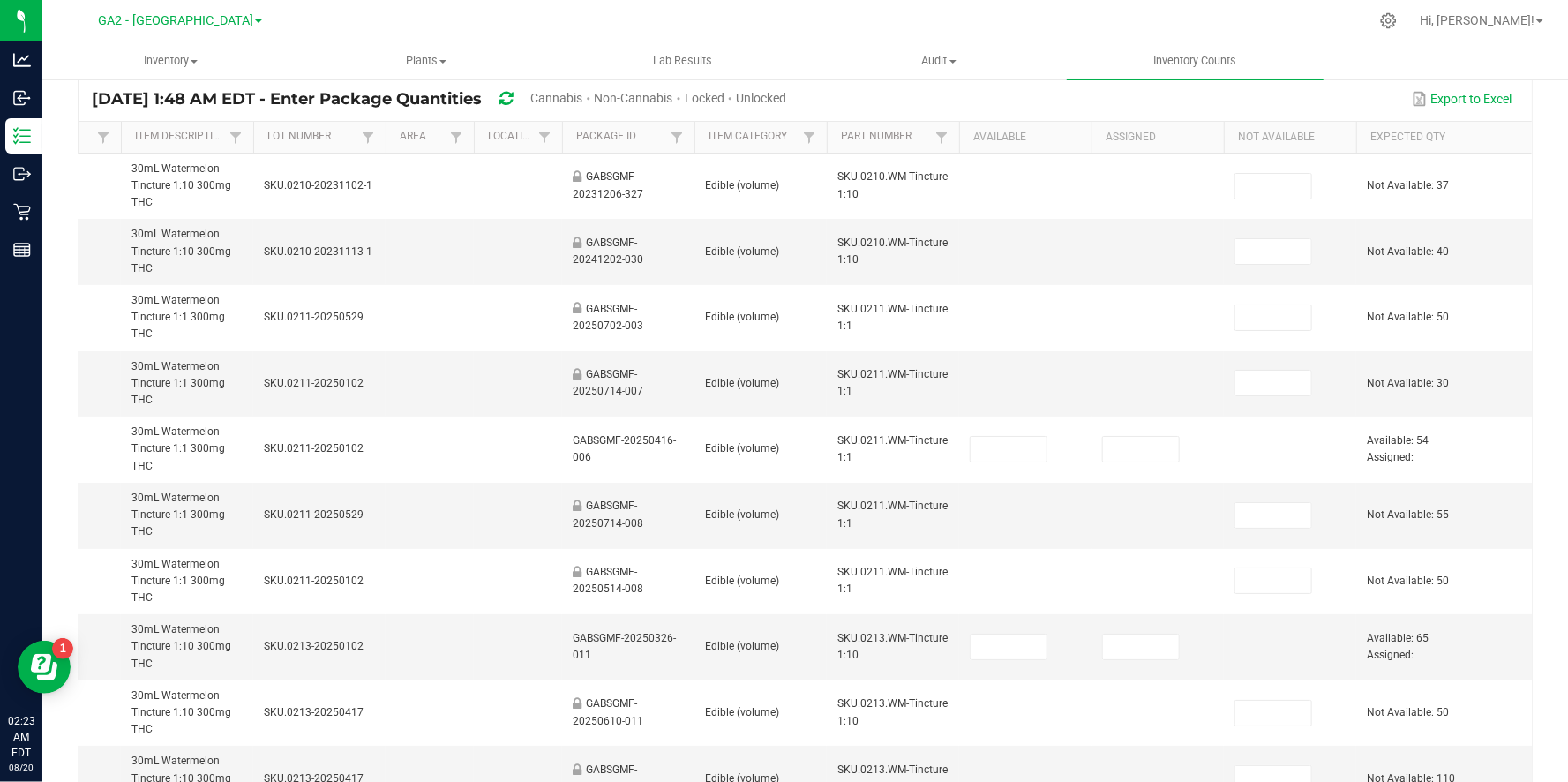
scroll to position [0, 0]
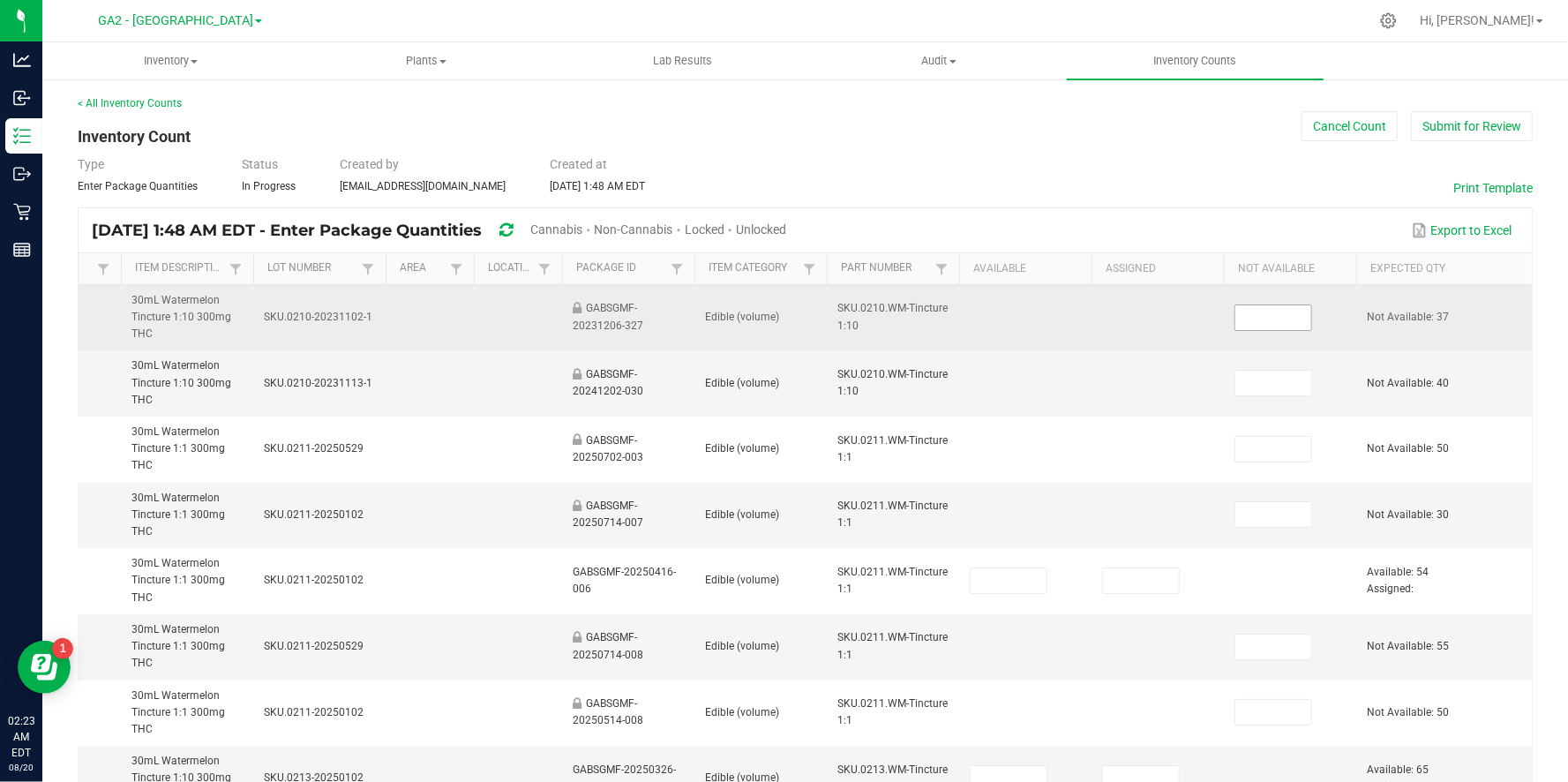
click at [1253, 319] on input at bounding box center [1273, 318] width 76 height 25
type input "37"
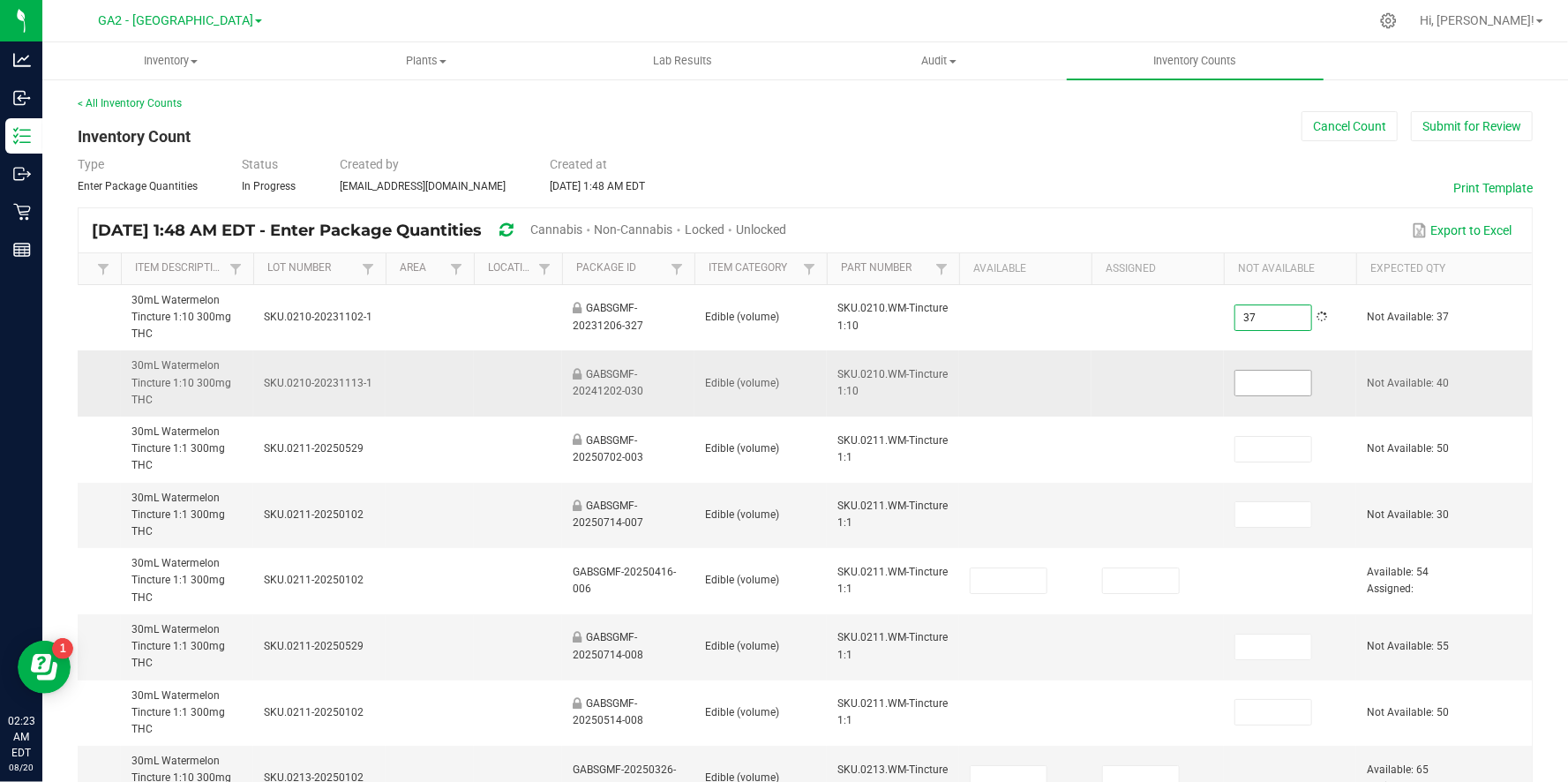
click at [1254, 384] on input at bounding box center [1273, 383] width 76 height 25
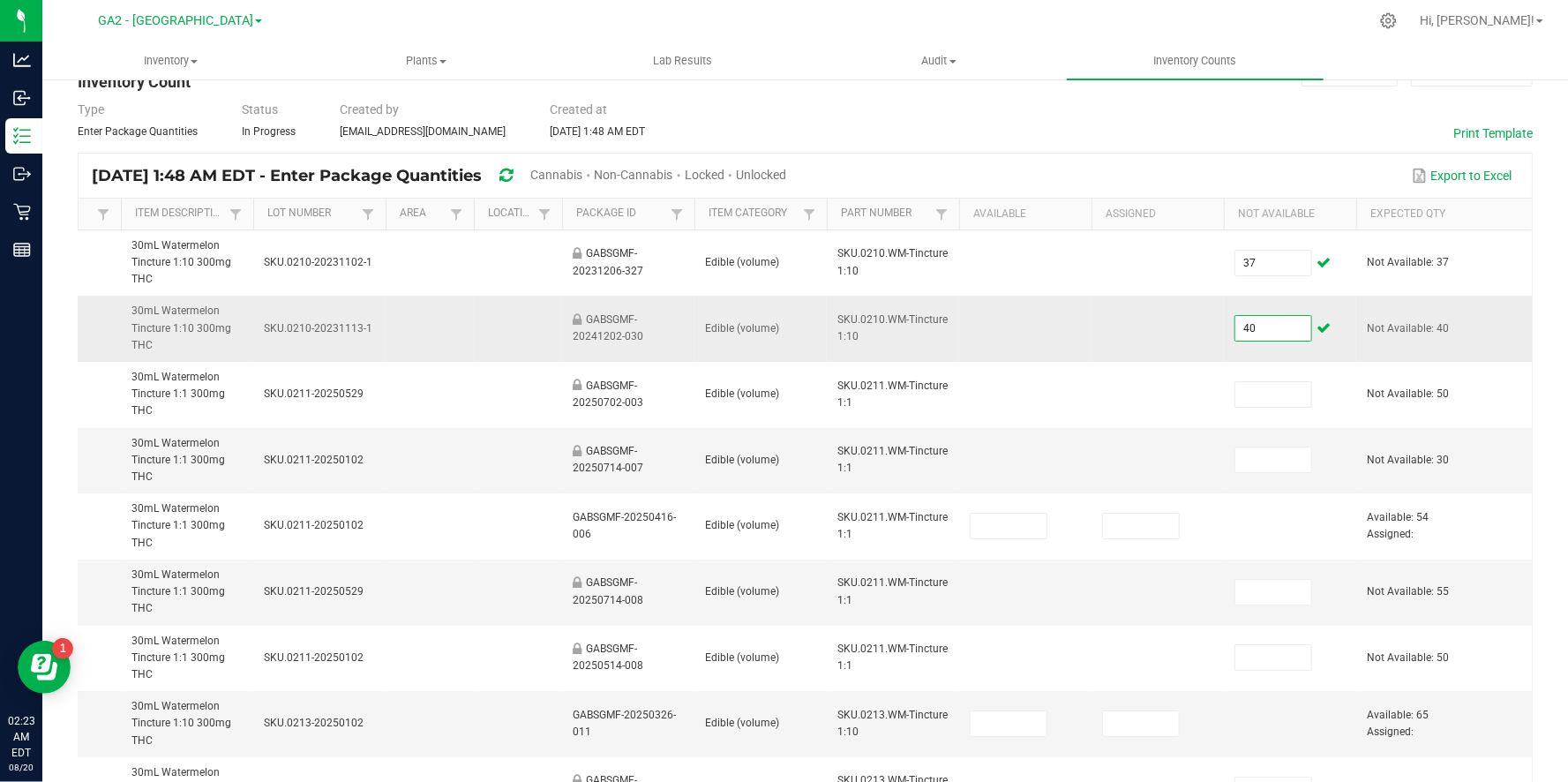
scroll to position [71, 0]
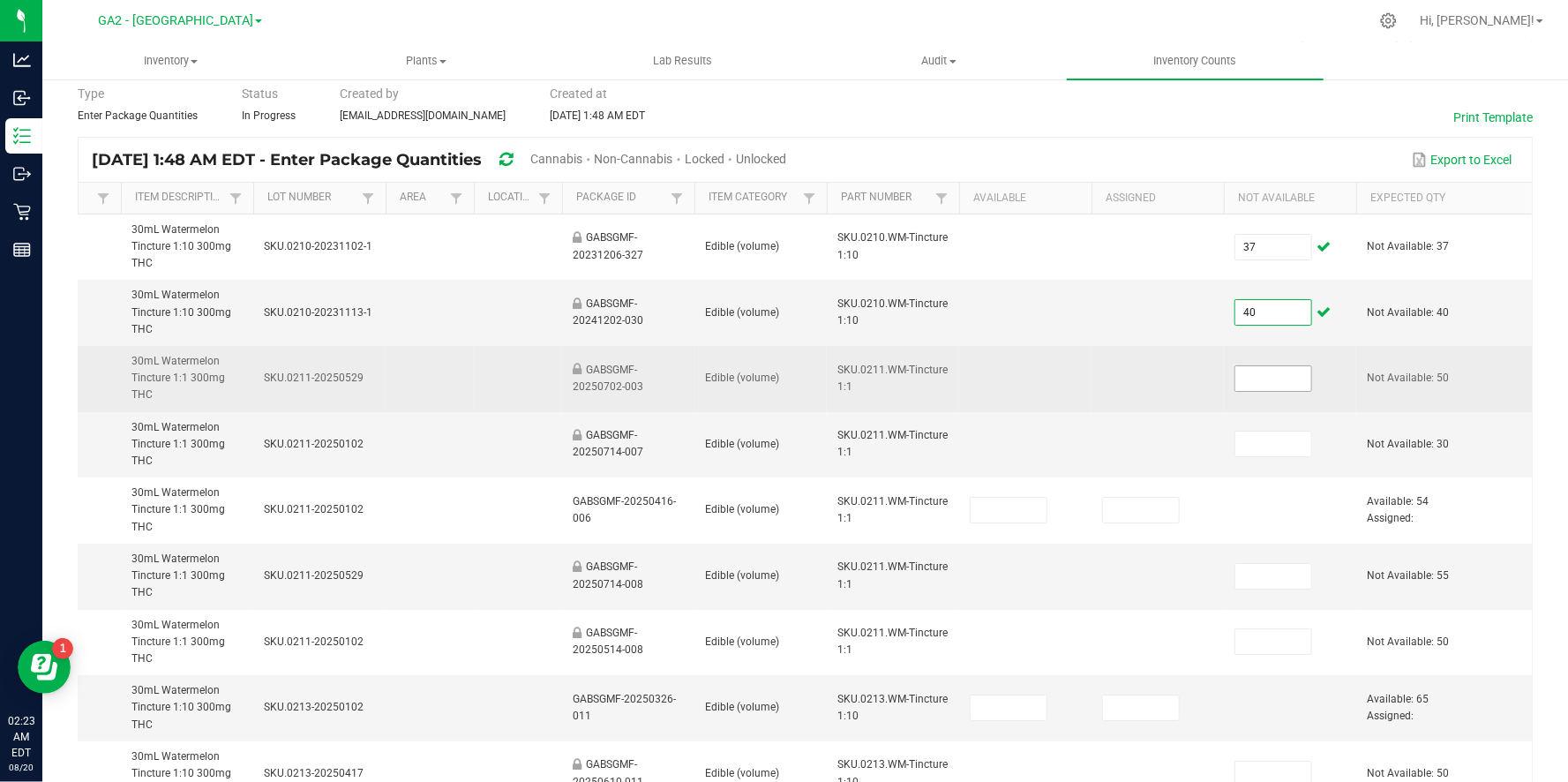
type input "40"
click at [1275, 370] on input at bounding box center [1273, 378] width 76 height 25
type input "50"
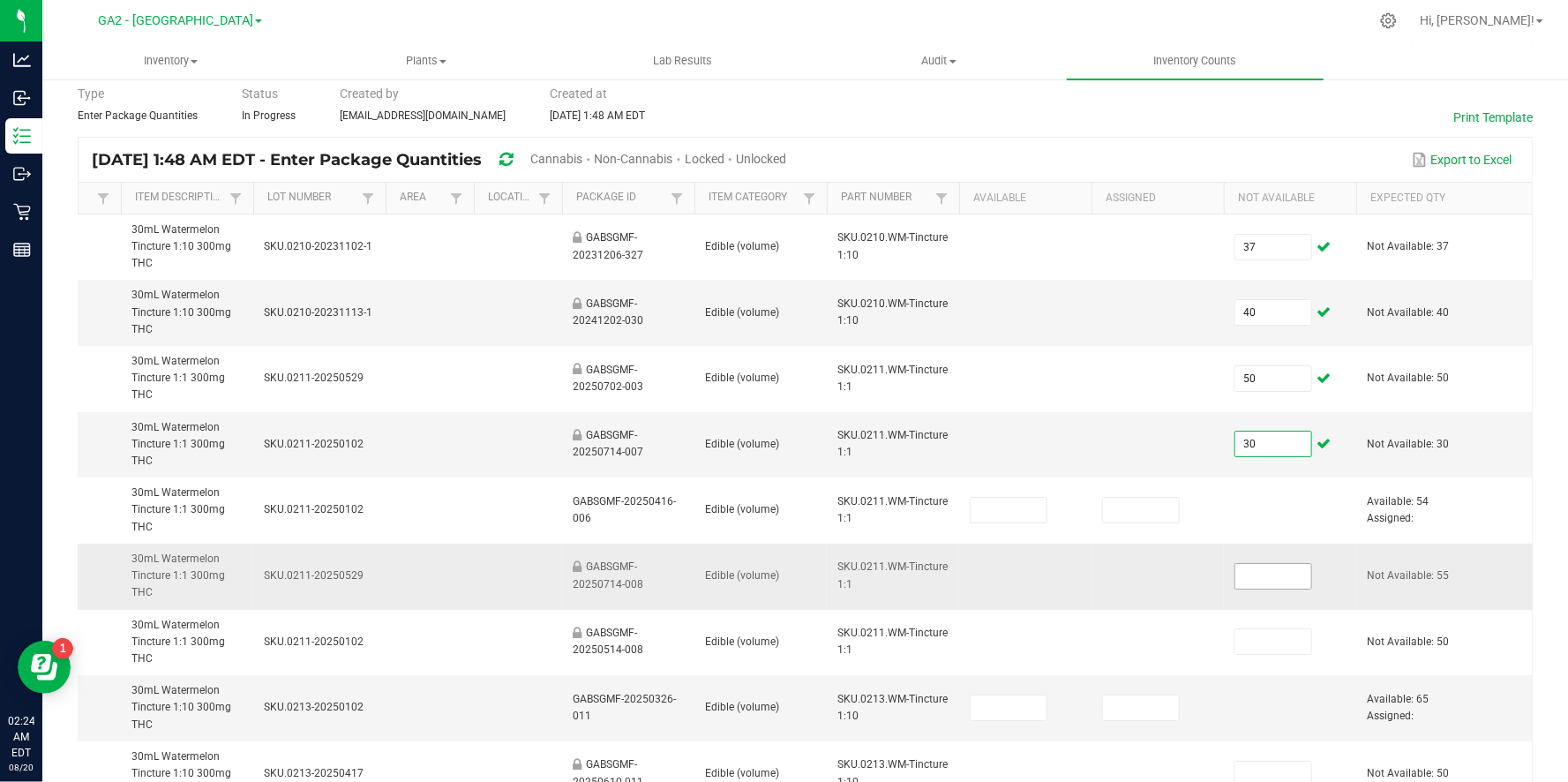
type input "30"
click at [1276, 571] on input at bounding box center [1273, 576] width 76 height 25
type input "55"
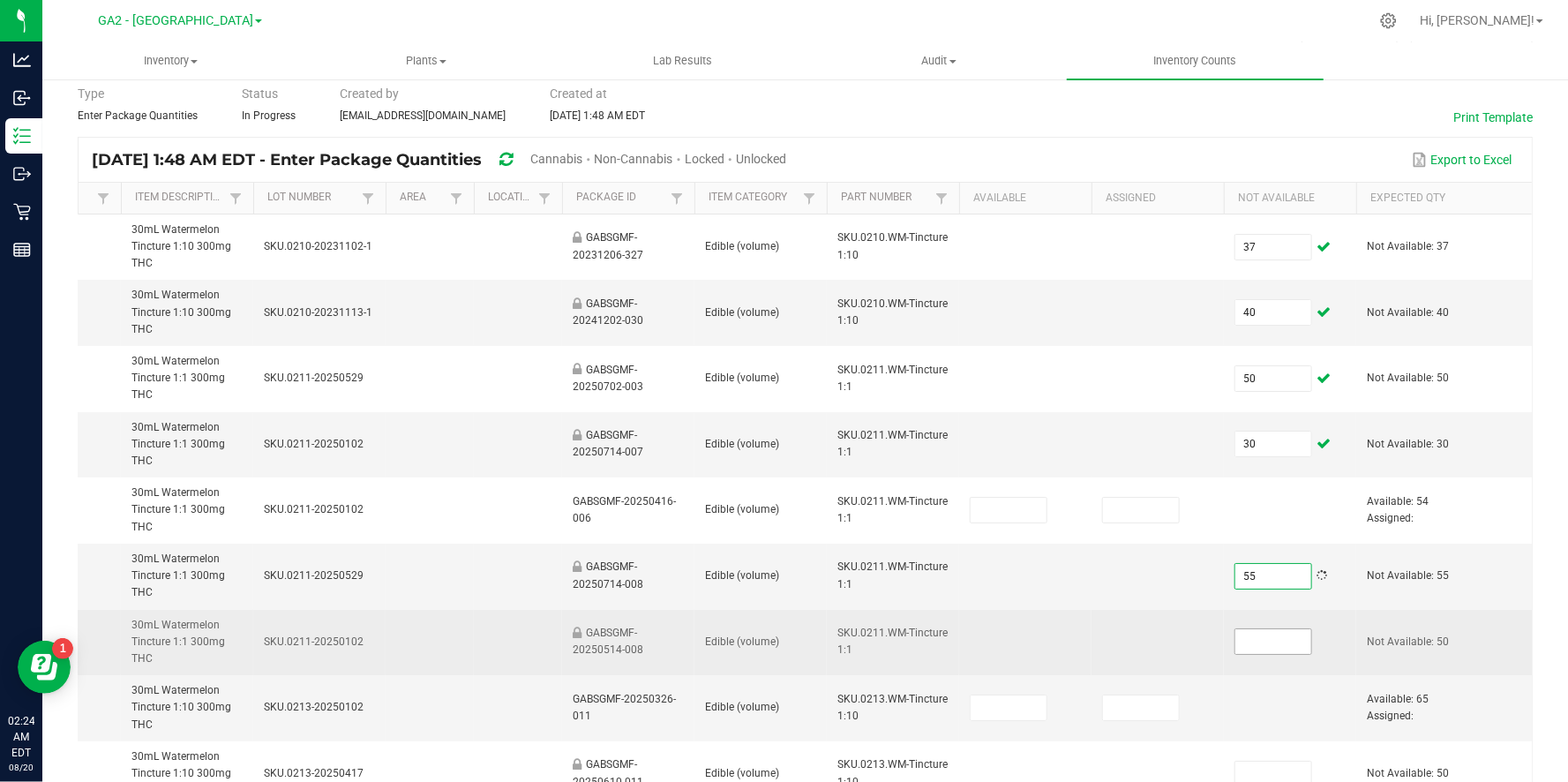
click at [1275, 637] on input at bounding box center [1273, 642] width 76 height 25
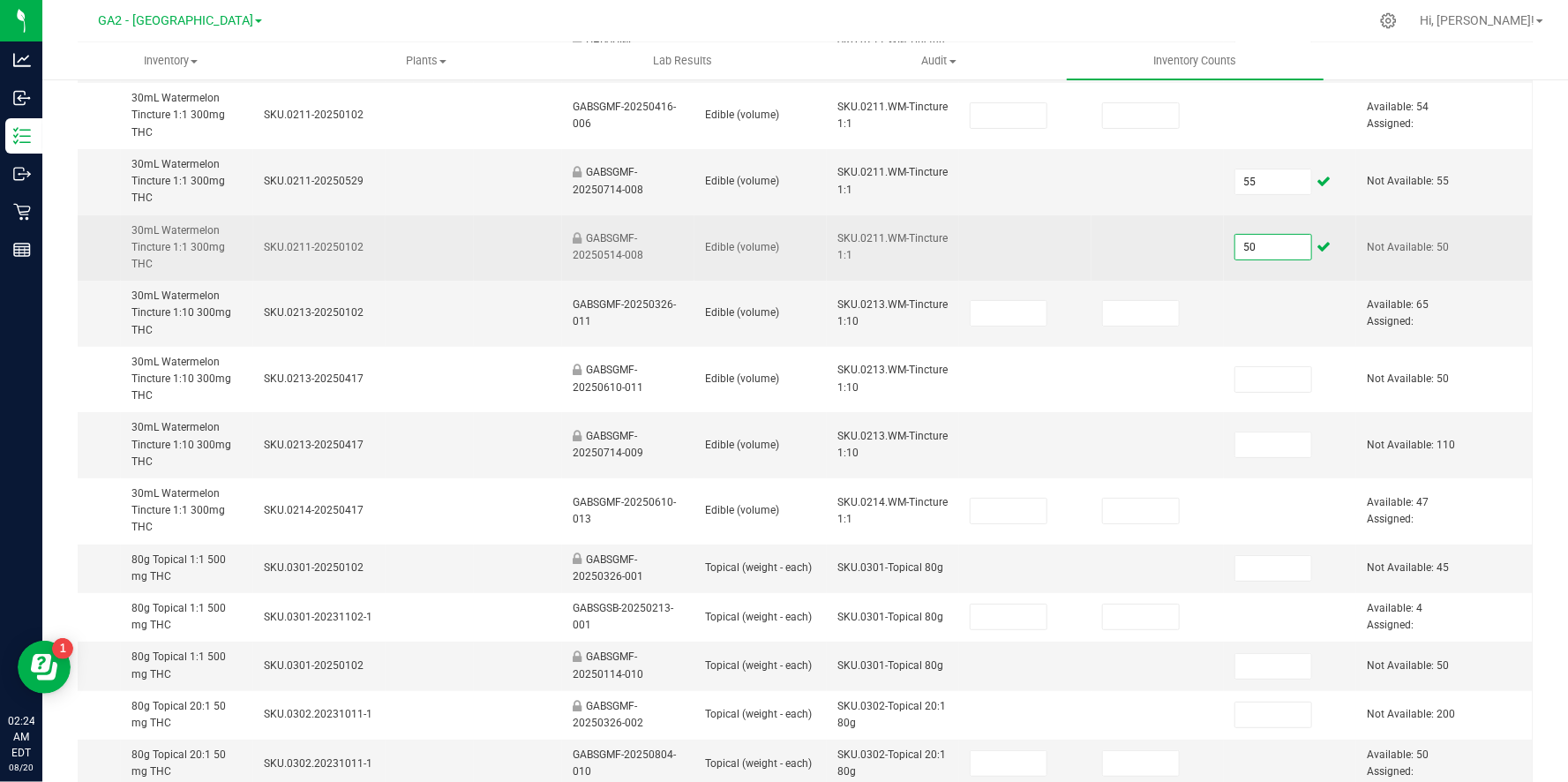
scroll to position [475, 0]
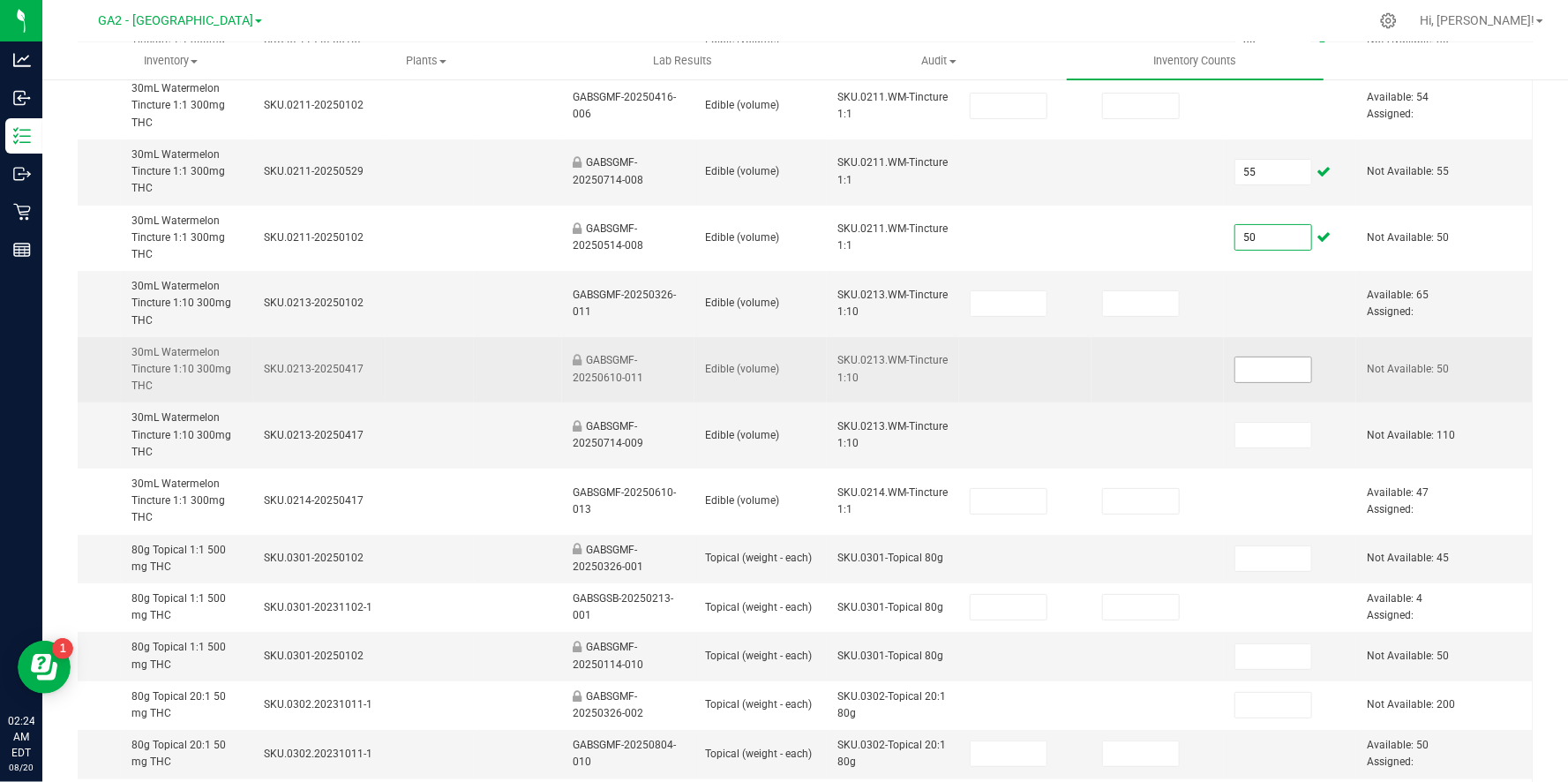
type input "50"
click at [1249, 366] on input at bounding box center [1273, 369] width 76 height 25
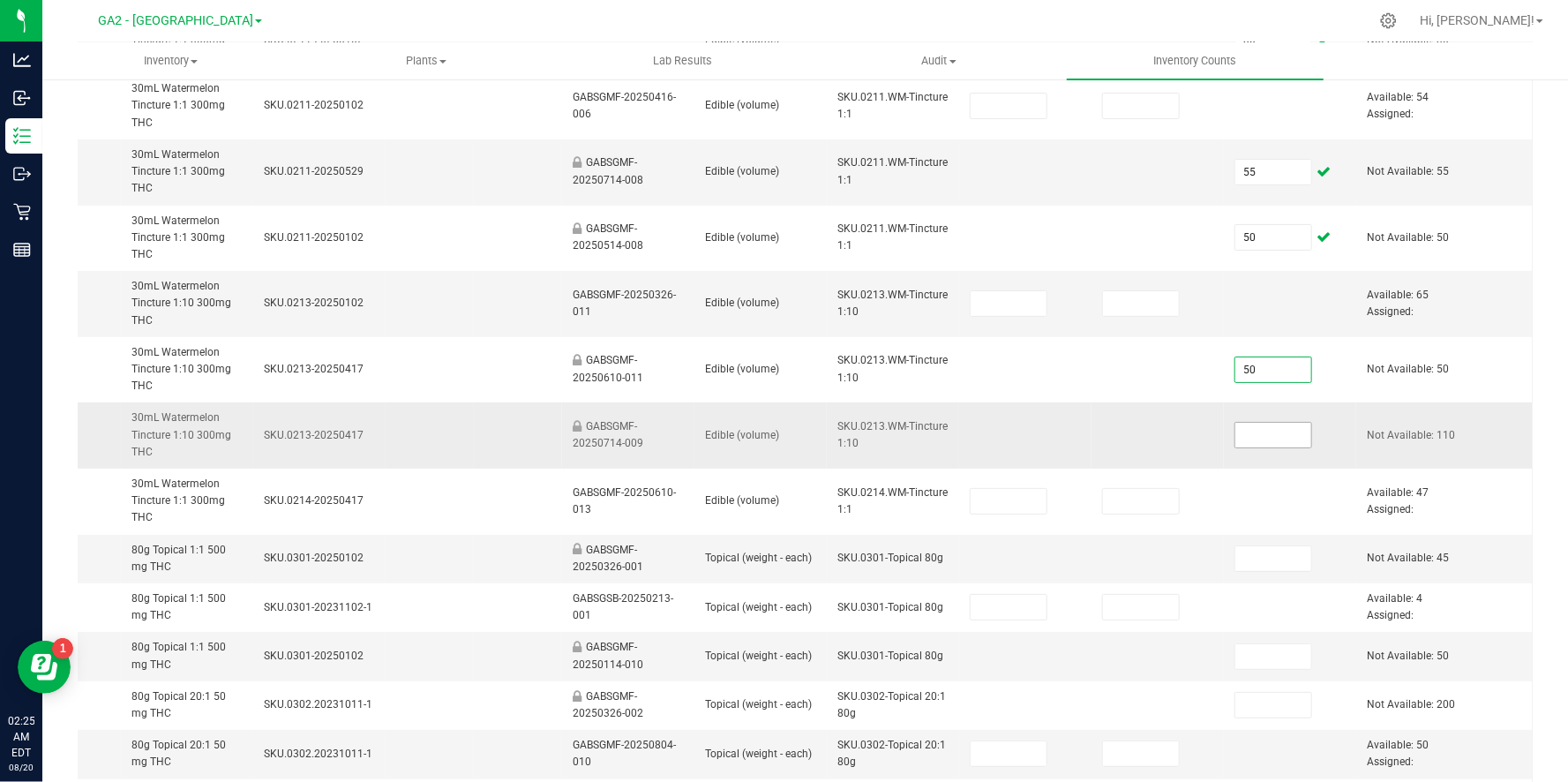
type input "50"
click at [1248, 432] on input at bounding box center [1273, 435] width 76 height 25
type input "110"
click at [1287, 558] on input at bounding box center [1273, 558] width 76 height 25
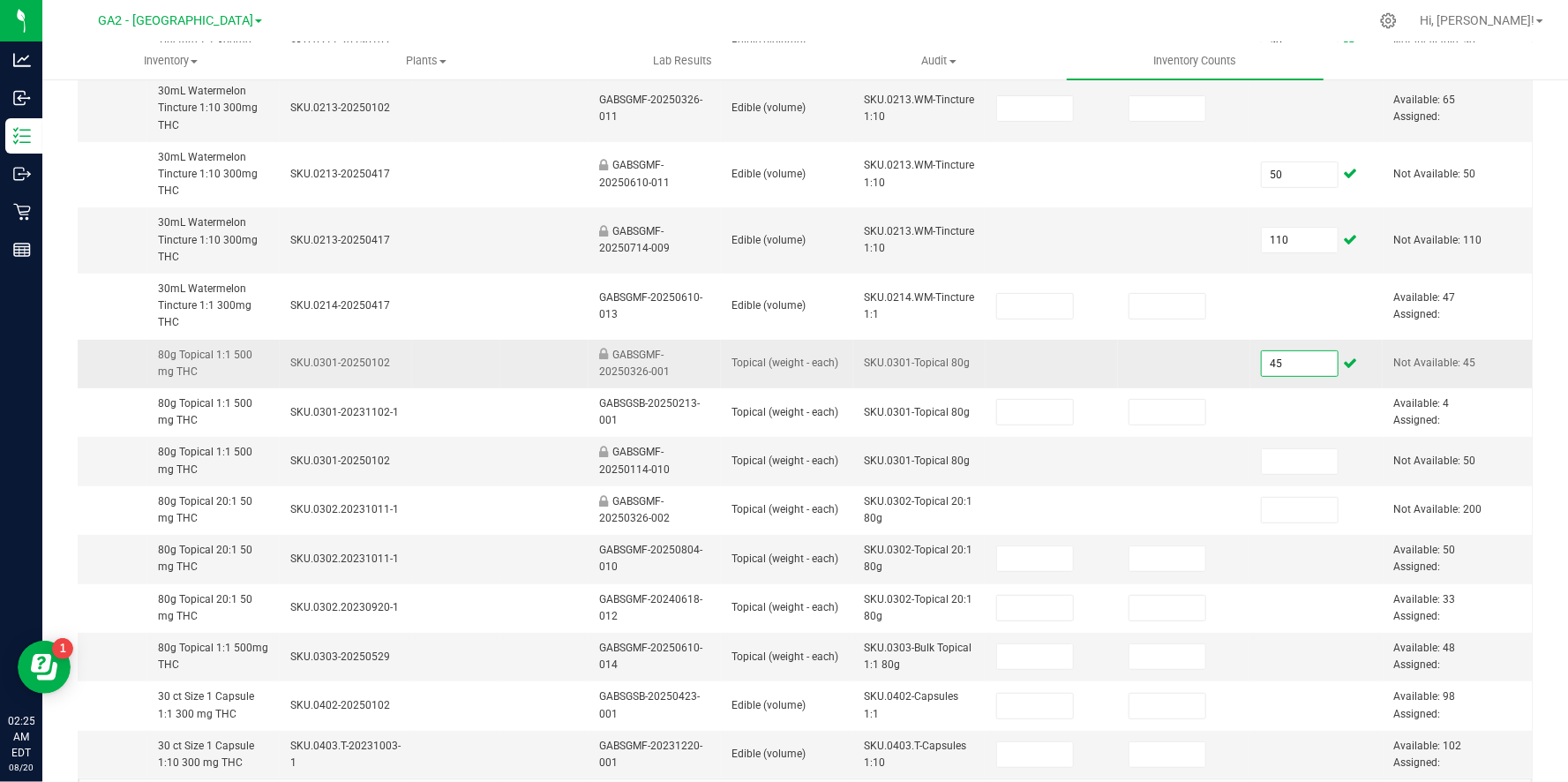
scroll to position [0, 370]
type input "45"
click at [1307, 455] on input at bounding box center [1302, 461] width 76 height 25
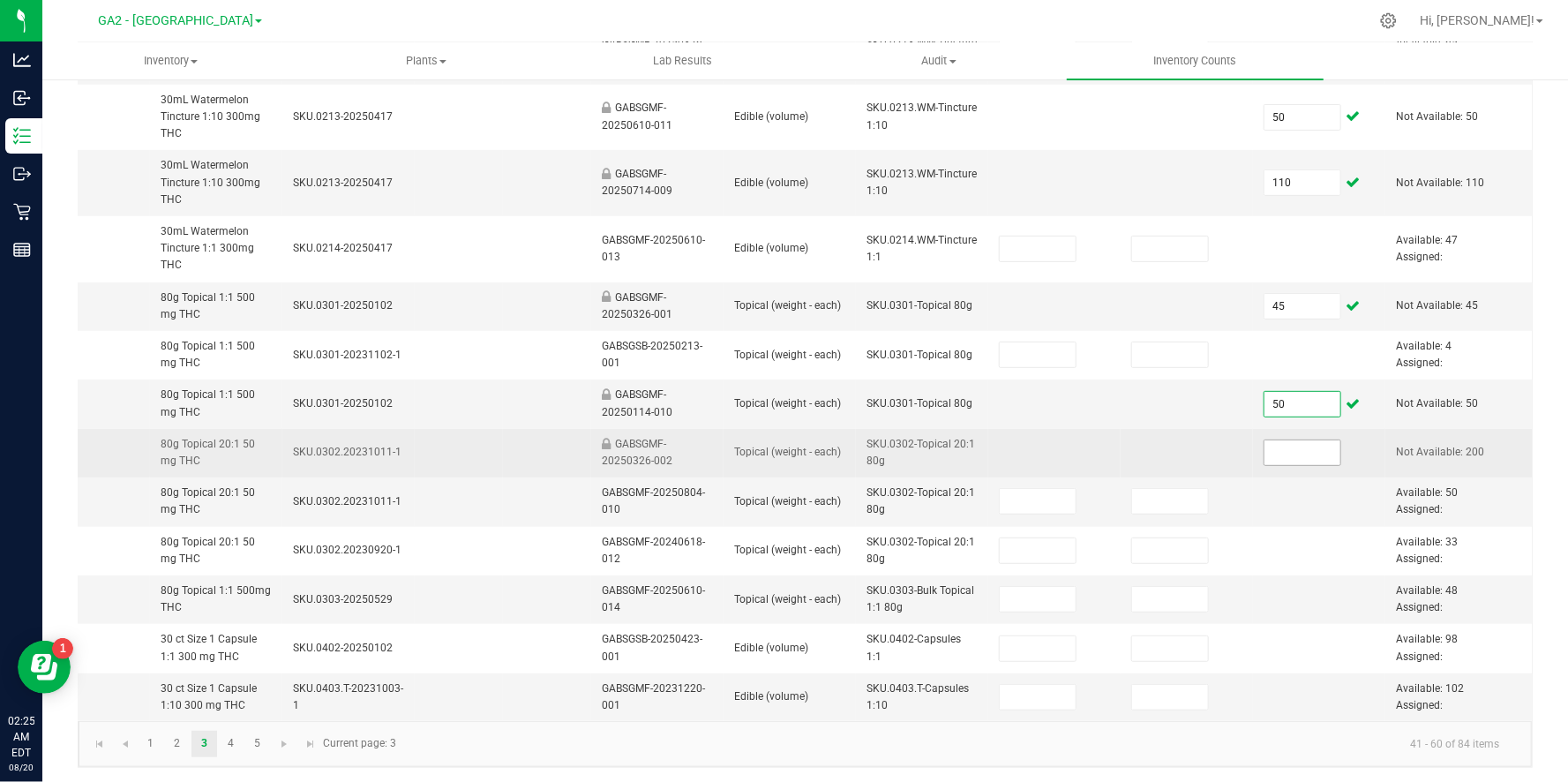
type input "50"
click at [1302, 450] on input at bounding box center [1302, 452] width 76 height 25
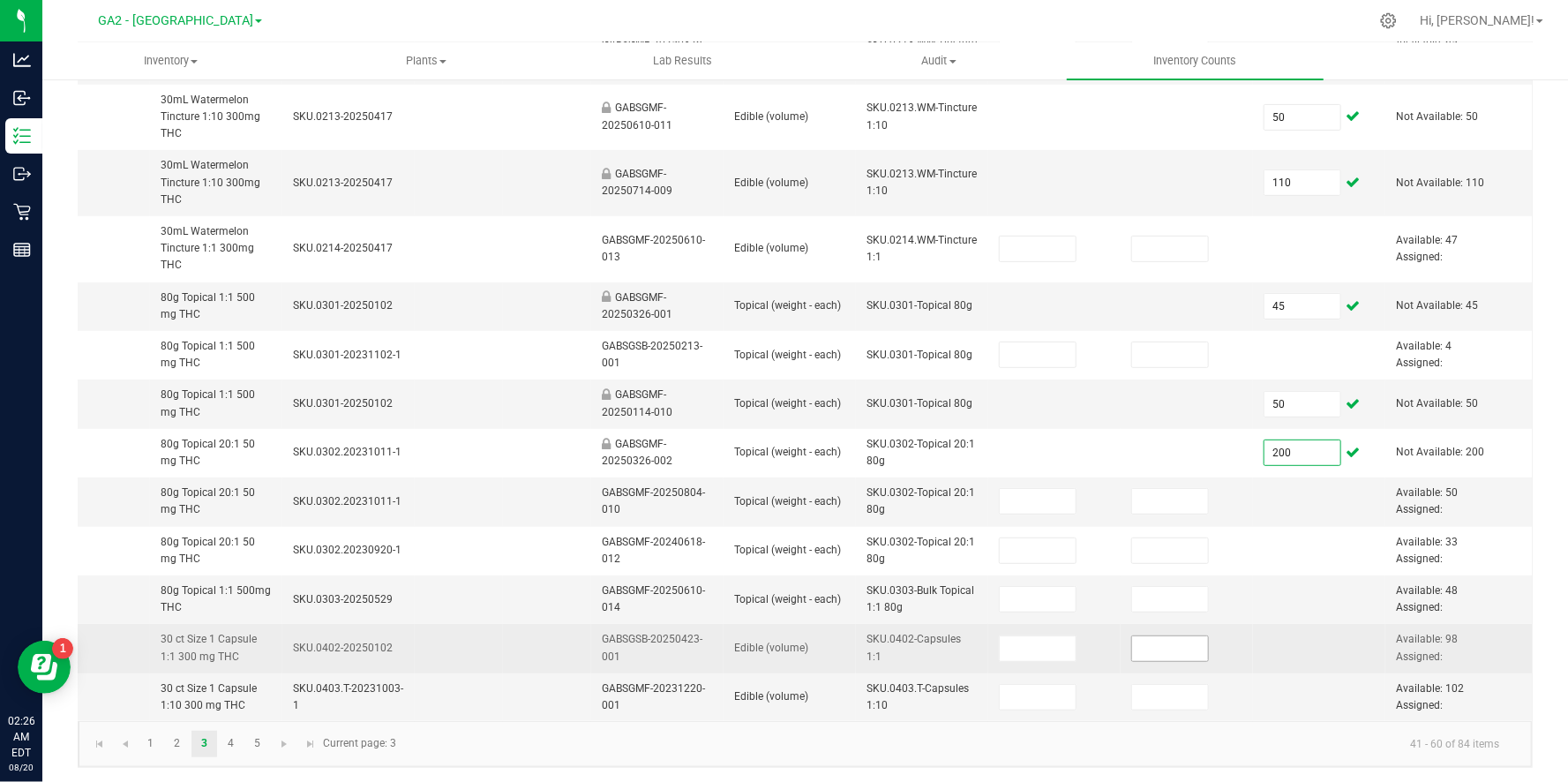
type input "200"
click at [1166, 643] on input at bounding box center [1170, 649] width 76 height 25
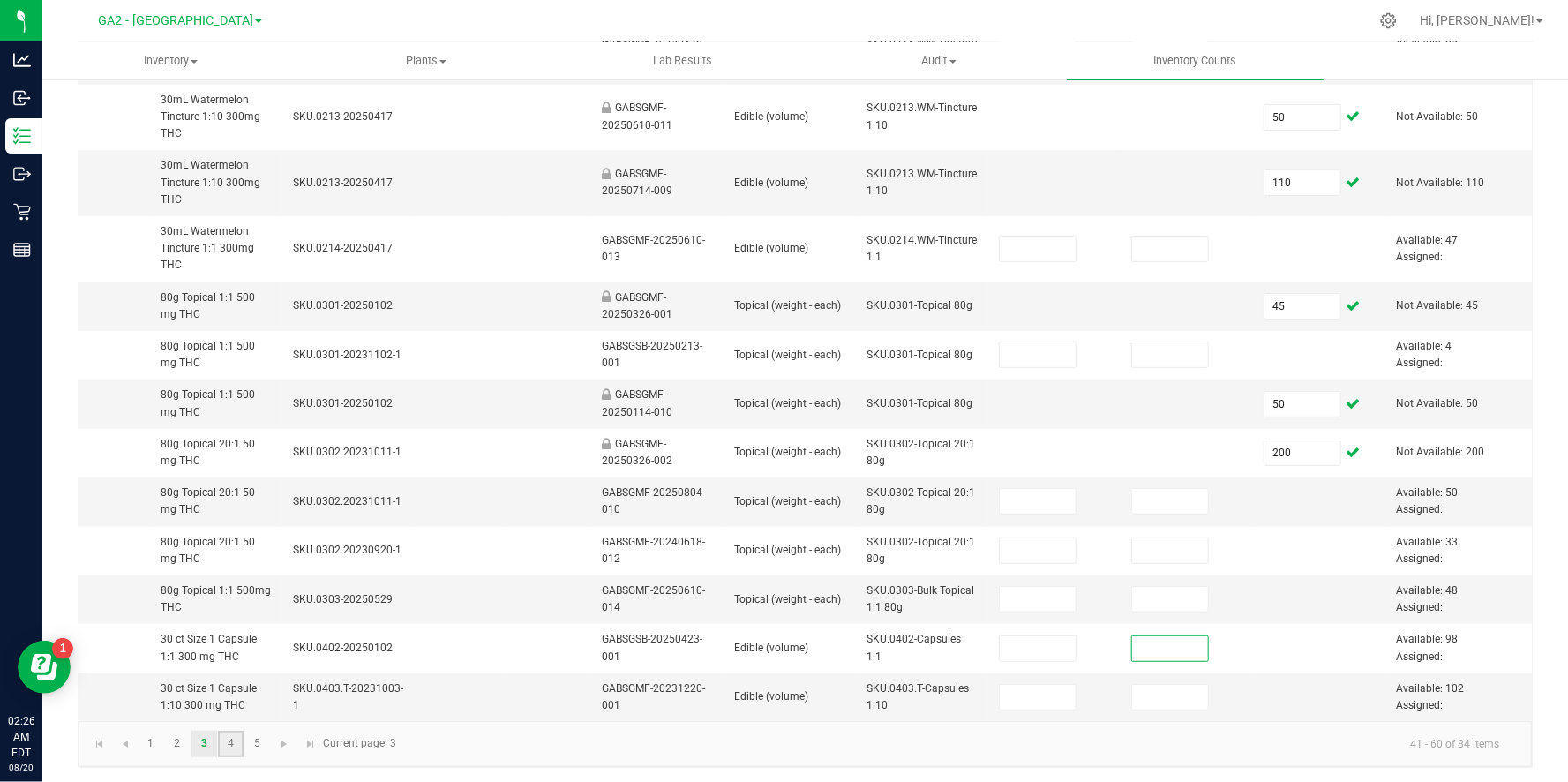
click at [231, 739] on link "4" at bounding box center [231, 744] width 26 height 27
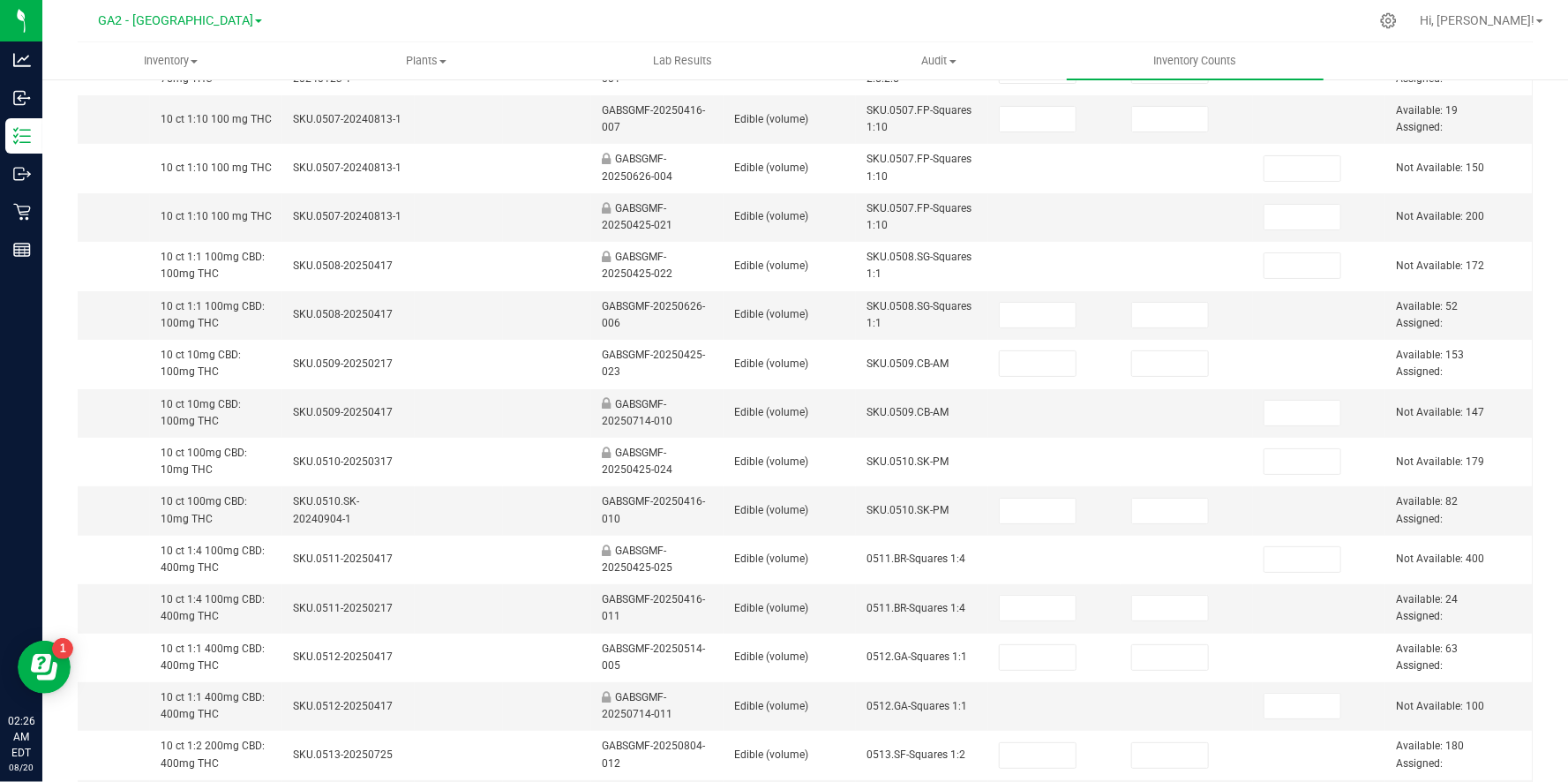
scroll to position [0, 0]
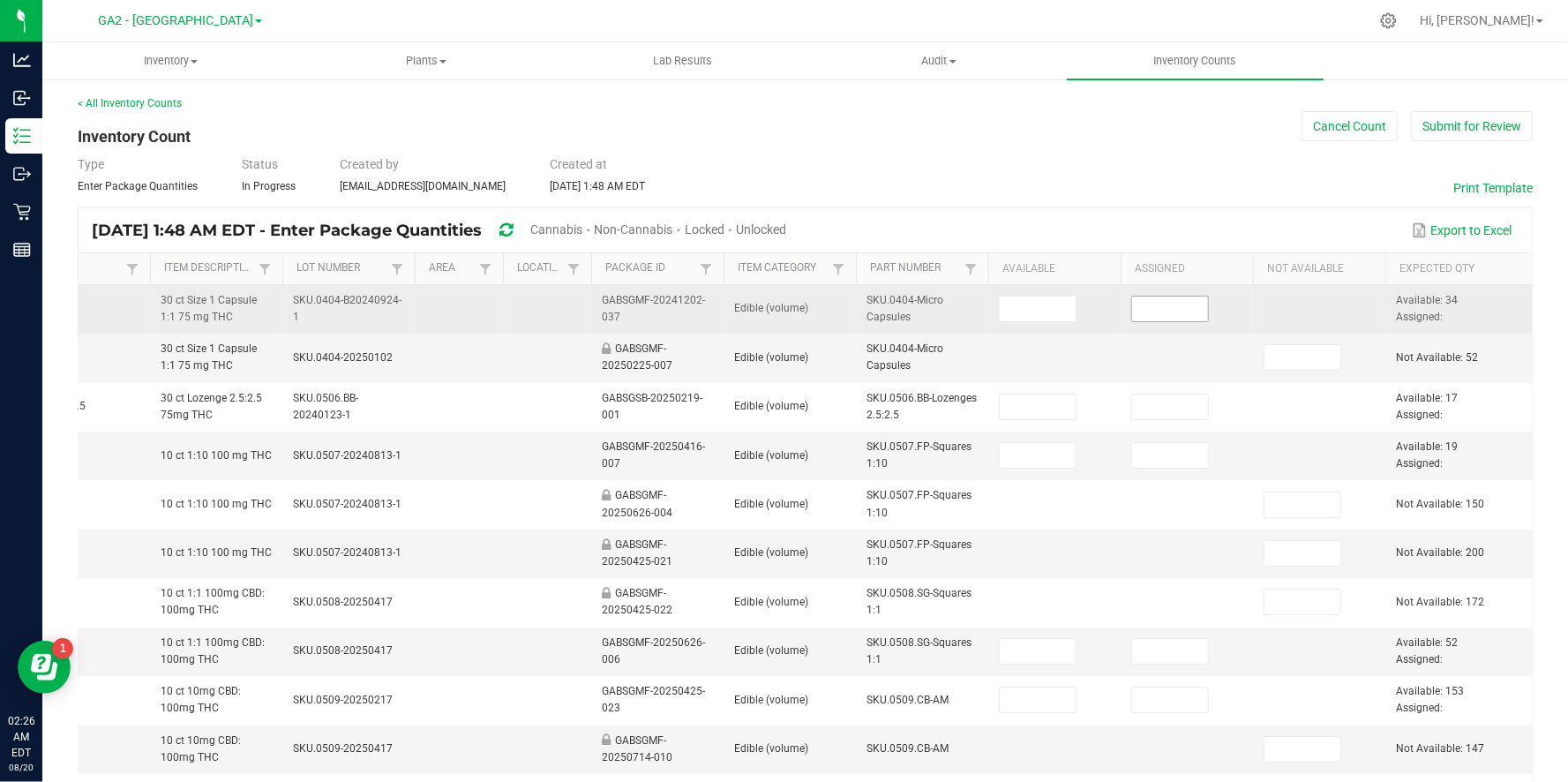
click at [1180, 307] on input at bounding box center [1170, 309] width 76 height 25
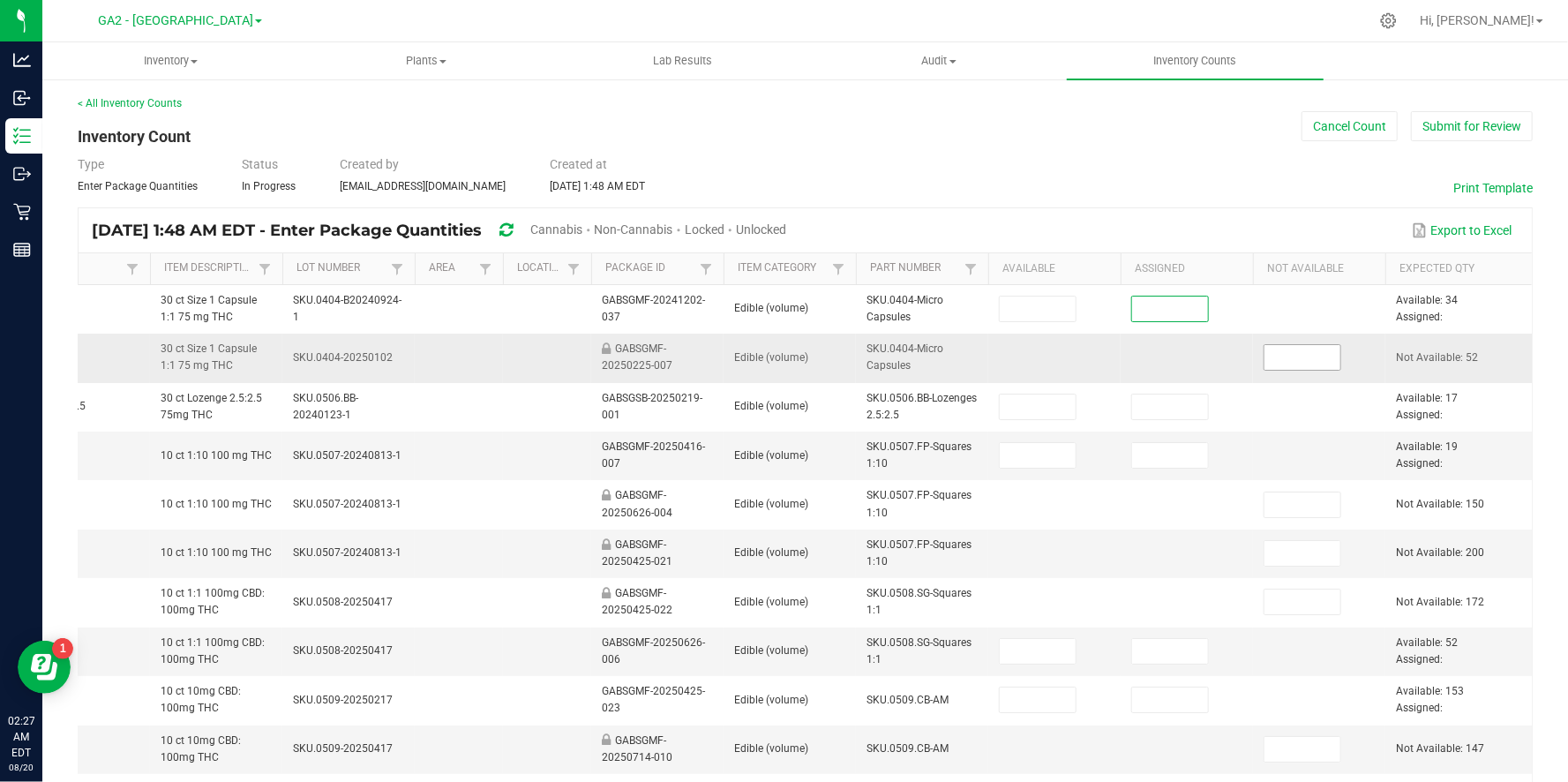
click at [1307, 356] on input at bounding box center [1302, 357] width 76 height 25
type input "52"
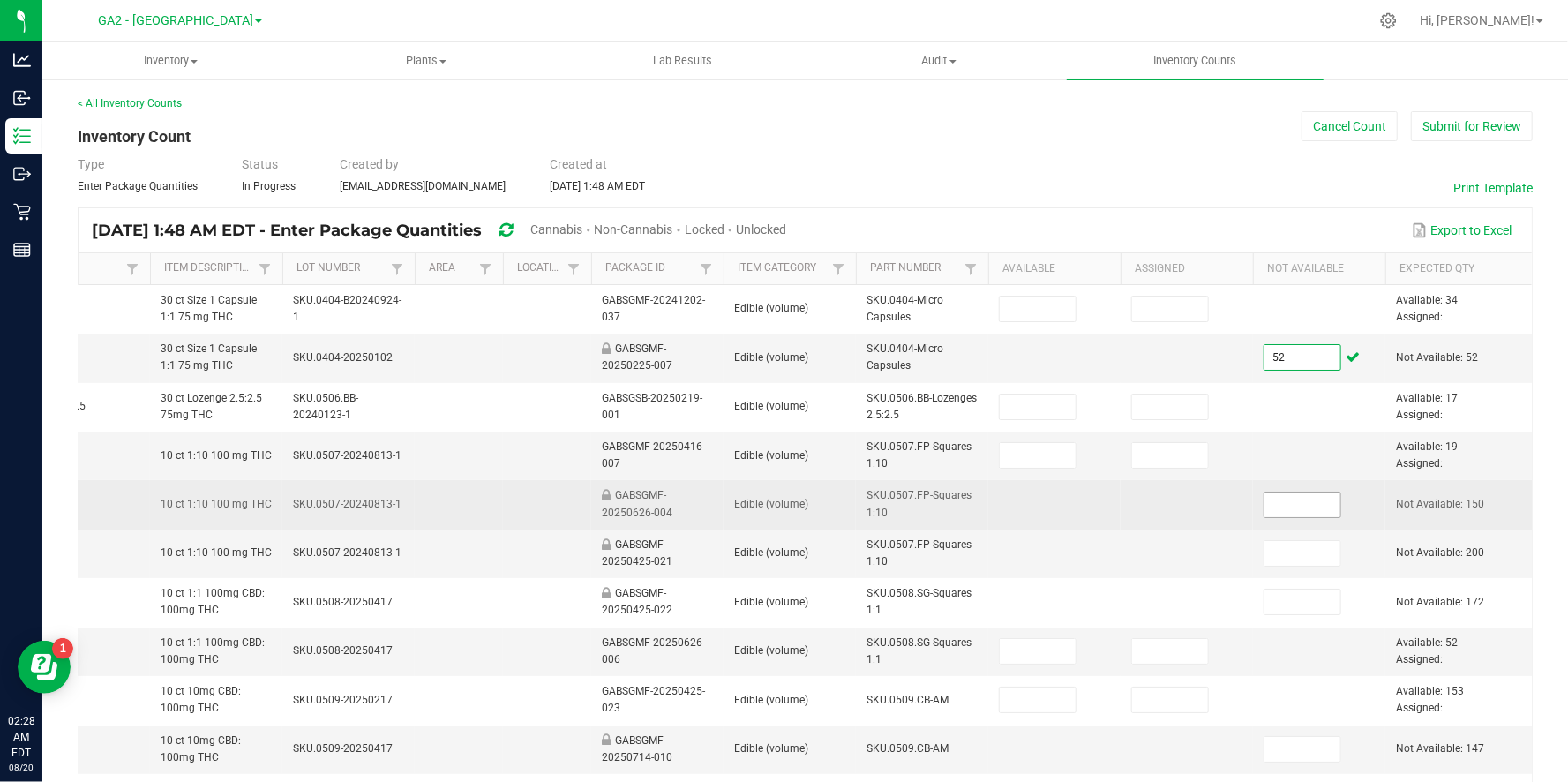
click at [1313, 504] on input at bounding box center [1302, 505] width 76 height 25
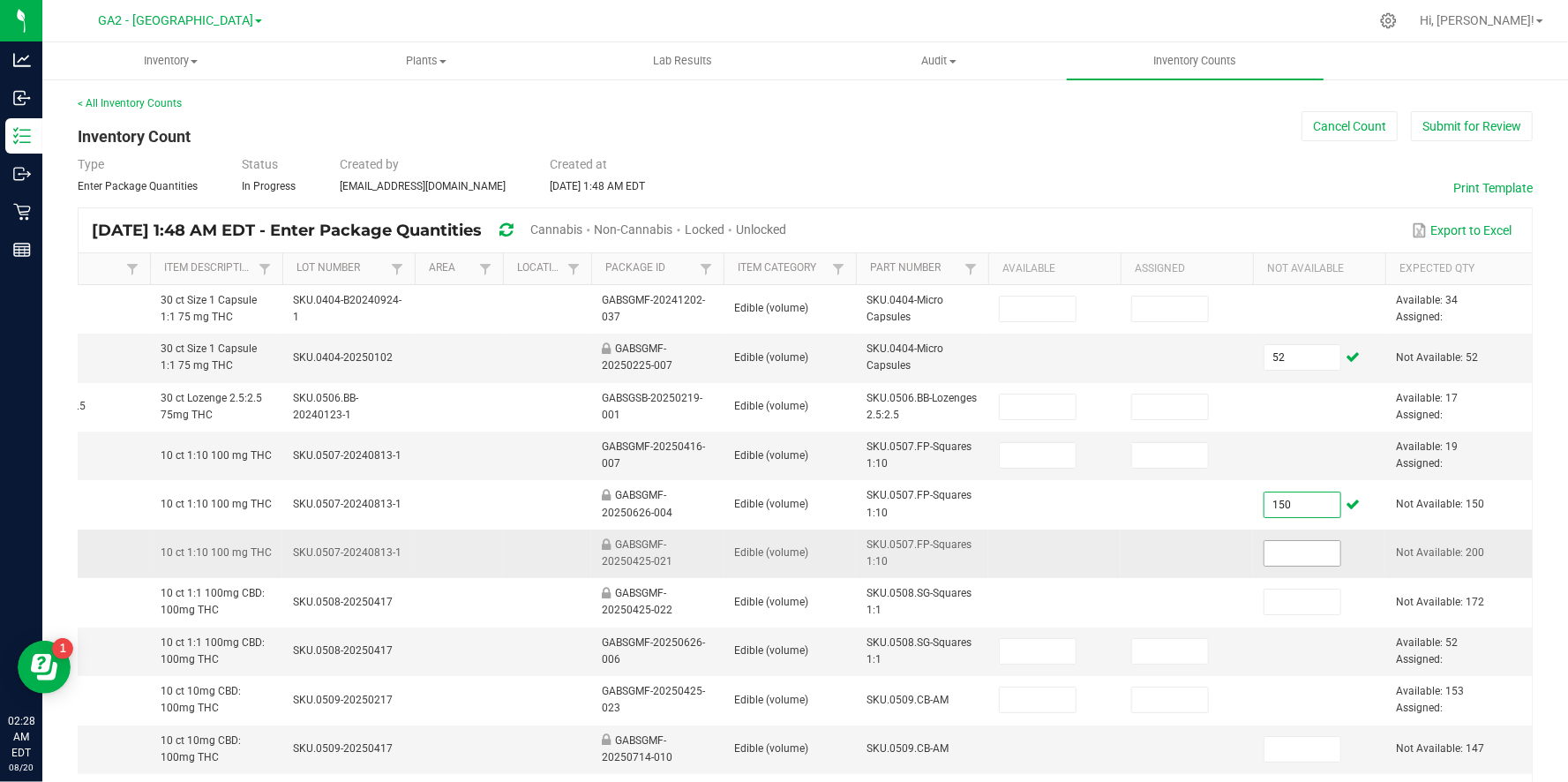
type input "150"
click at [1306, 550] on input at bounding box center [1302, 553] width 76 height 25
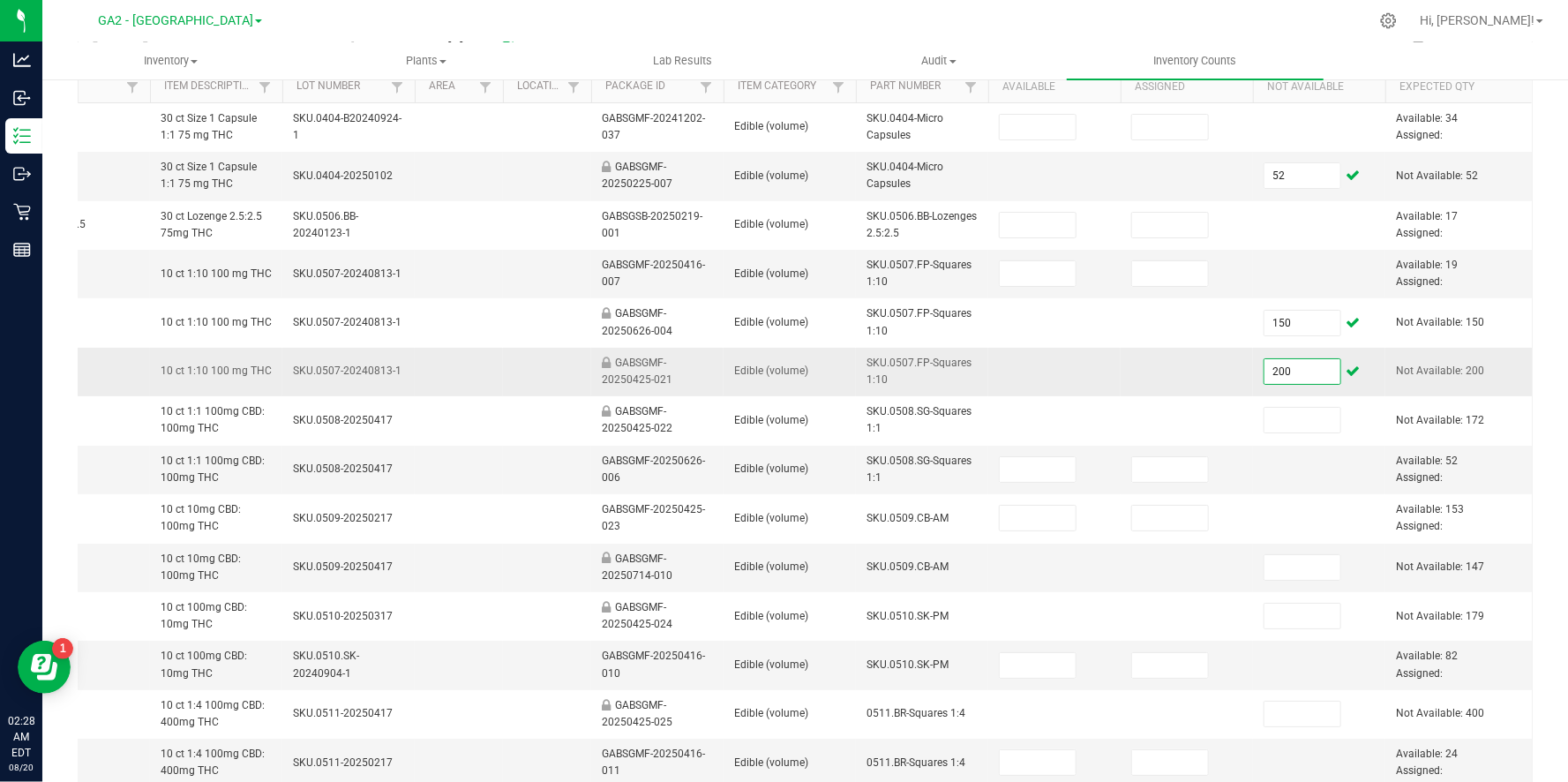
scroll to position [184, 0]
type input "200"
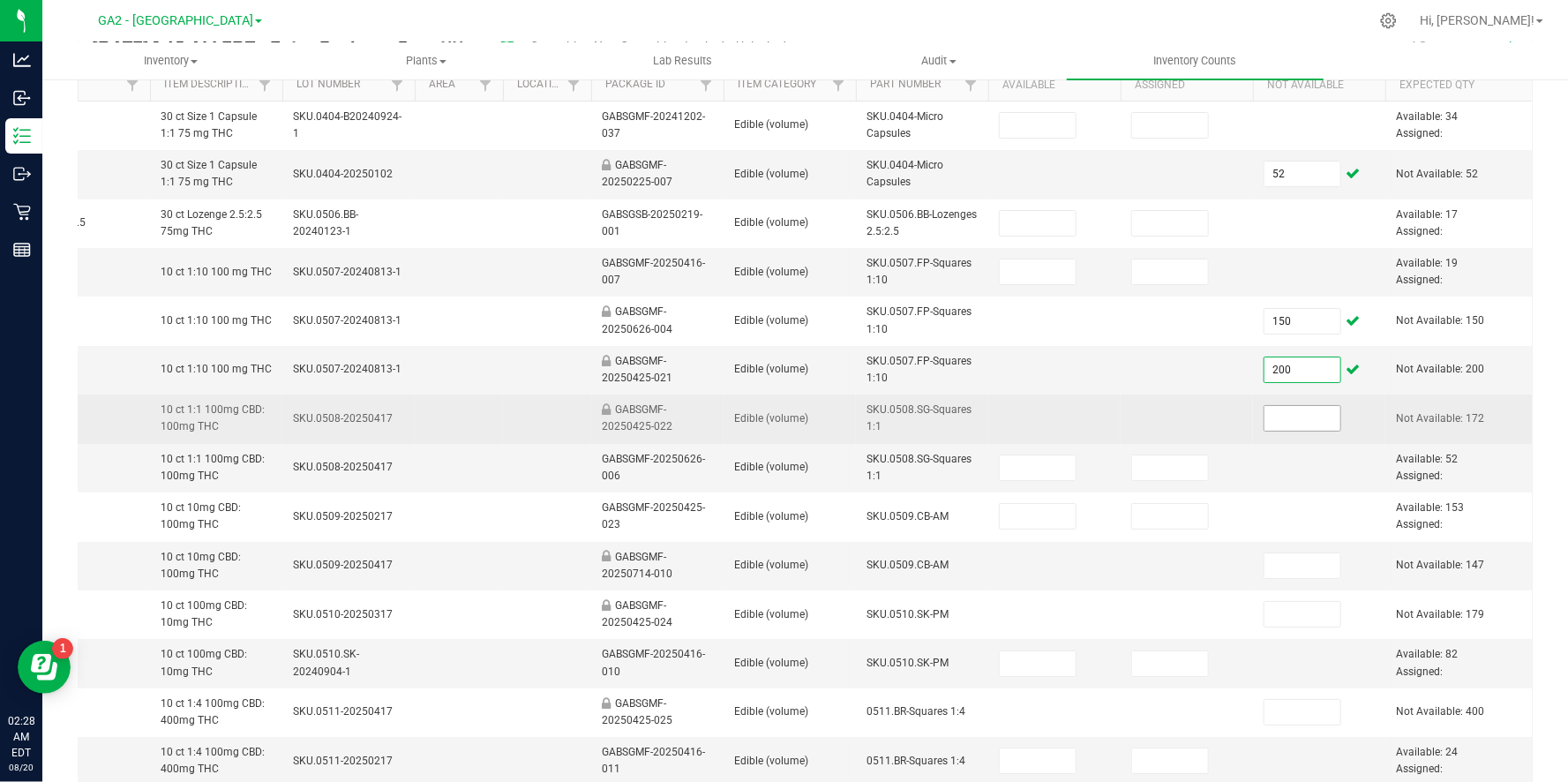
click at [1307, 422] on input at bounding box center [1302, 418] width 76 height 25
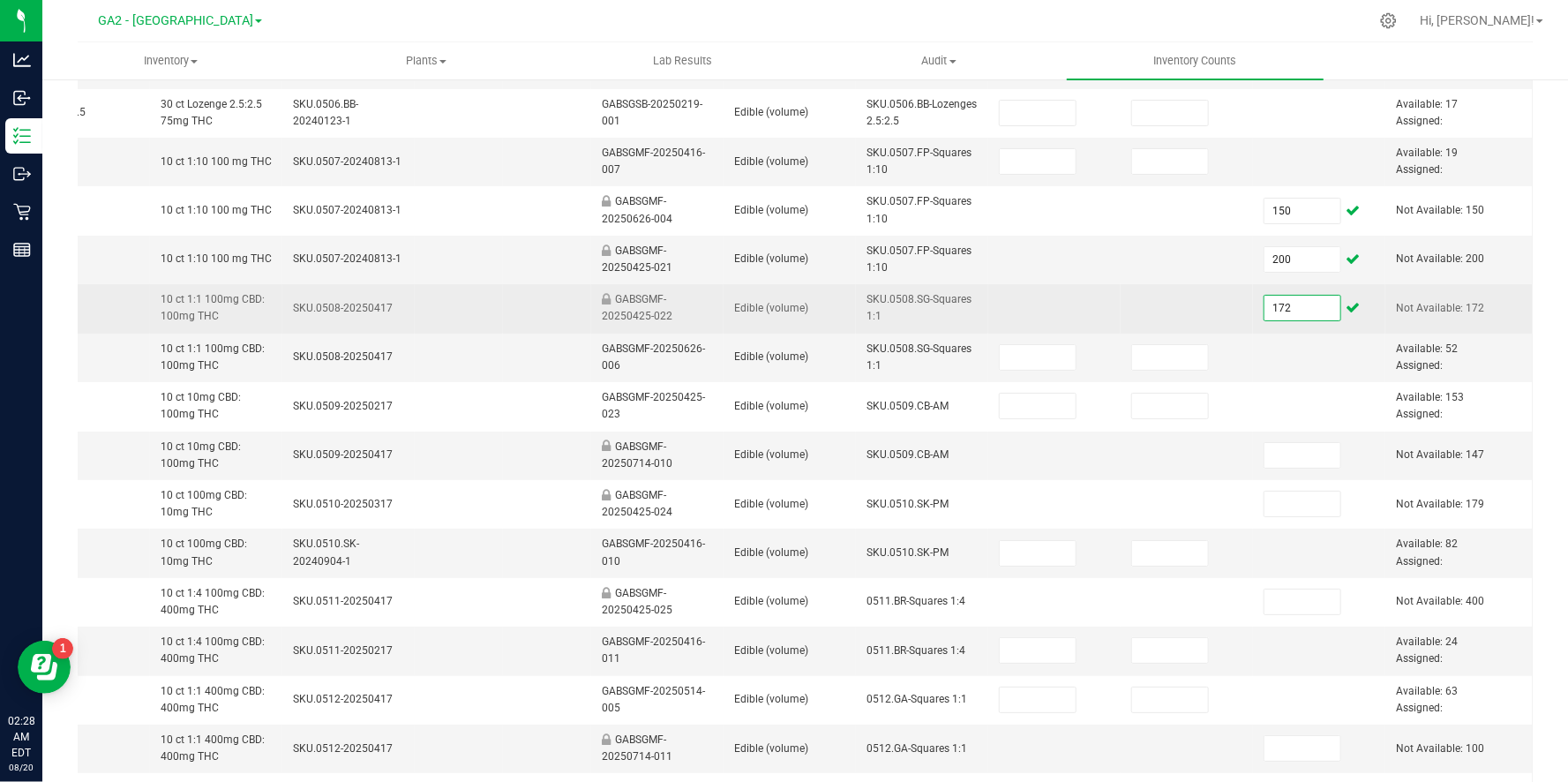
scroll to position [296, 0]
type input "172"
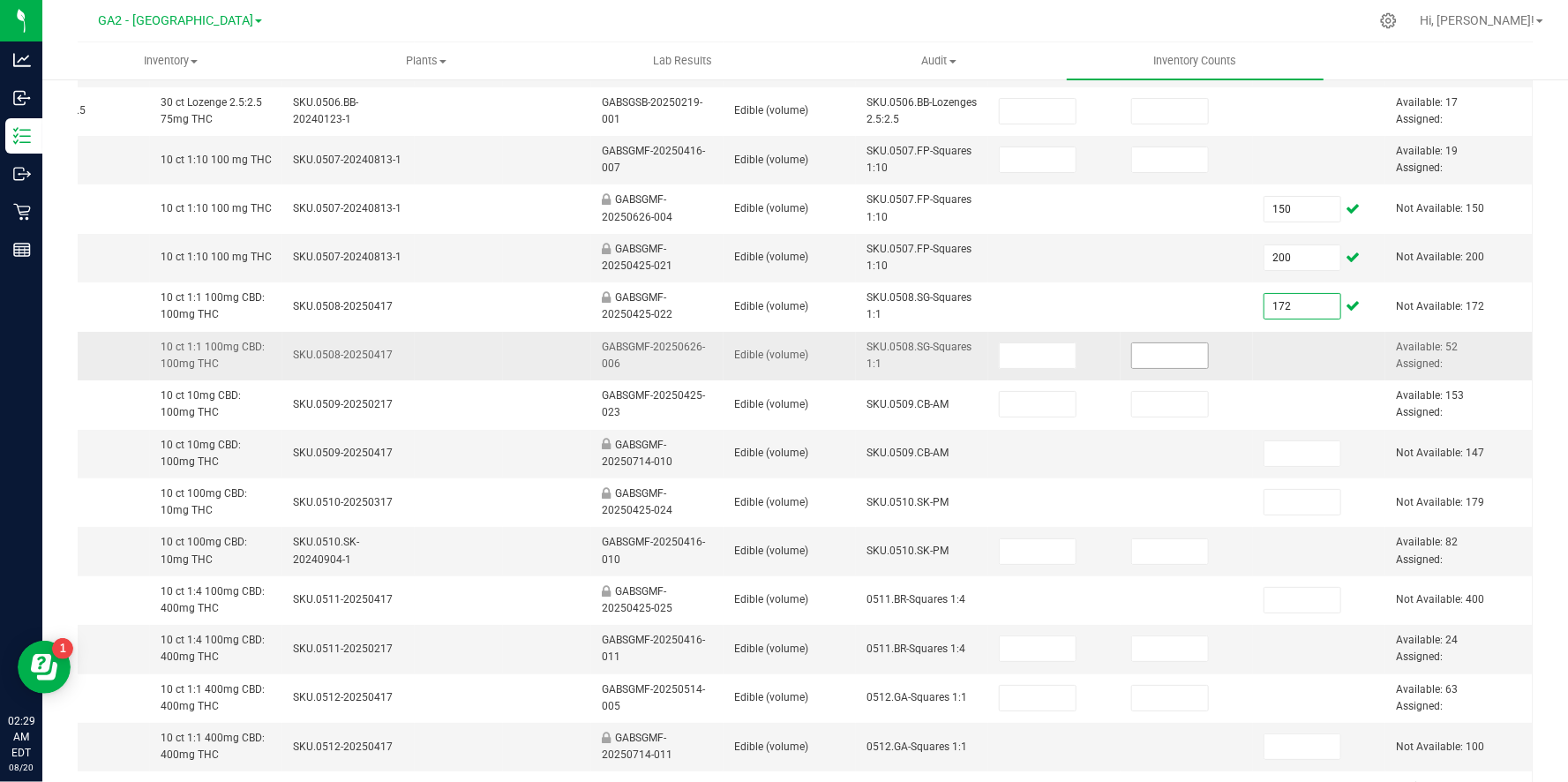
click at [1151, 353] on input at bounding box center [1170, 355] width 76 height 25
type input "52"
click at [1024, 353] on input at bounding box center [1037, 355] width 76 height 25
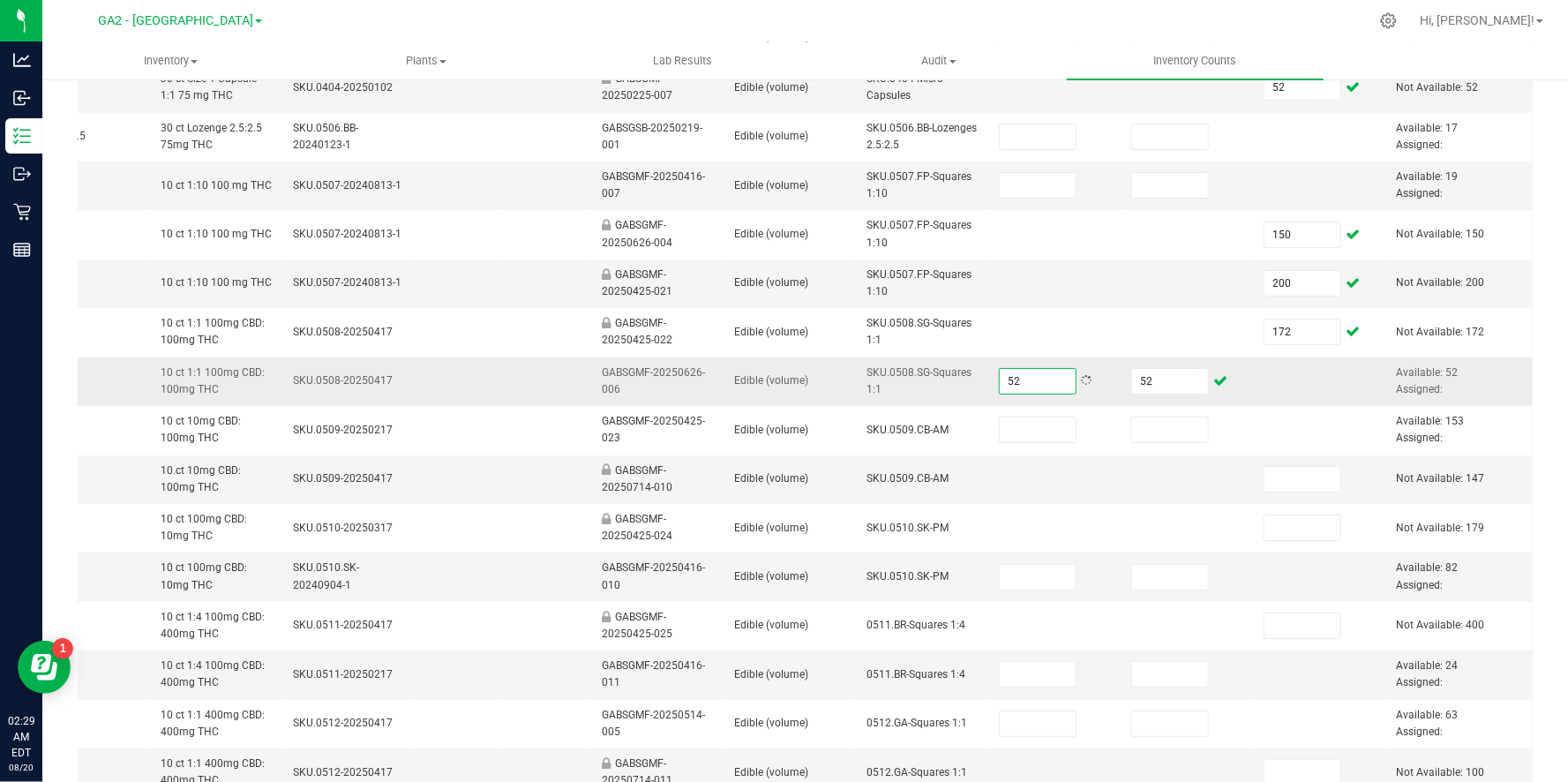
scroll to position [259, 0]
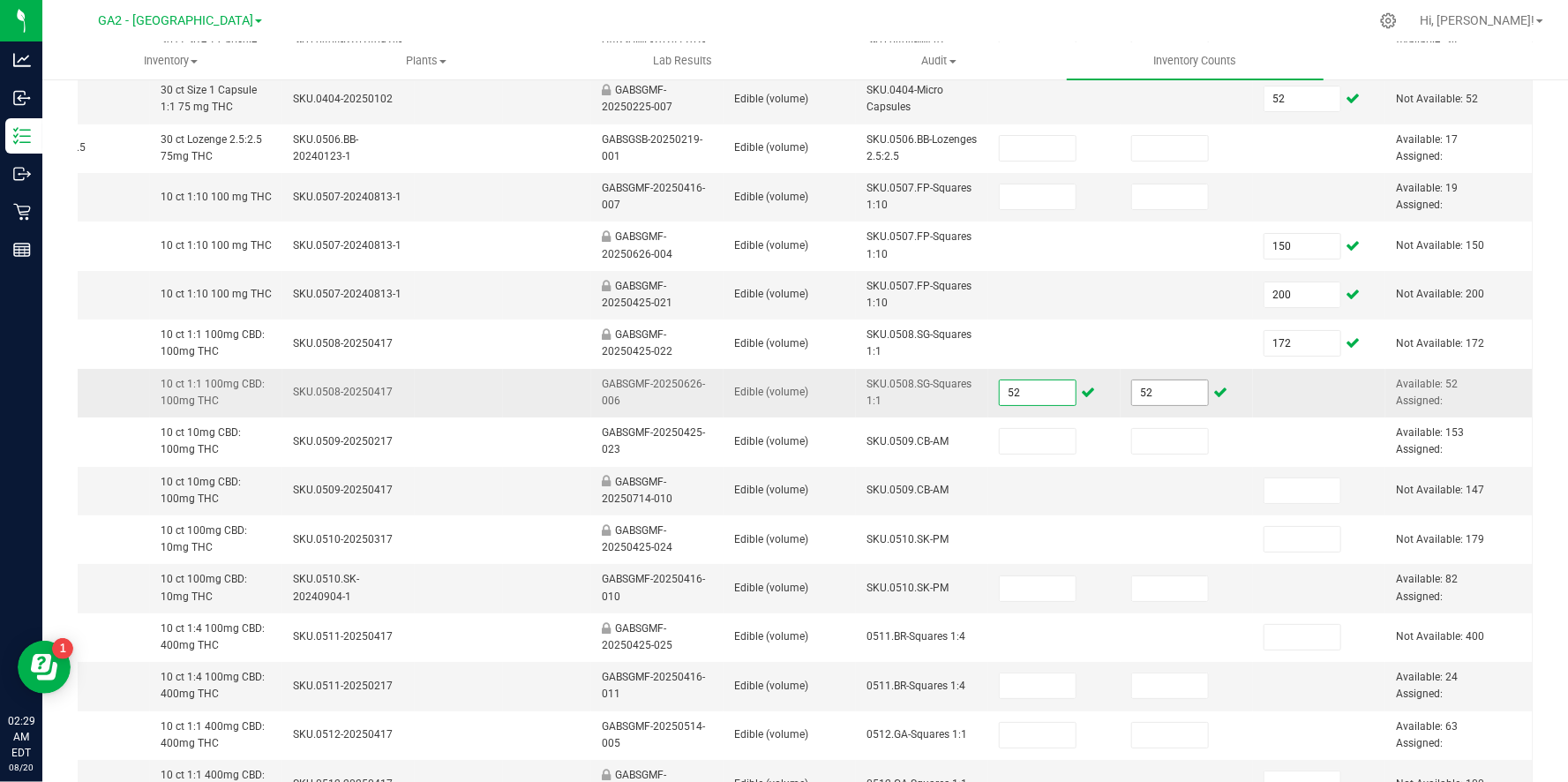
type input "52"
click at [1162, 391] on input "52" at bounding box center [1170, 392] width 76 height 25
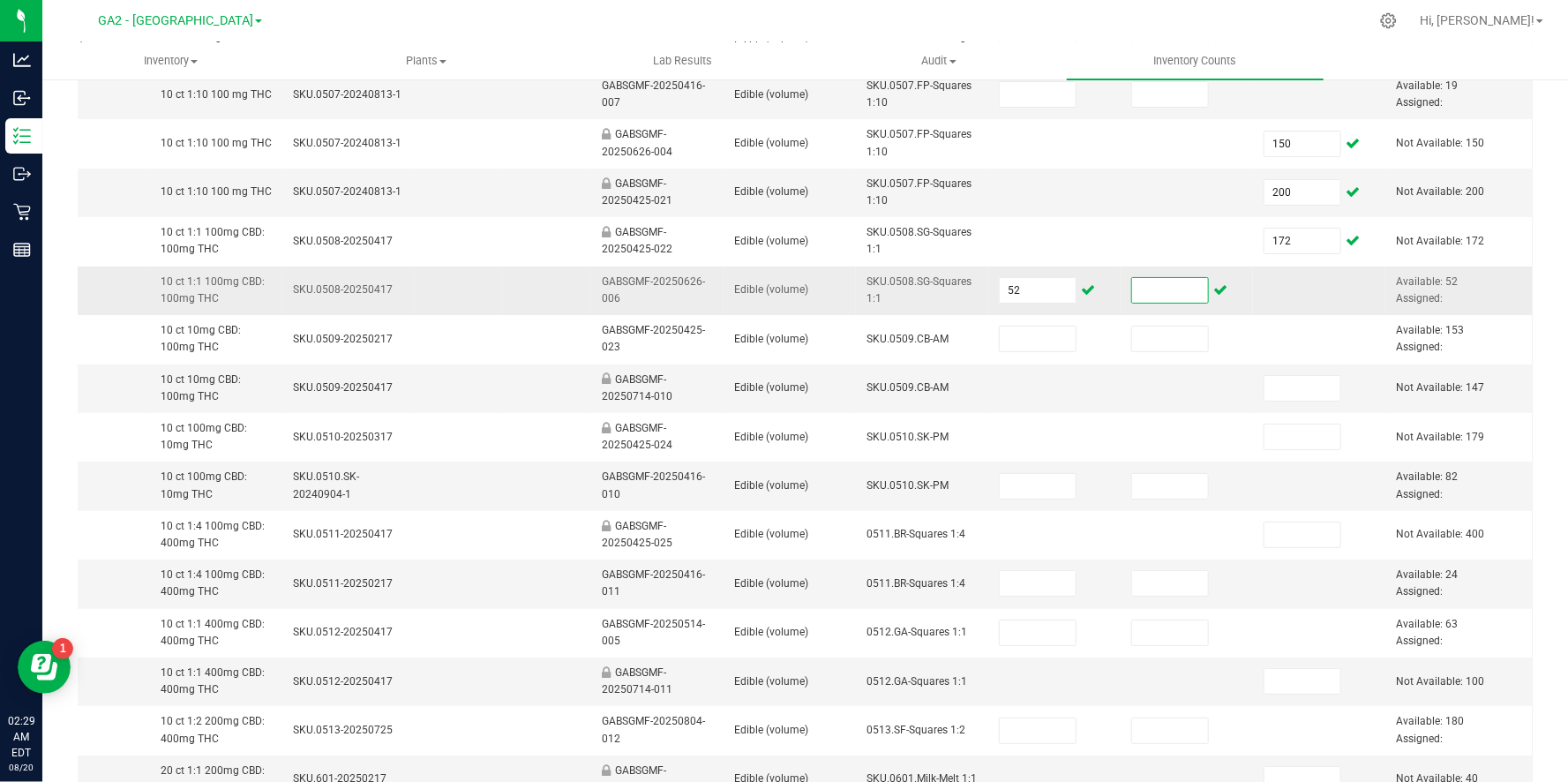
scroll to position [367, 0]
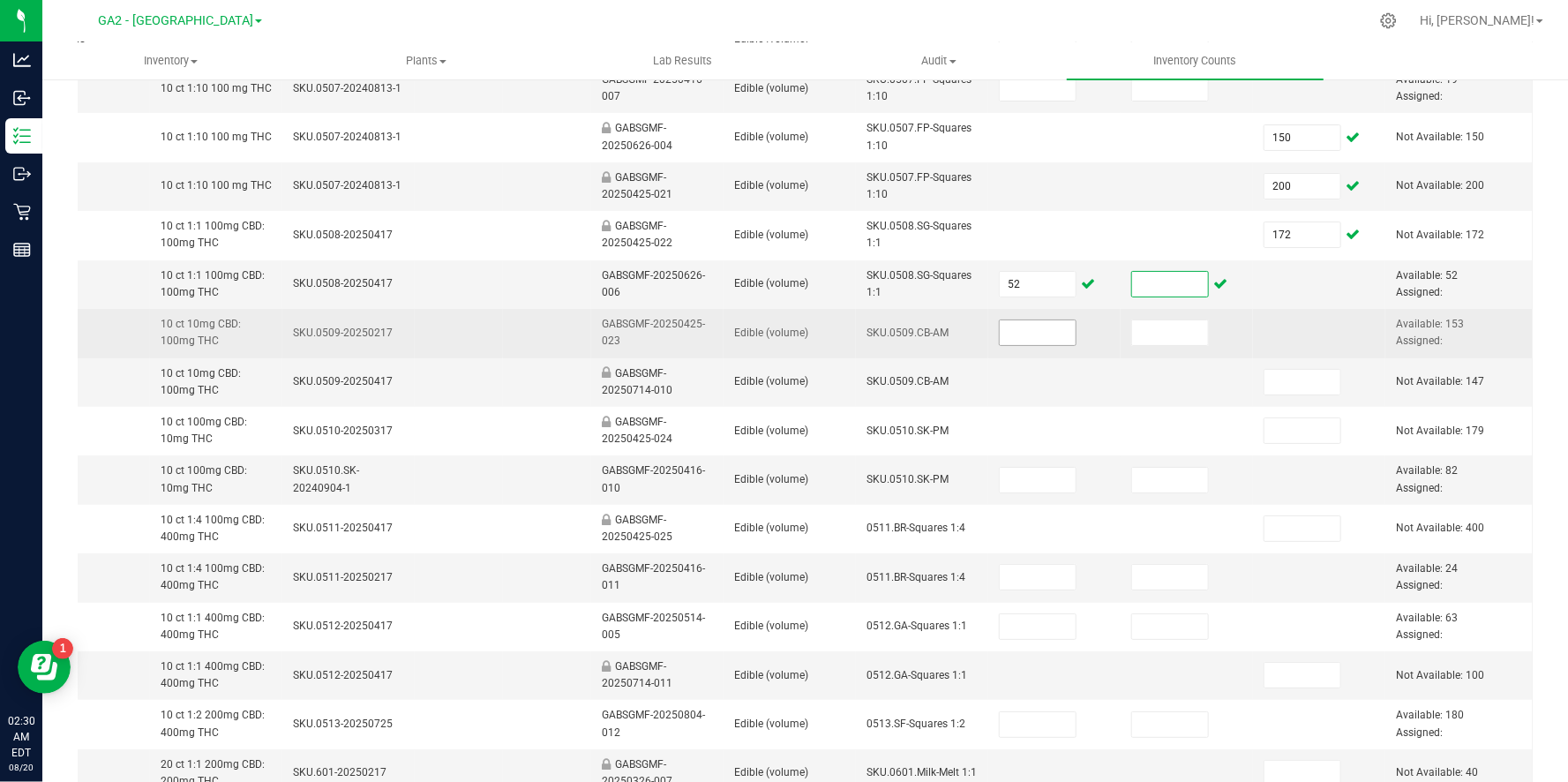
click at [1022, 329] on input at bounding box center [1037, 333] width 76 height 25
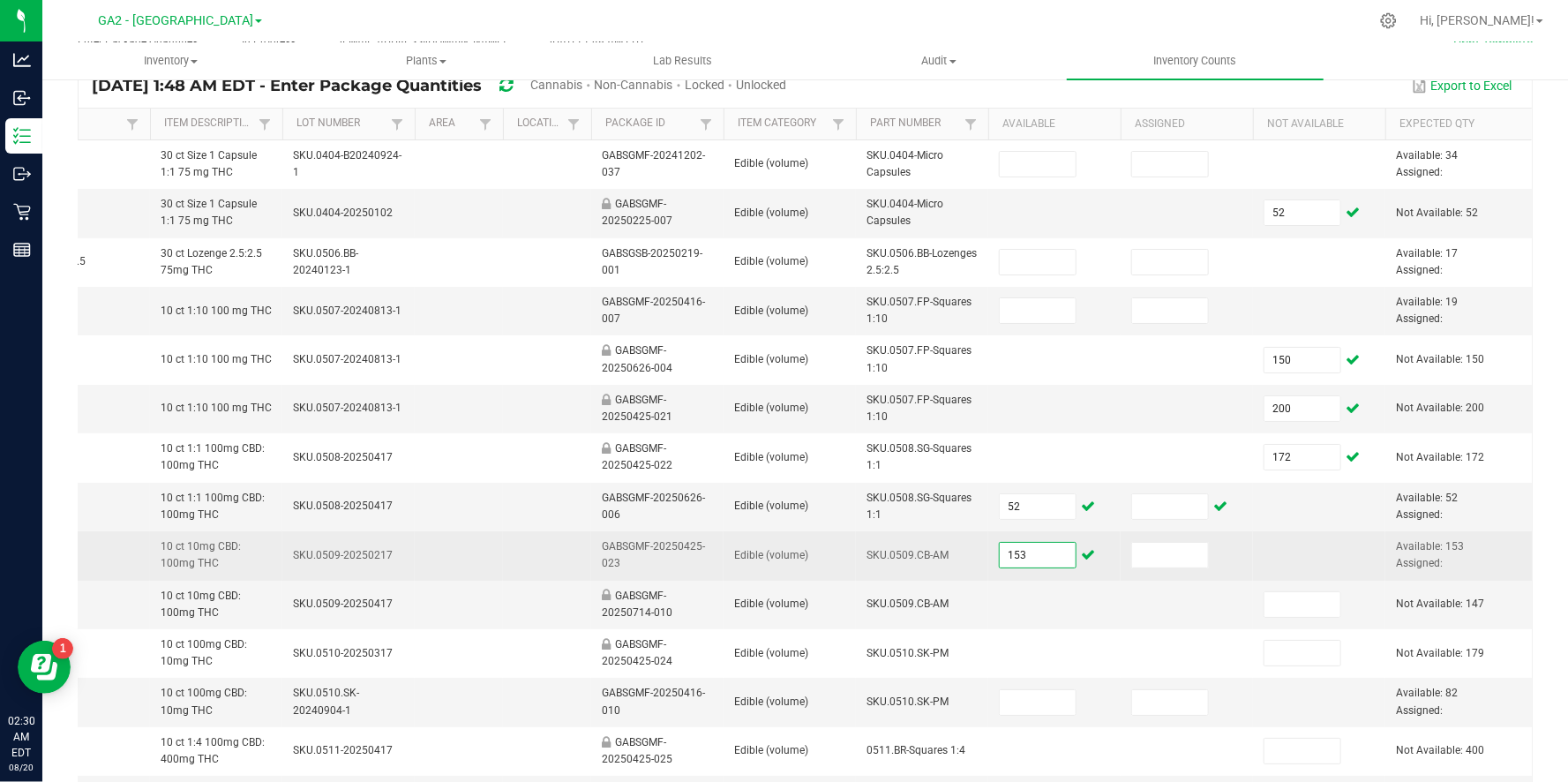
scroll to position [139, 0]
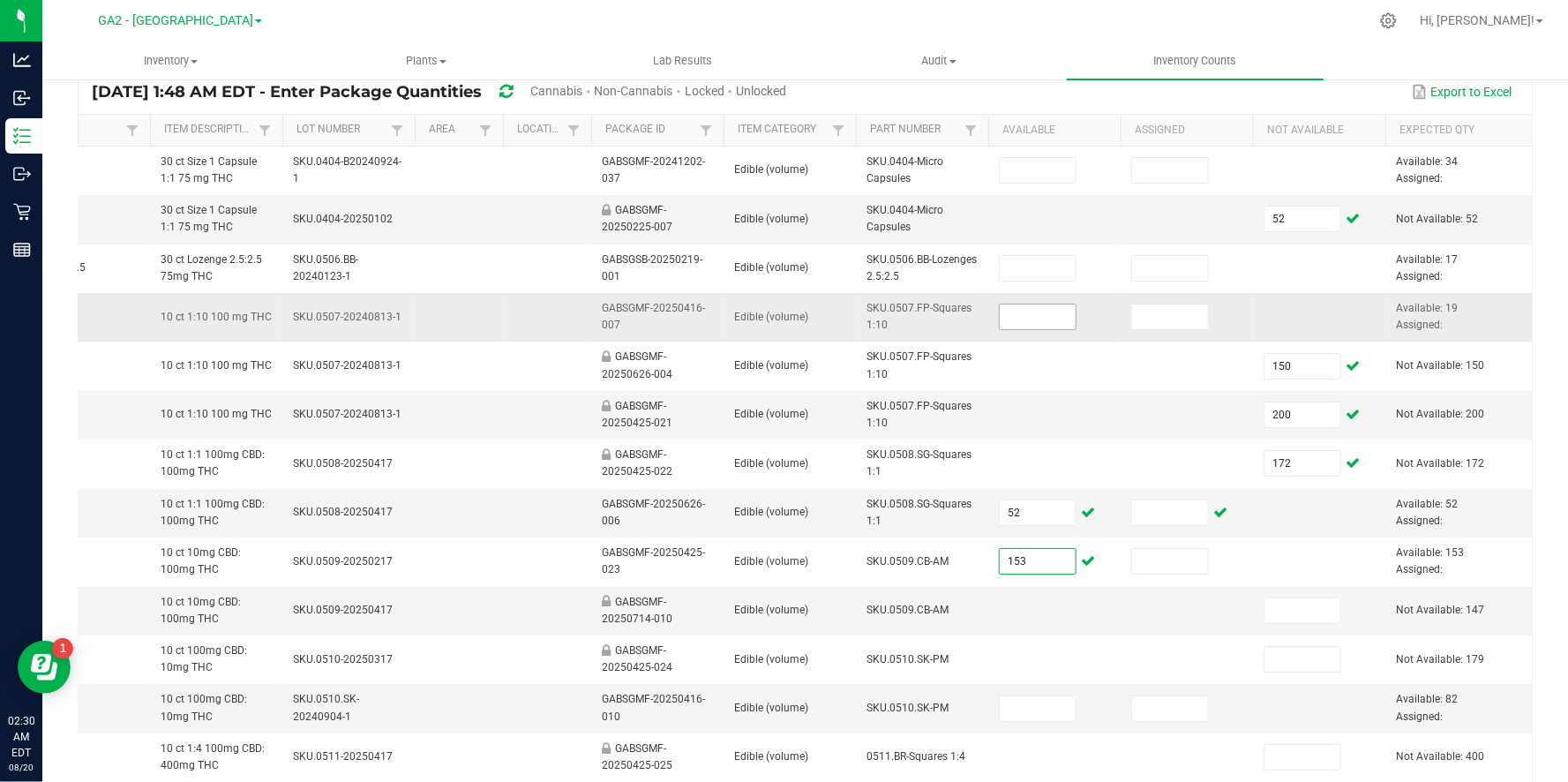
type input "153"
click at [1046, 313] on input at bounding box center [1037, 317] width 76 height 25
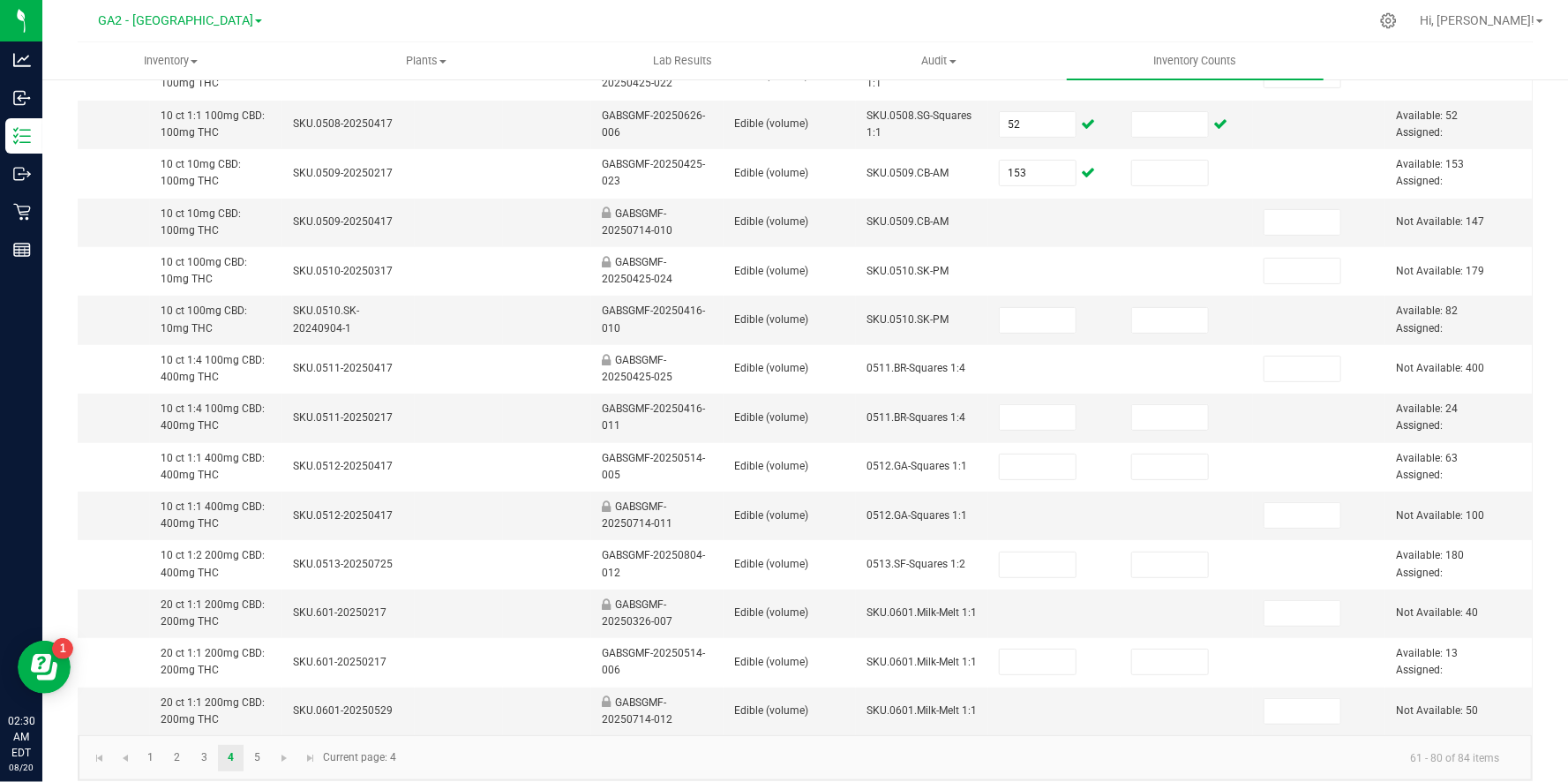
scroll to position [541, 0]
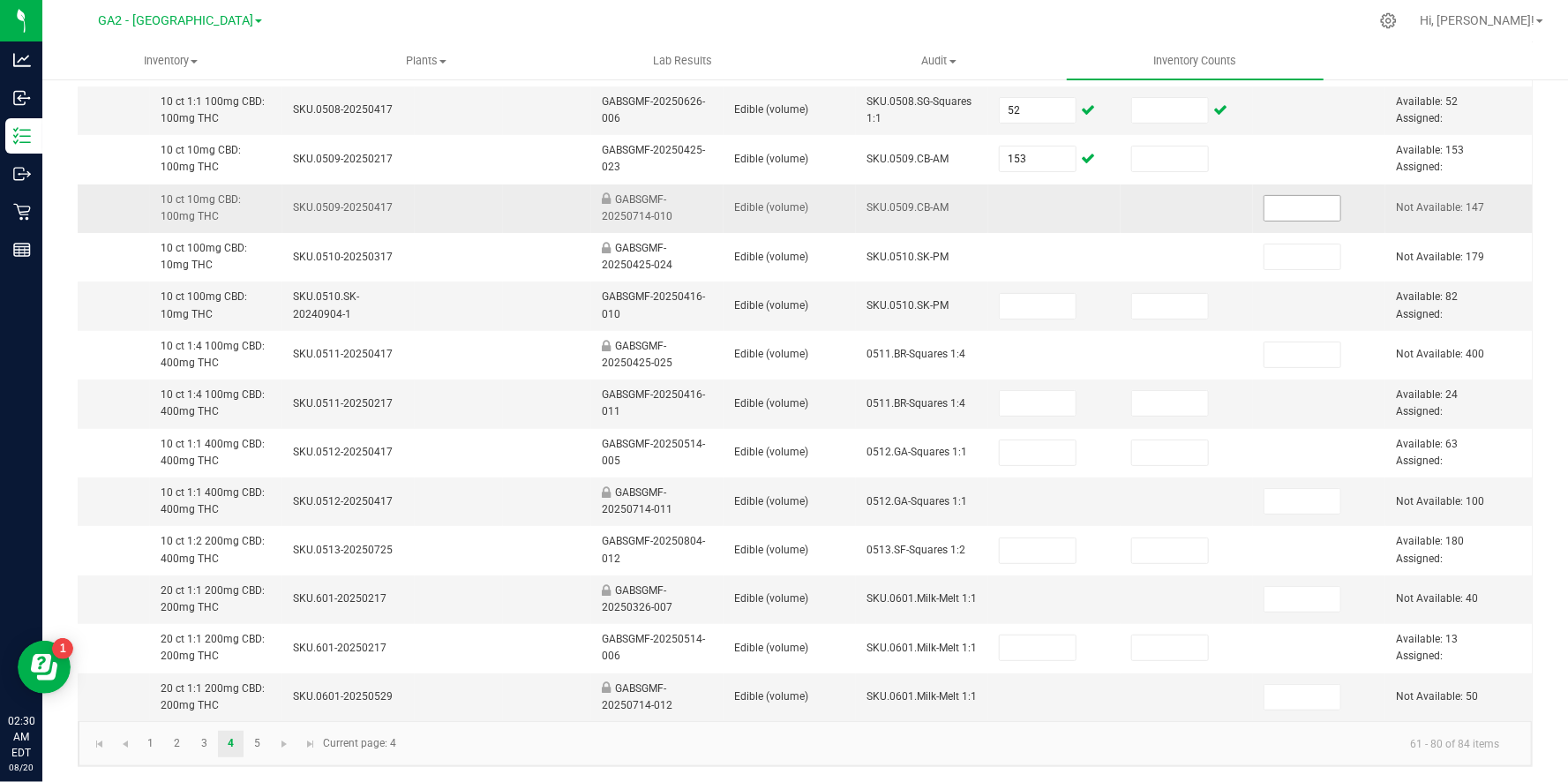
type input "19"
click at [1305, 203] on input at bounding box center [1302, 209] width 76 height 25
type input "147"
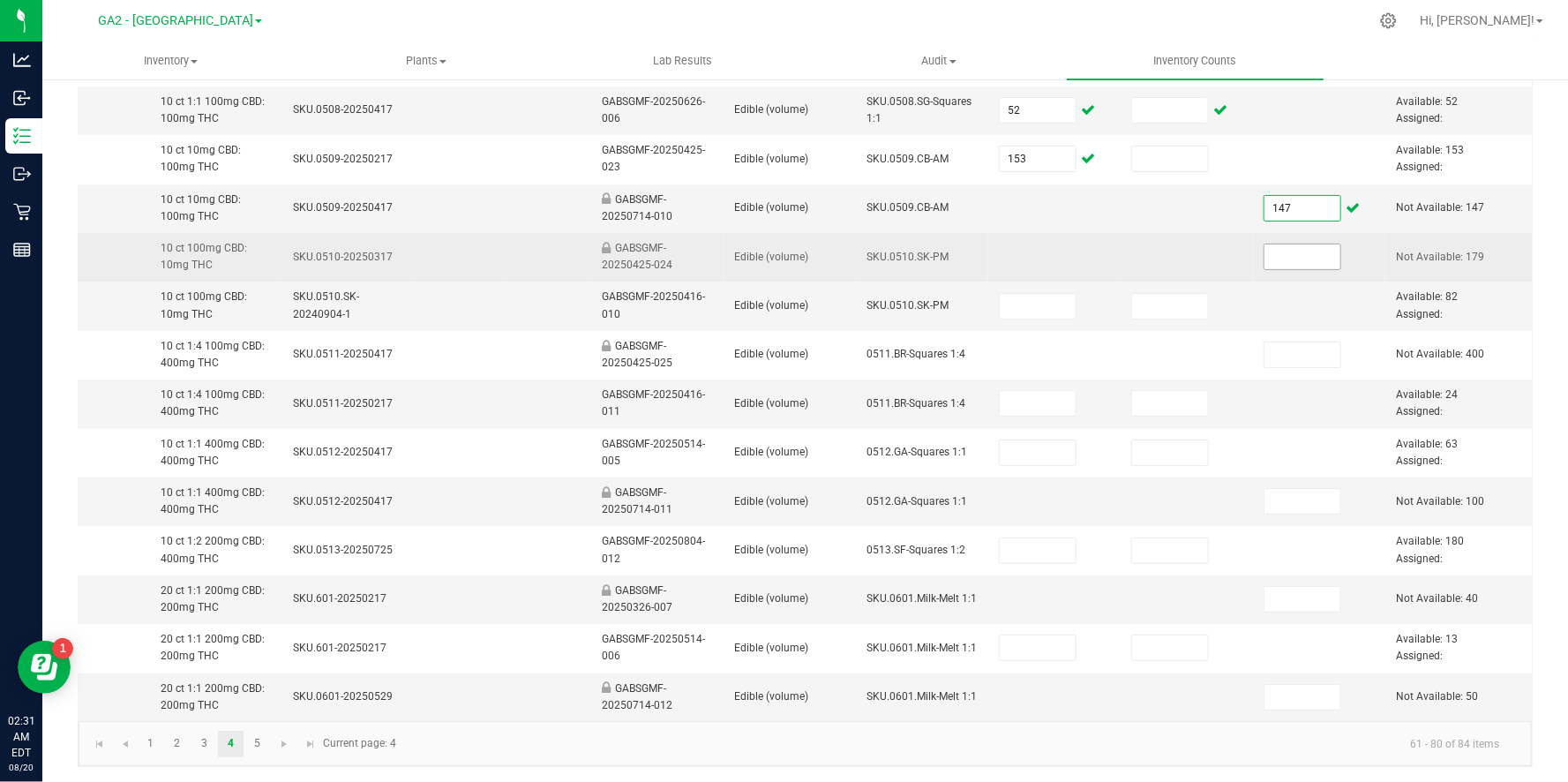
click at [1299, 259] on input at bounding box center [1302, 257] width 76 height 25
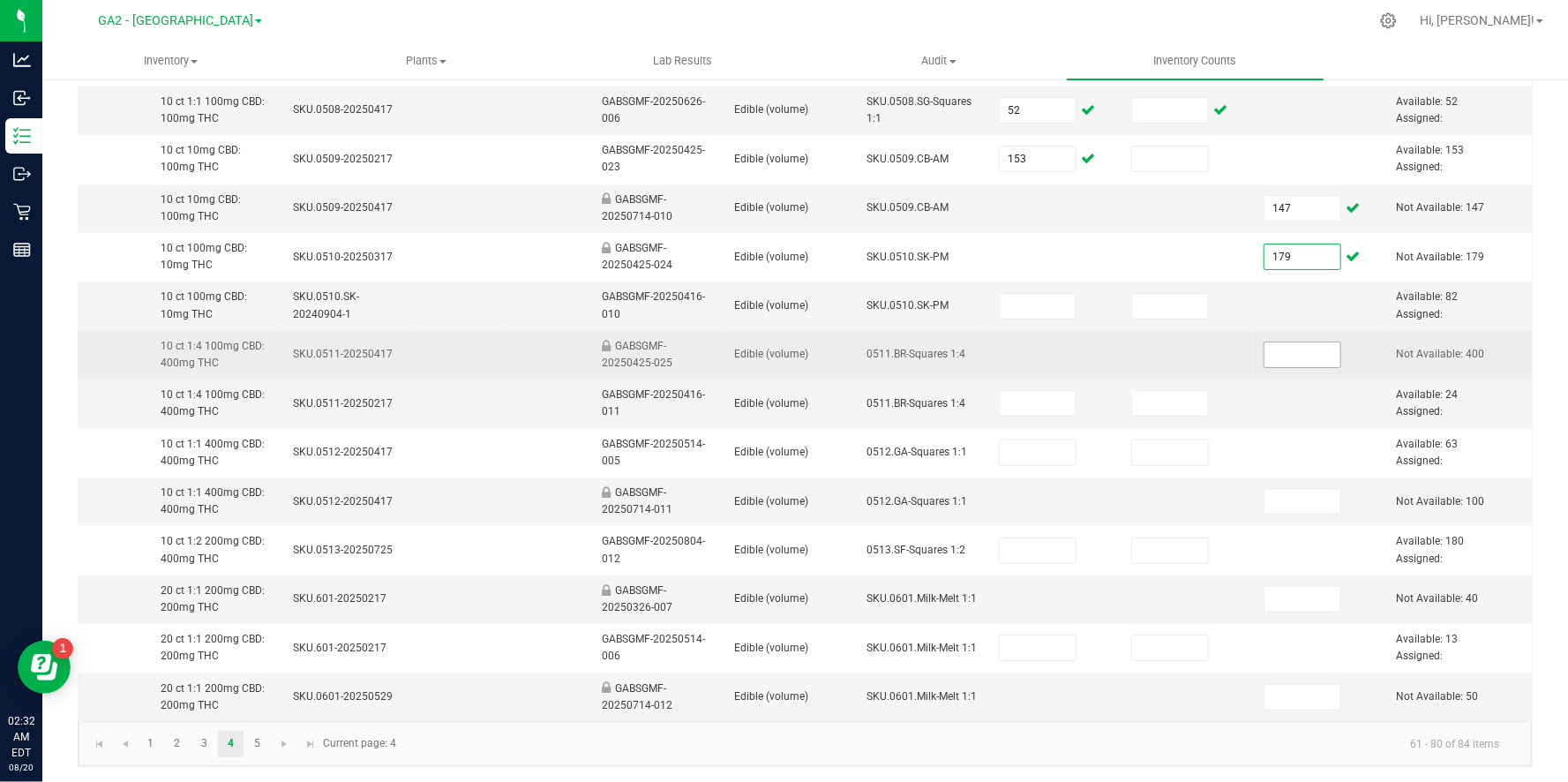
type input "179"
click at [1312, 355] on input at bounding box center [1302, 354] width 76 height 25
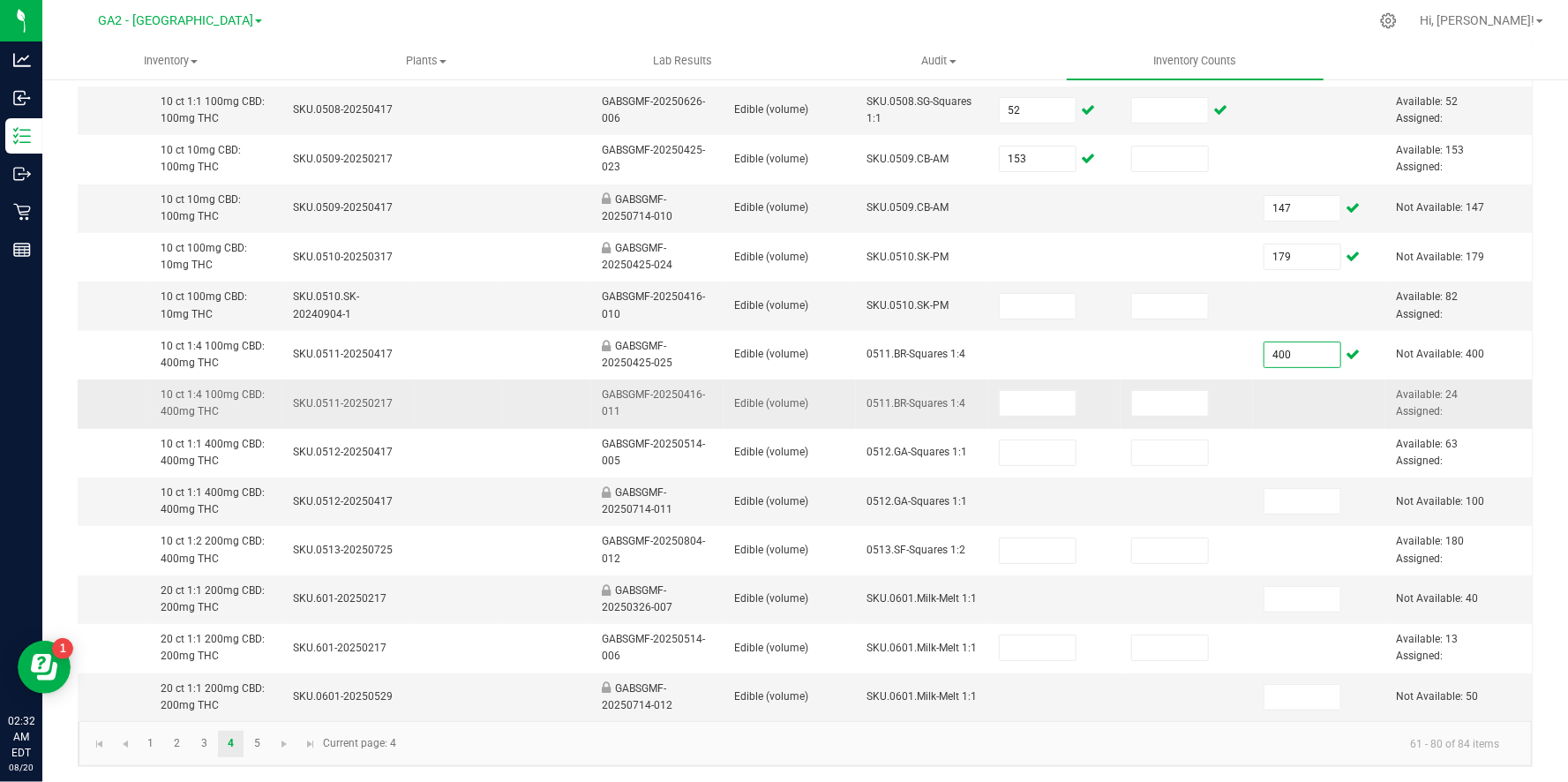
type input "400"
click at [1202, 380] on td at bounding box center [1186, 403] width 133 height 49
click at [1192, 410] on input at bounding box center [1170, 403] width 76 height 25
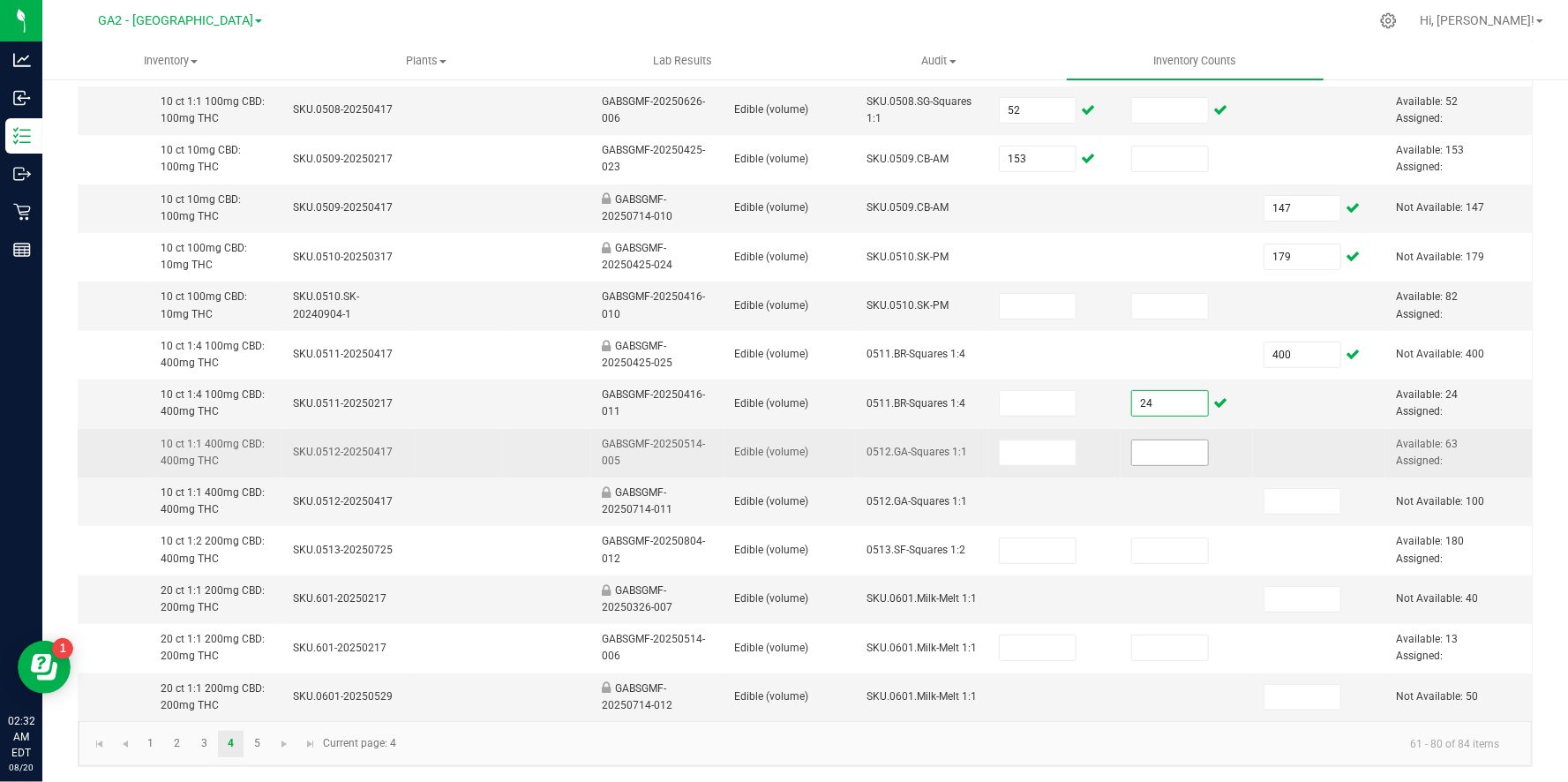
type input "24"
click at [1142, 452] on input at bounding box center [1170, 452] width 76 height 25
type input "63"
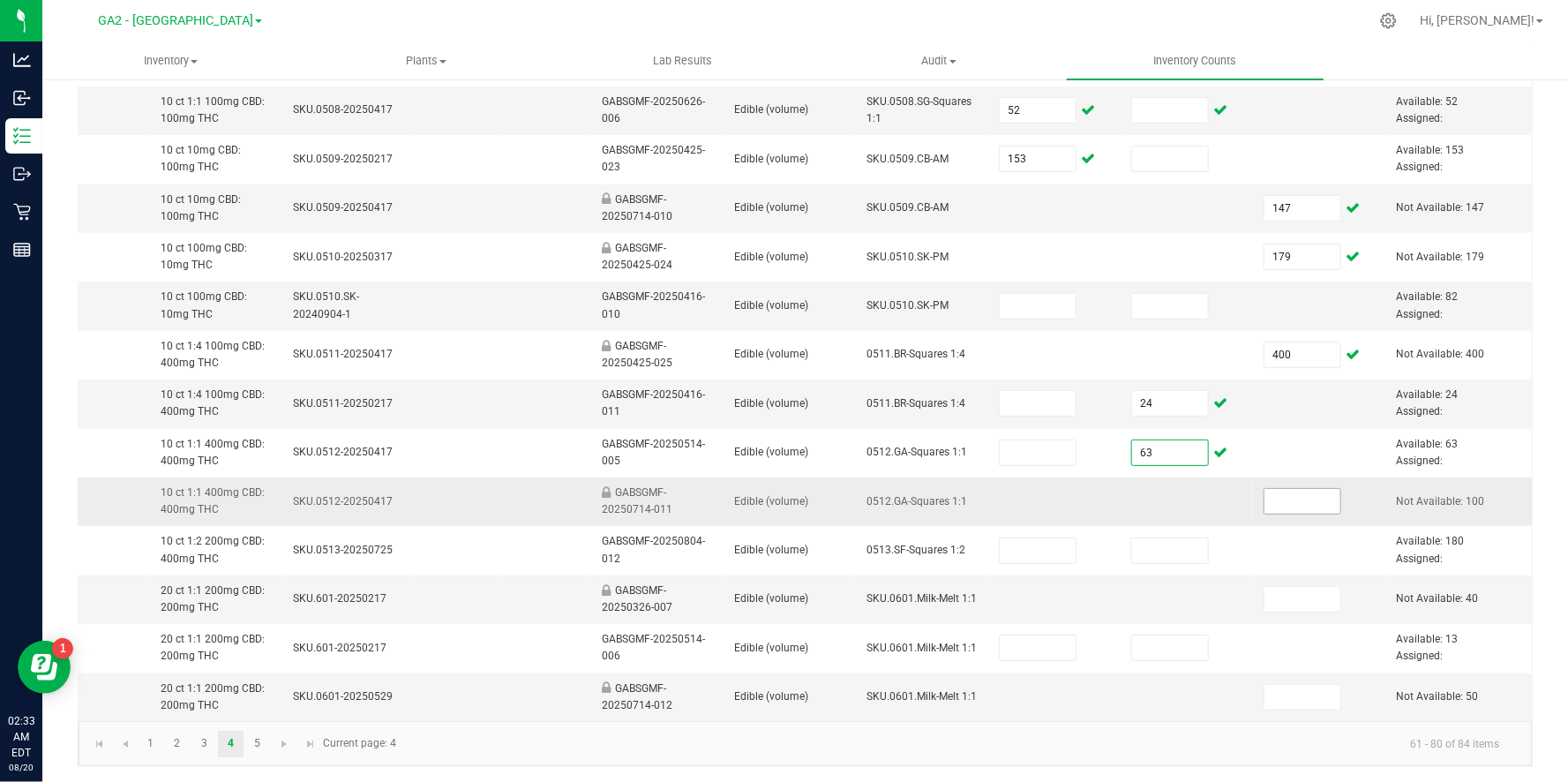
click at [1287, 498] on input at bounding box center [1302, 501] width 76 height 25
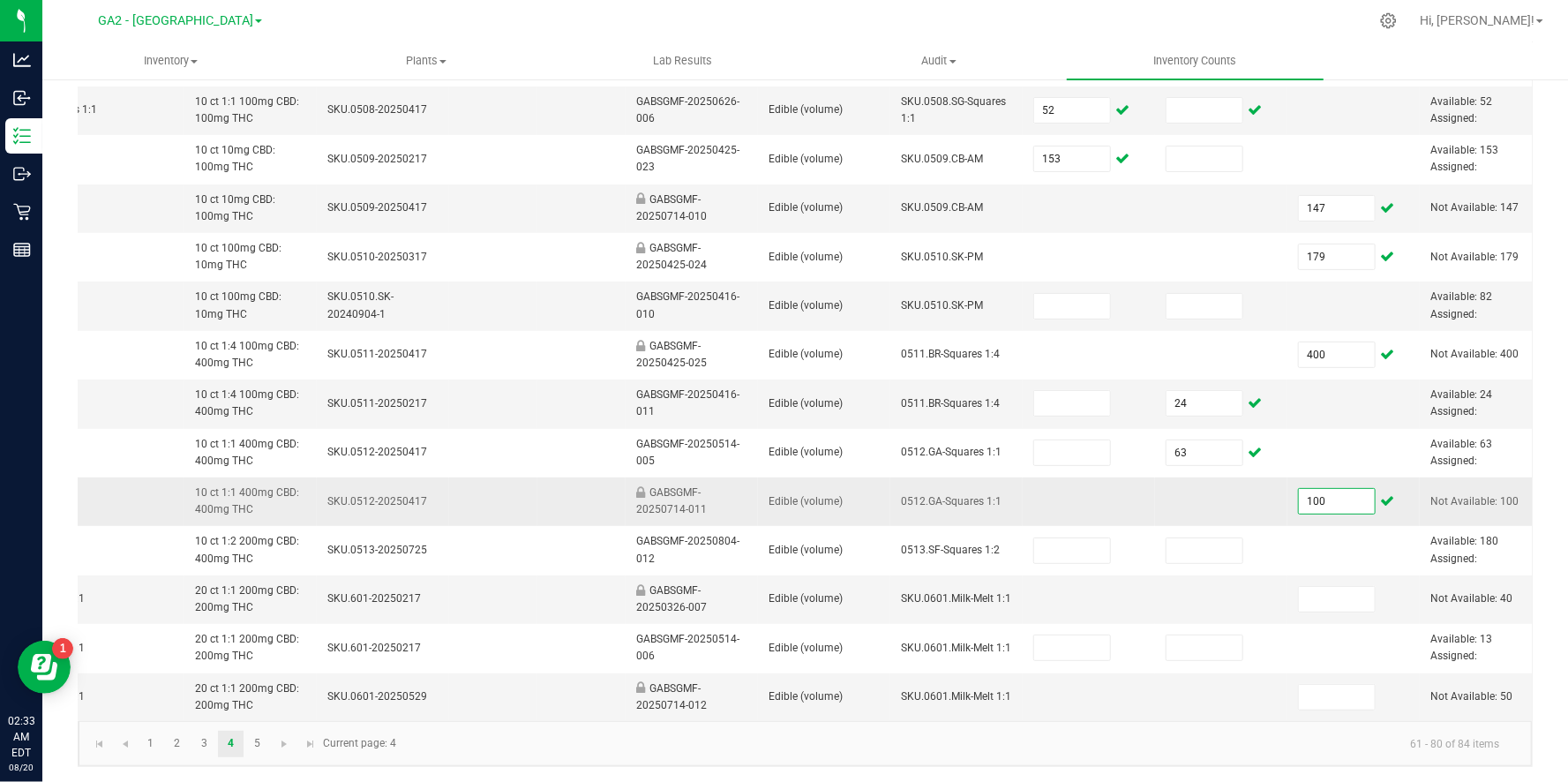
scroll to position [0, 399]
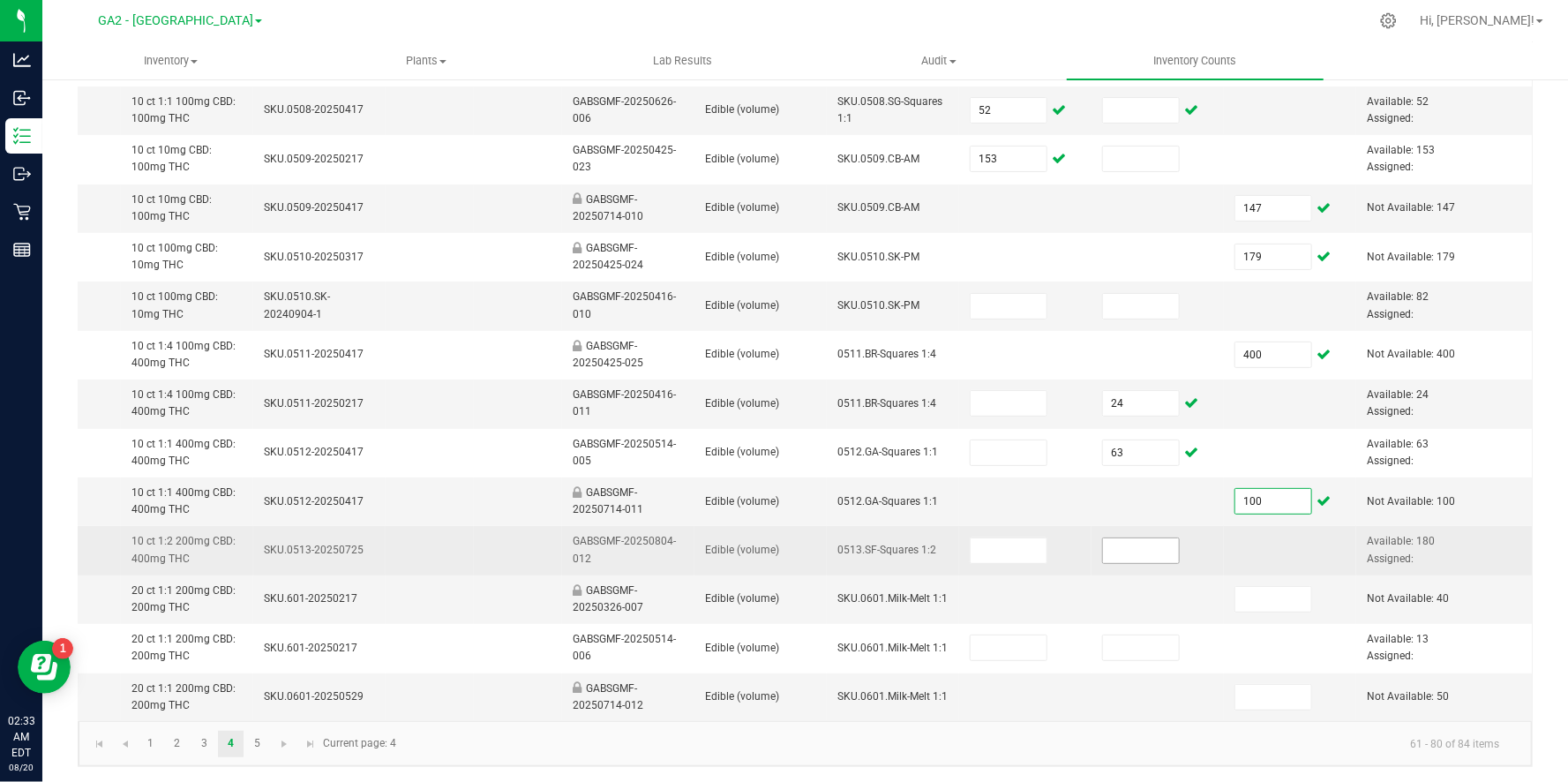
type input "100"
click at [1148, 548] on input at bounding box center [1140, 550] width 76 height 25
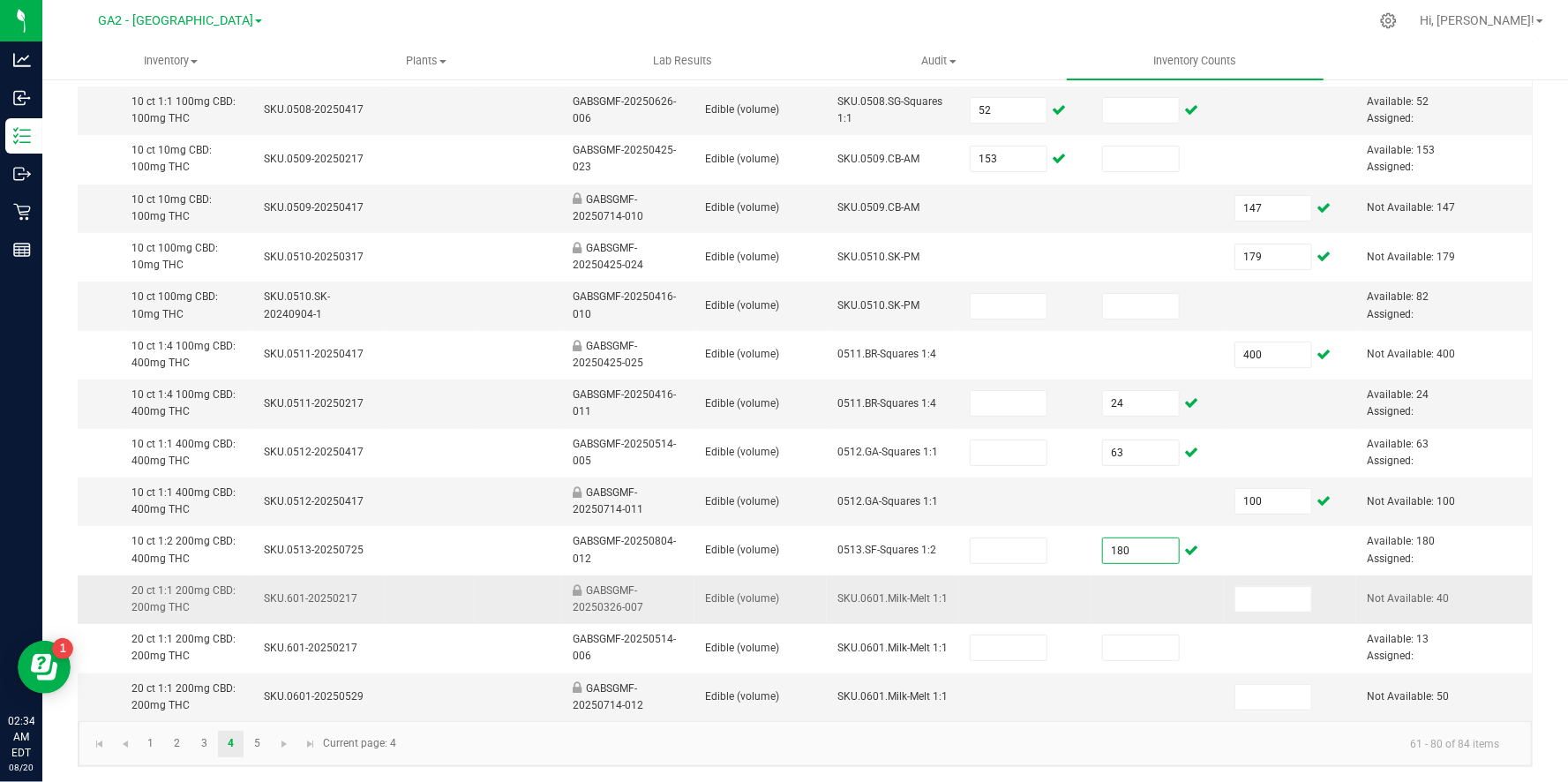
type input "180"
click at [1182, 602] on td at bounding box center [1157, 599] width 133 height 49
click at [1252, 598] on input at bounding box center [1273, 599] width 76 height 25
type input "40"
click at [1314, 686] on td at bounding box center [1290, 697] width 133 height 48
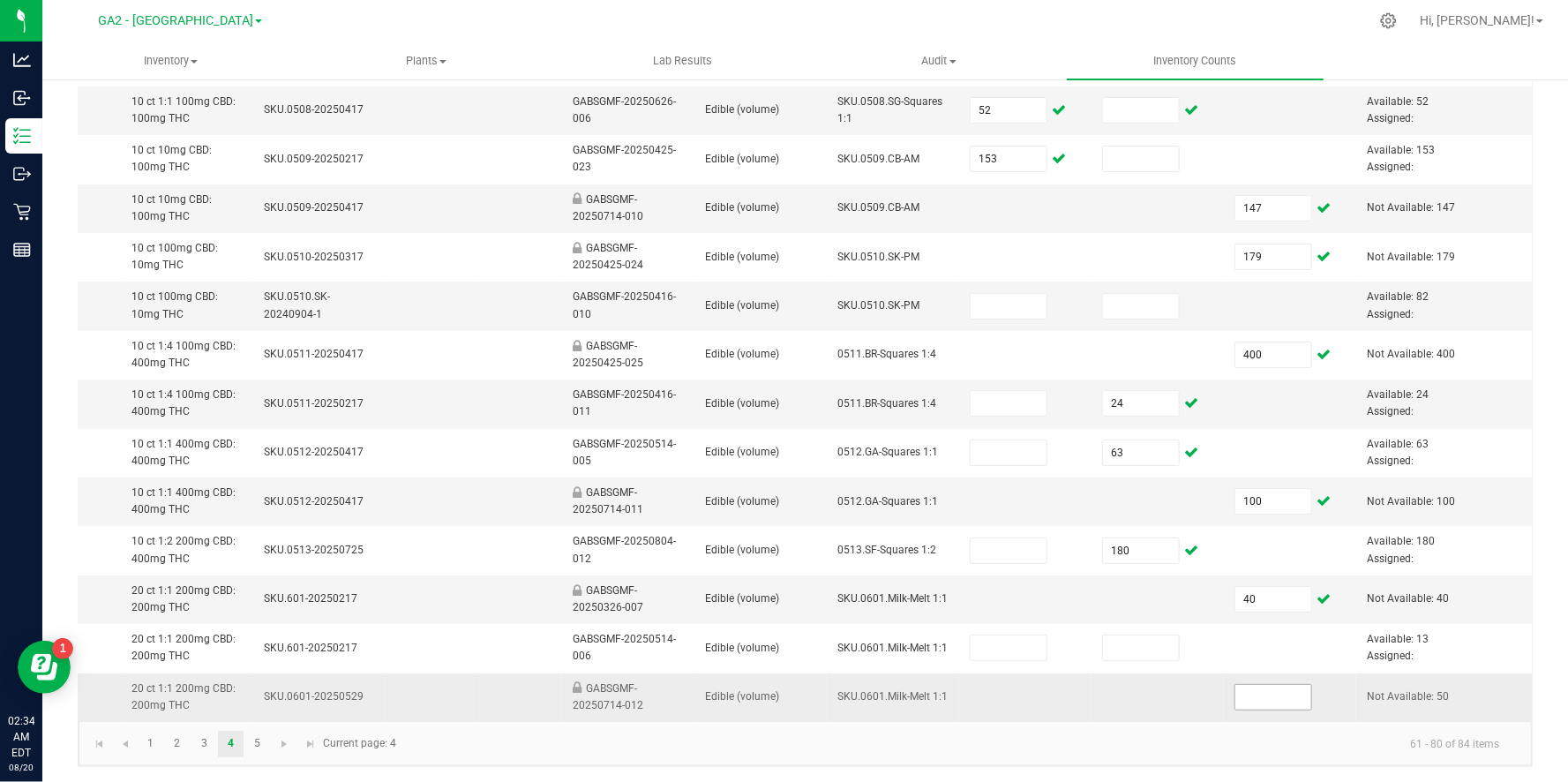
click at [1310, 692] on span at bounding box center [1273, 697] width 78 height 27
click at [1291, 685] on input at bounding box center [1273, 697] width 76 height 25
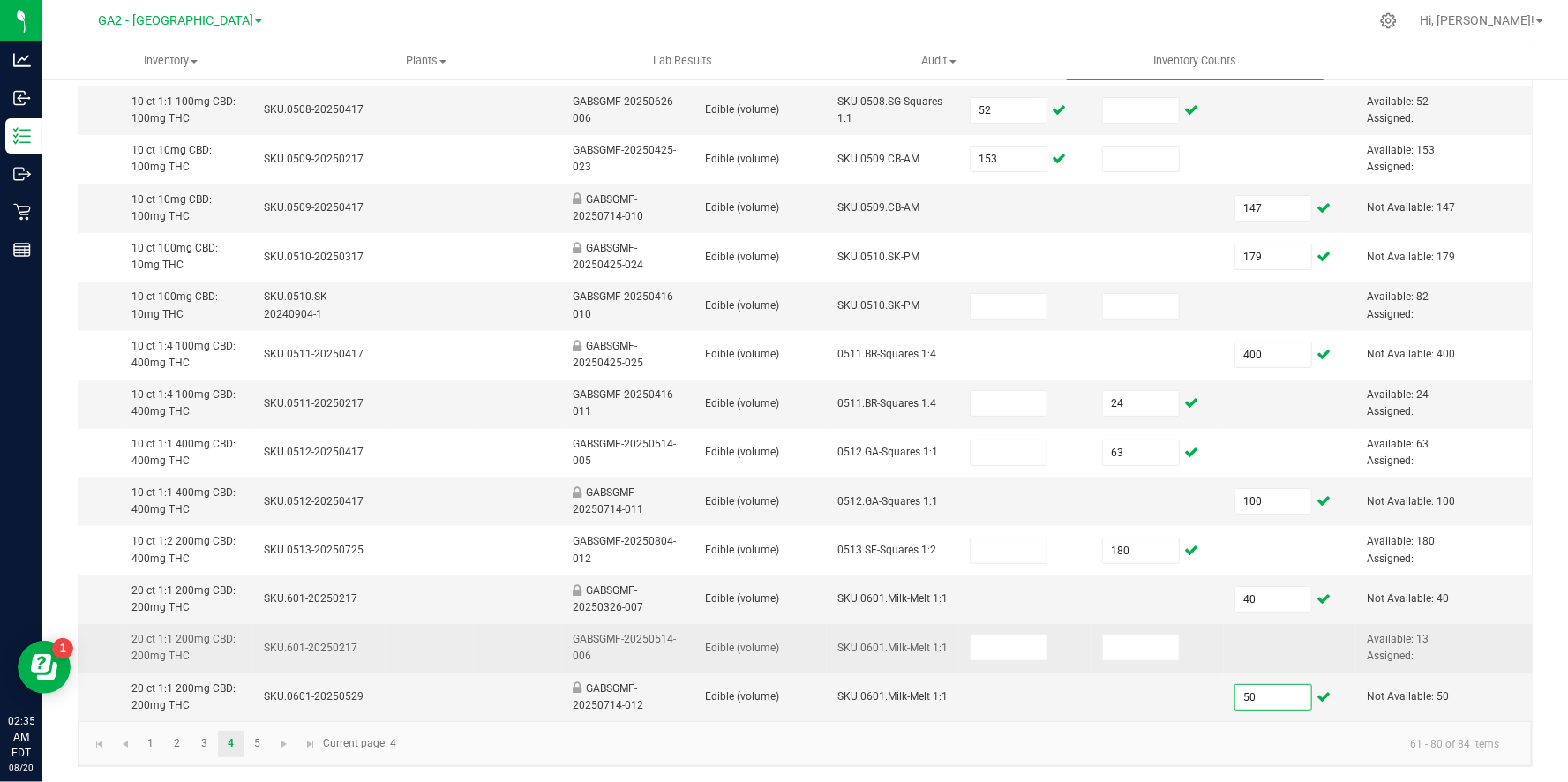
type input "50"
click at [1015, 663] on td at bounding box center [1026, 648] width 133 height 49
click at [1023, 649] on input at bounding box center [1009, 648] width 76 height 25
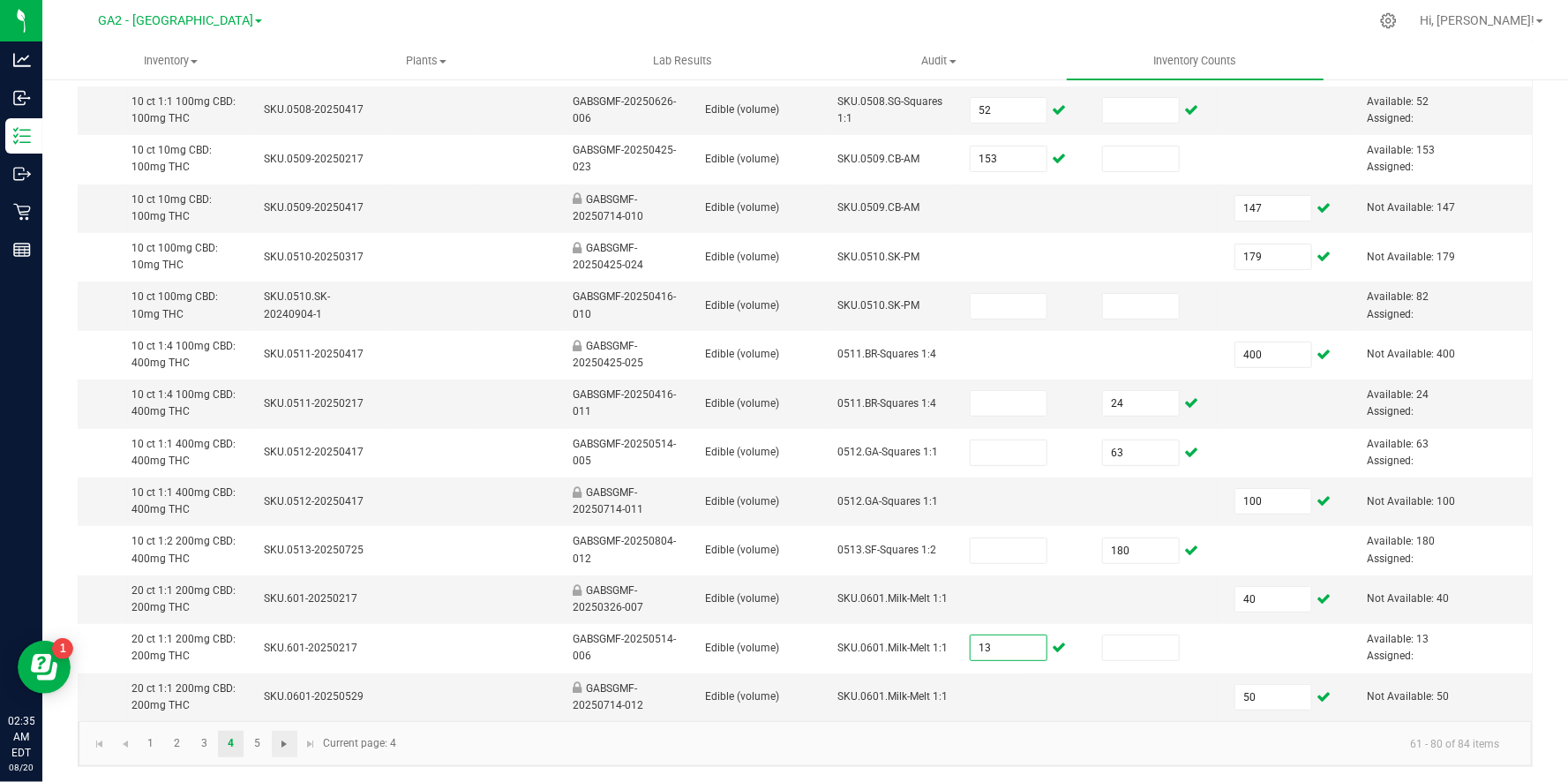
type input "13"
click at [283, 737] on span "Go to the next page" at bounding box center [285, 744] width 14 height 14
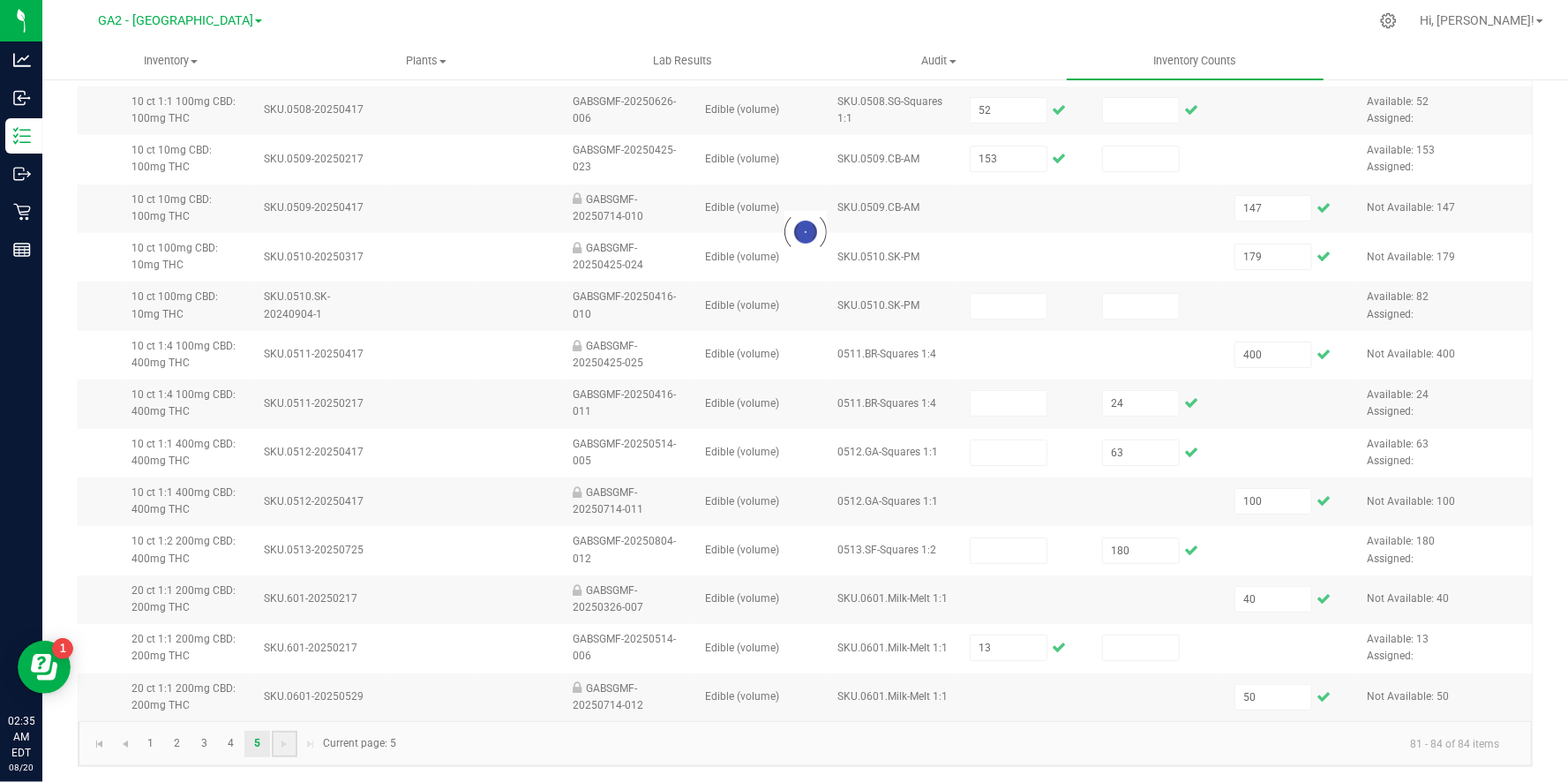
scroll to position [0, 0]
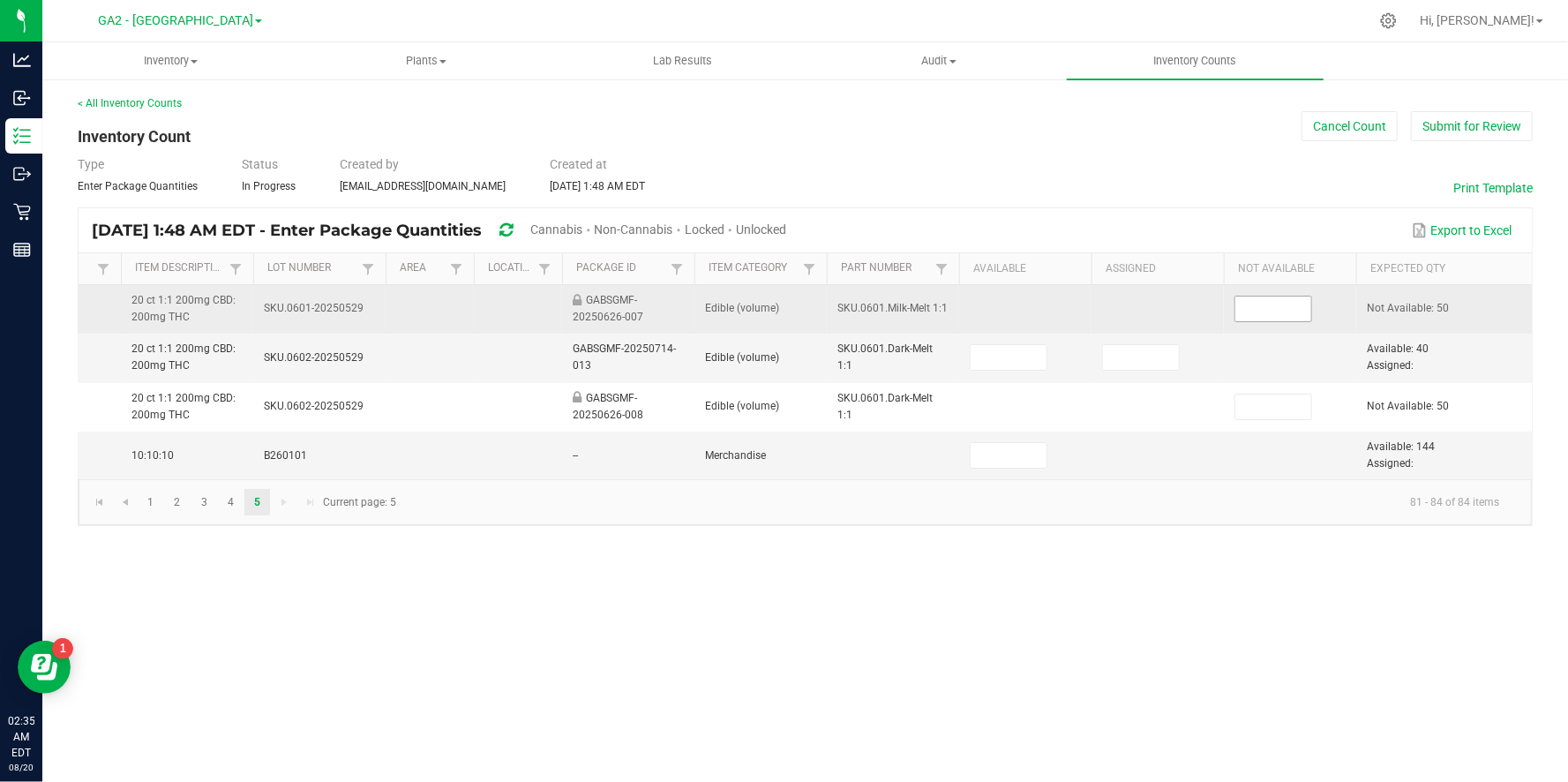
click at [1281, 308] on input at bounding box center [1273, 309] width 76 height 25
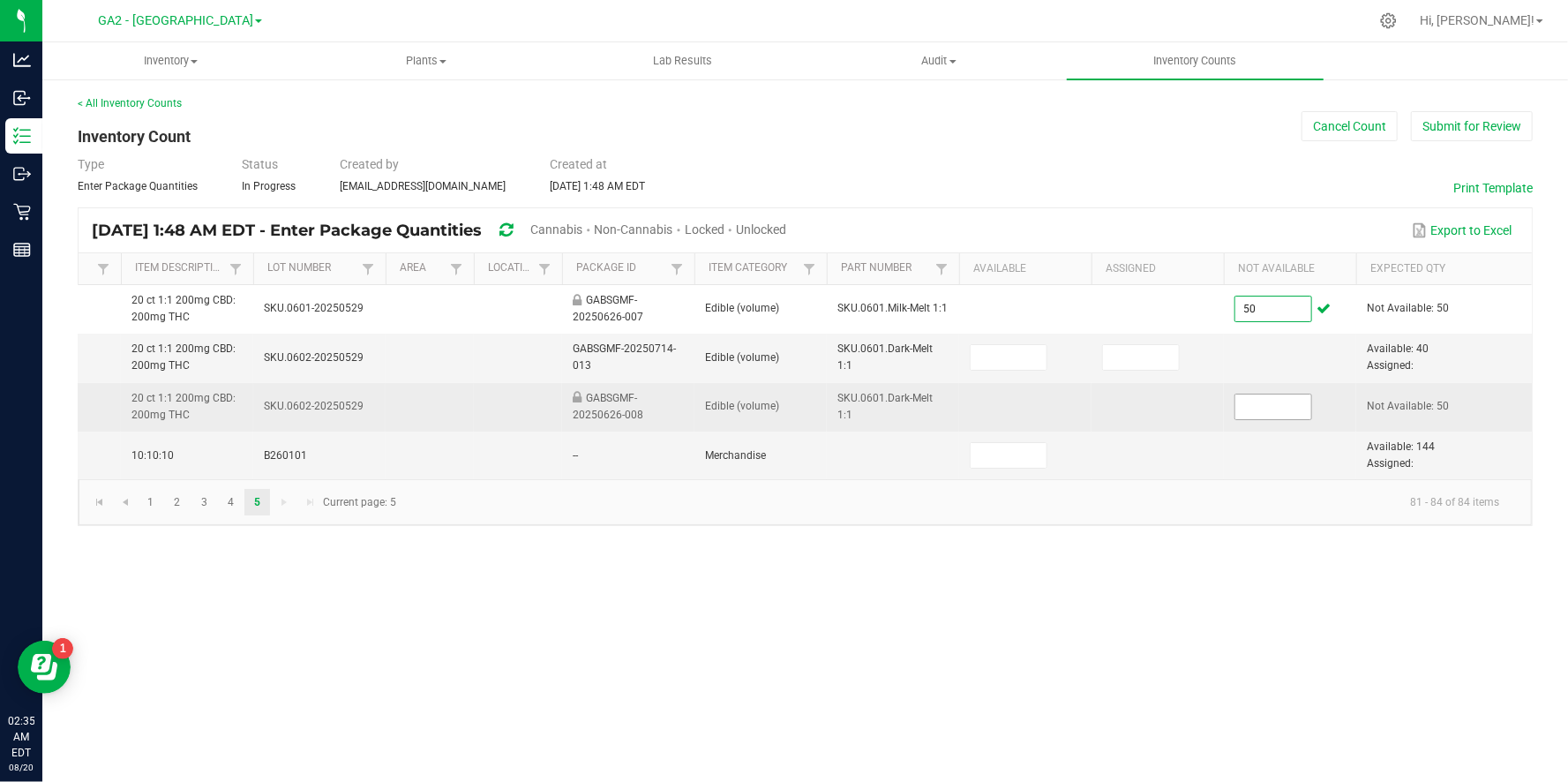
type input "50"
click at [1261, 407] on input at bounding box center [1273, 406] width 76 height 25
type input "50"
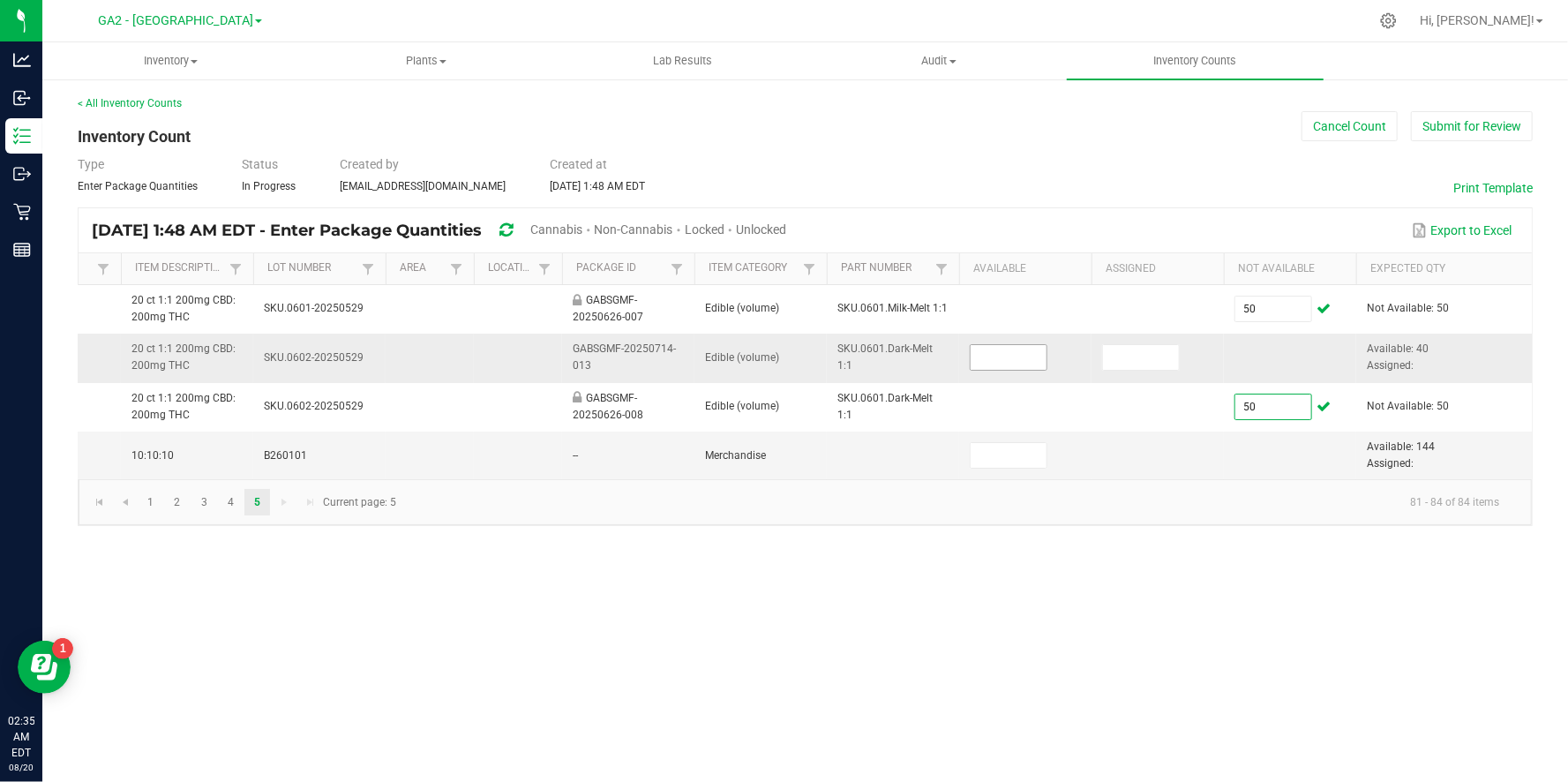
click at [1002, 353] on input at bounding box center [1009, 357] width 76 height 25
type input "40"
click at [997, 460] on input at bounding box center [1009, 455] width 76 height 25
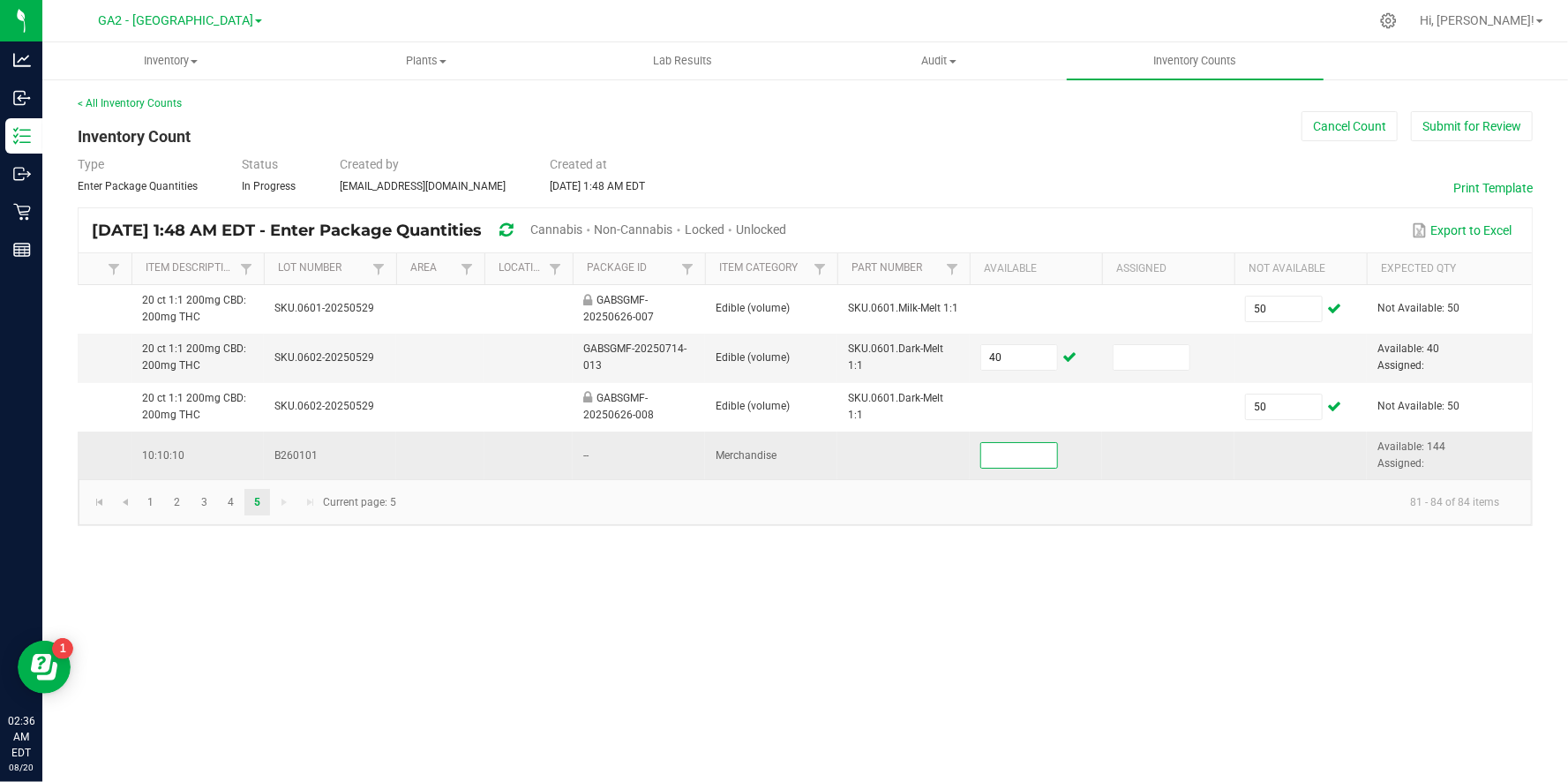
scroll to position [0, 399]
click at [1096, 587] on div "Inventory All packages All inventory Waste log Create inventory Plants All plan…" at bounding box center [805, 412] width 1526 height 740
click at [150, 501] on link "1" at bounding box center [150, 502] width 26 height 27
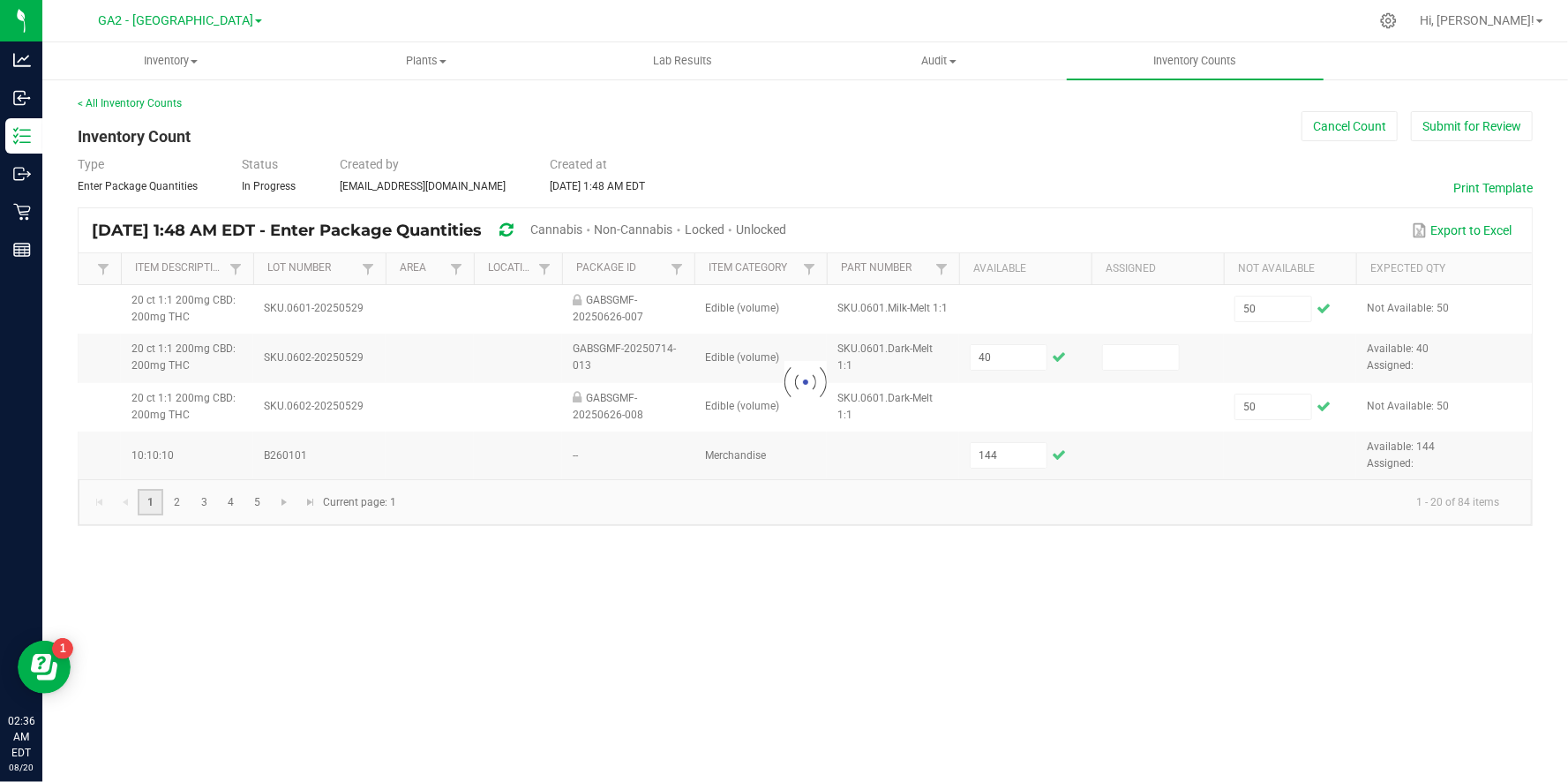
type input "51"
type input "59"
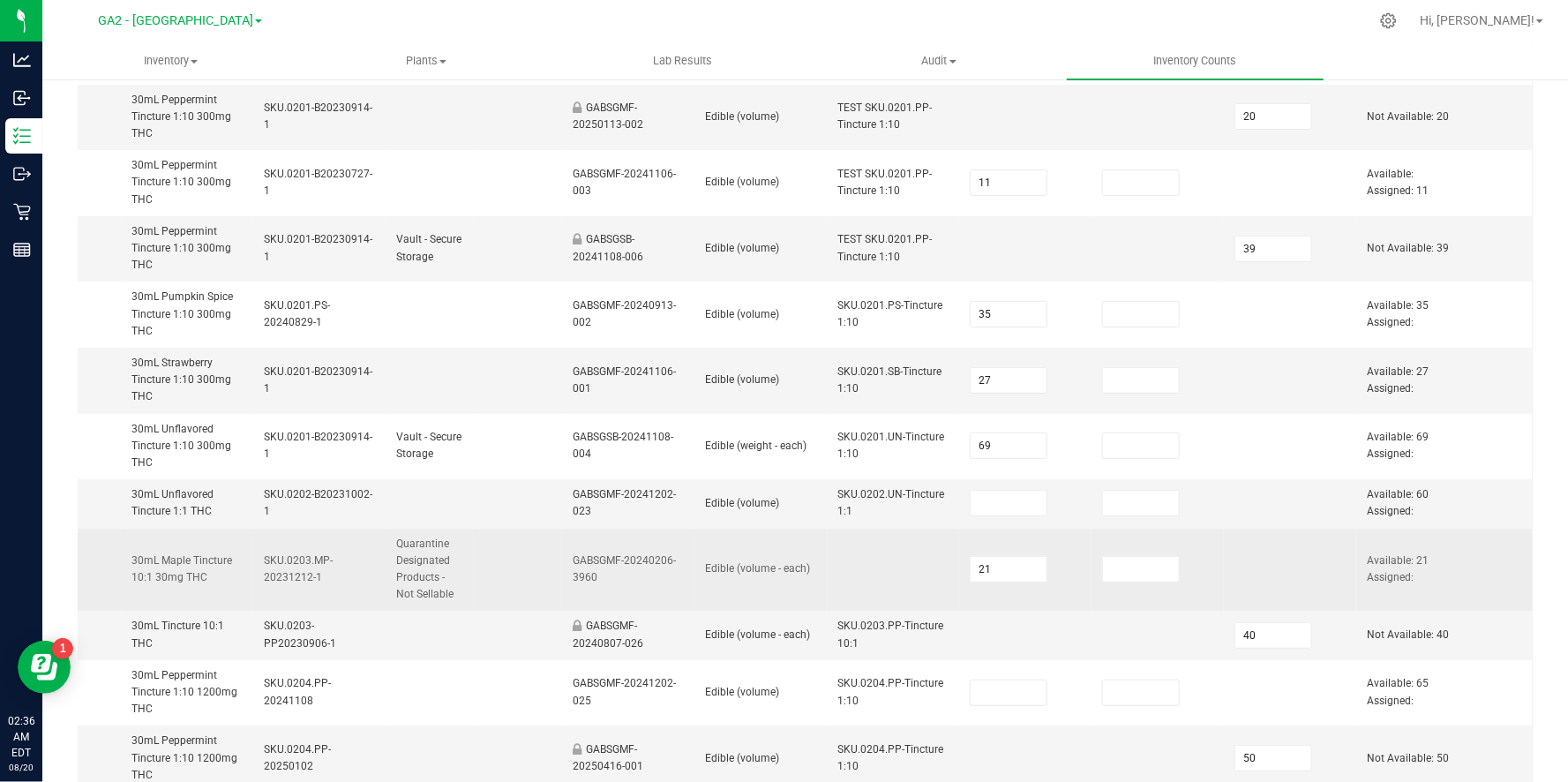
scroll to position [0, 0]
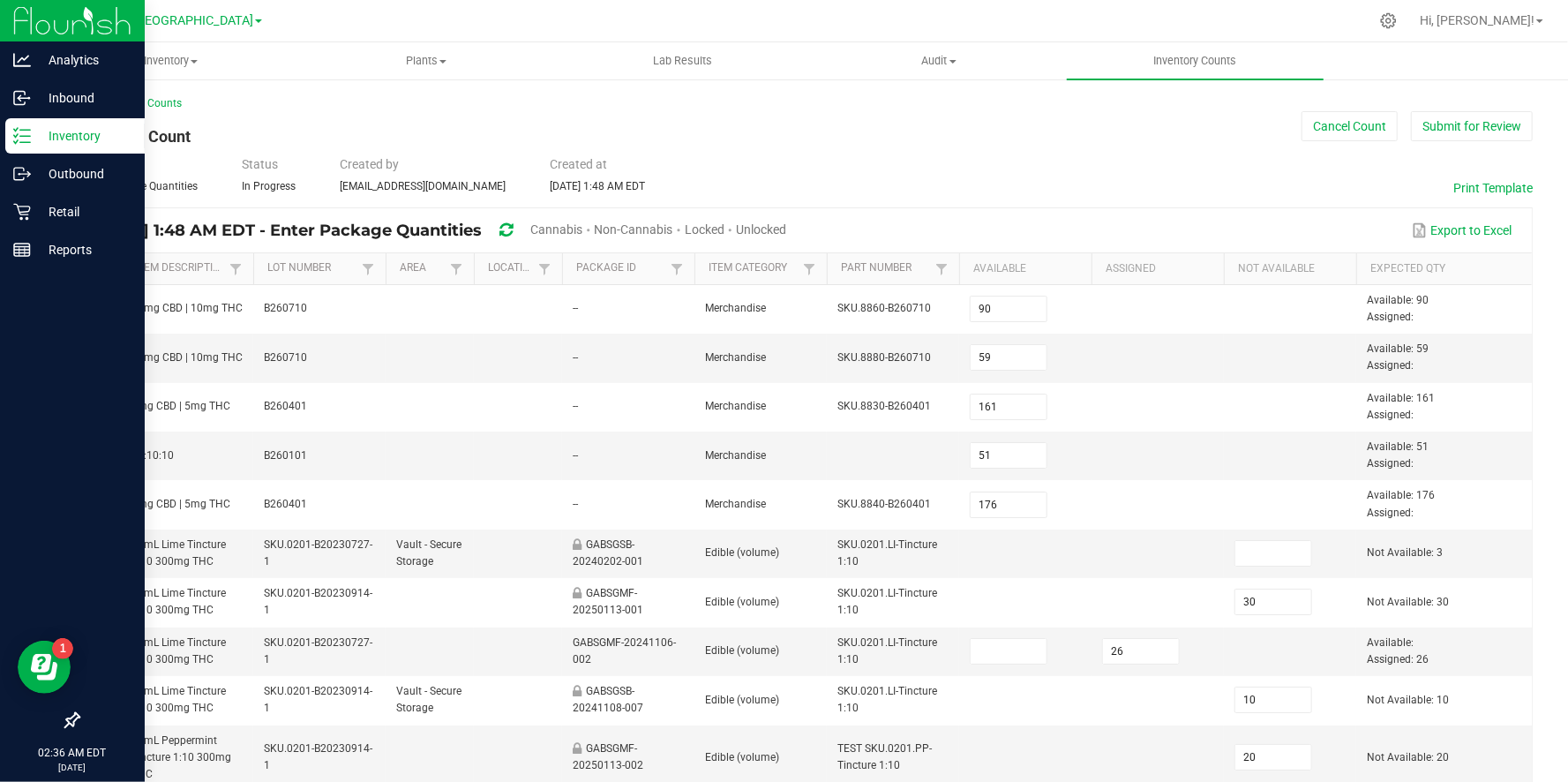
click at [64, 19] on img at bounding box center [72, 20] width 118 height 42
